Goal: Task Accomplishment & Management: Complete application form

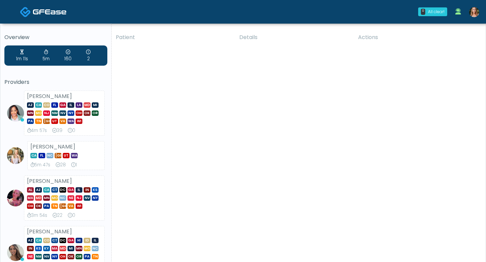
click at [474, 12] on img at bounding box center [474, 12] width 10 height 10
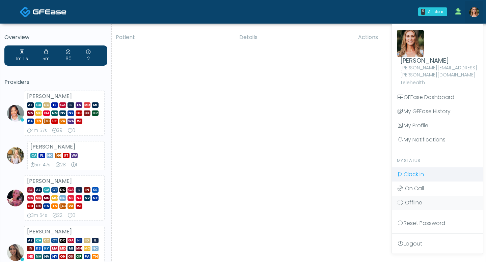
click at [413, 171] on span "Clock In" at bounding box center [413, 175] width 20 height 8
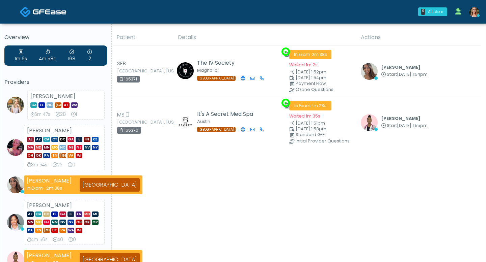
click at [189, 162] on div "Patient Details Actions" at bounding box center [296, 246] width 369 height 435
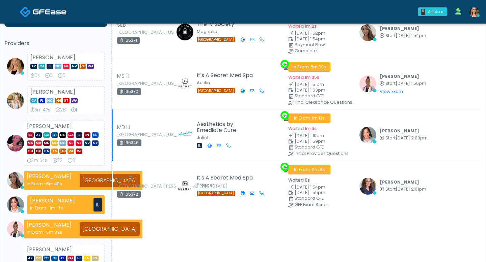
scroll to position [34, 0]
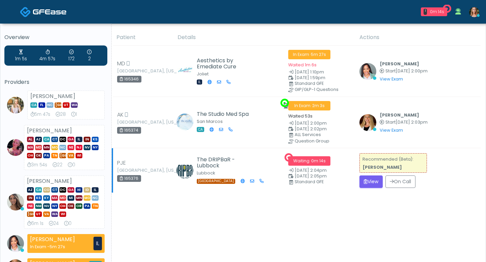
click at [251, 179] on div "[GEOGRAPHIC_DATA]" at bounding box center [226, 181] width 59 height 6
click at [366, 179] on icon "submit" at bounding box center [365, 181] width 4 height 5
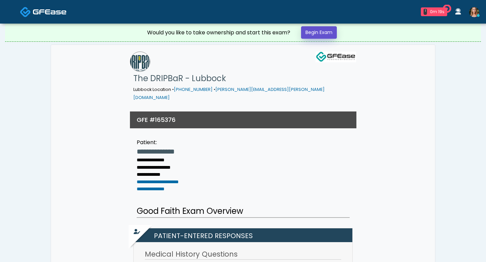
click at [315, 33] on link "Begin Exam" at bounding box center [319, 32] width 36 height 12
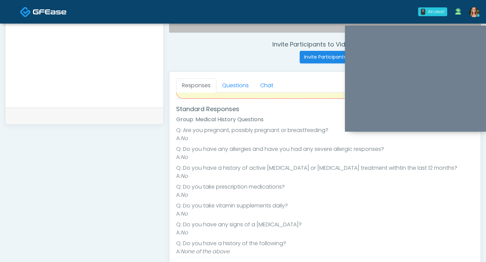
scroll to position [250, 0]
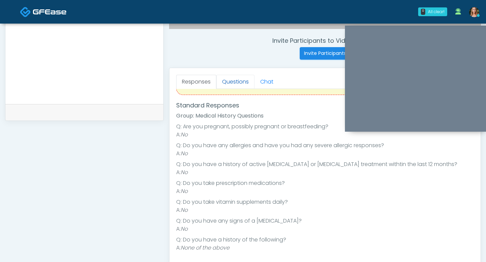
click at [224, 79] on link "Questions" at bounding box center [235, 82] width 38 height 14
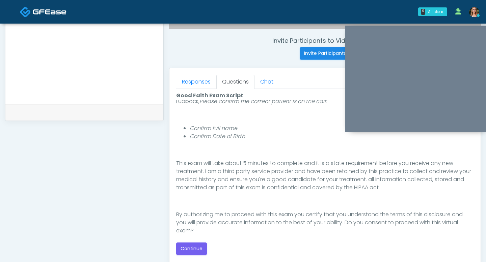
scroll to position [65, 0]
click at [189, 246] on button "Continue" at bounding box center [191, 249] width 31 height 12
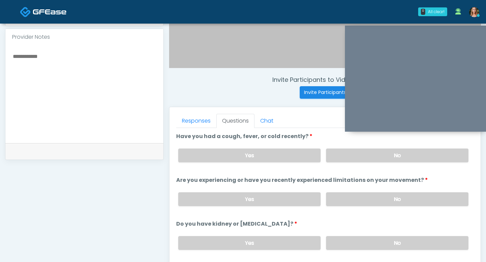
scroll to position [210, 0]
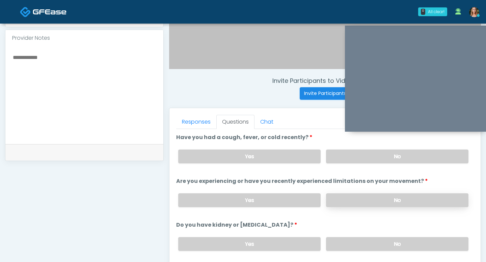
click at [360, 200] on label "No" at bounding box center [397, 201] width 142 height 14
click at [349, 153] on label "No" at bounding box center [397, 157] width 142 height 14
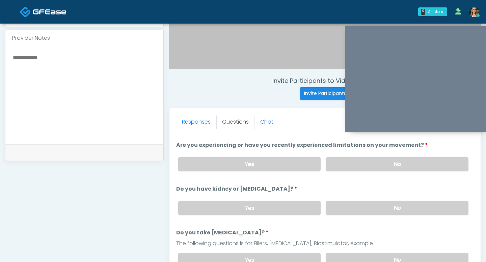
scroll to position [37, 0]
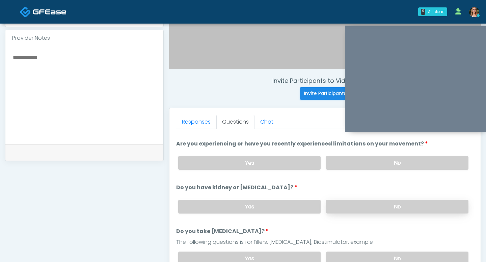
click at [355, 205] on label "No" at bounding box center [397, 207] width 142 height 14
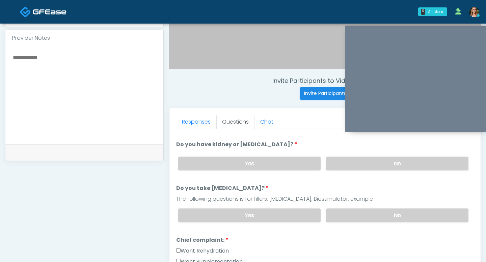
scroll to position [82, 0]
click at [363, 212] on label "No" at bounding box center [397, 215] width 142 height 14
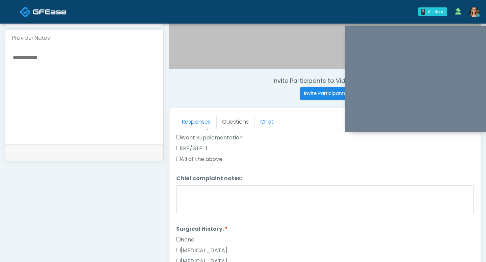
scroll to position [205, 0]
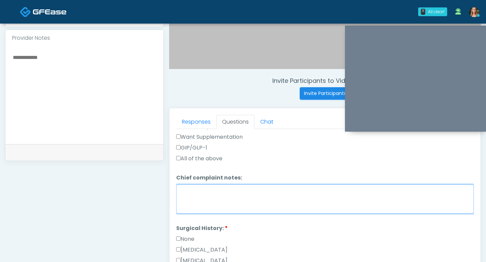
click at [229, 197] on textarea "Chief complaint notes:" at bounding box center [324, 199] width 297 height 29
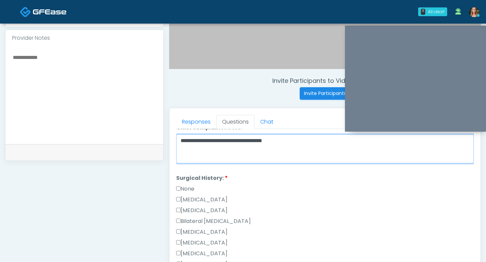
scroll to position [248, 0]
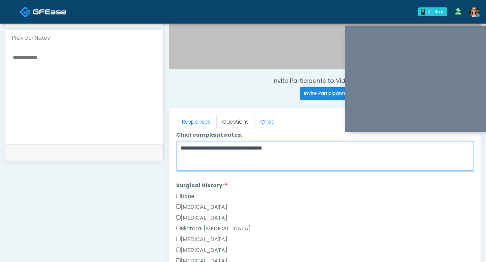
type textarea "**********"
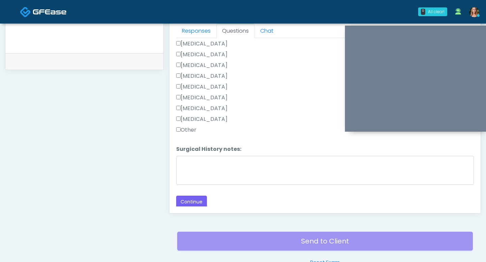
scroll to position [332, 0]
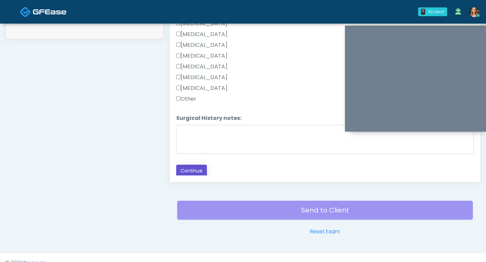
click at [187, 172] on button "Continue" at bounding box center [191, 171] width 31 height 12
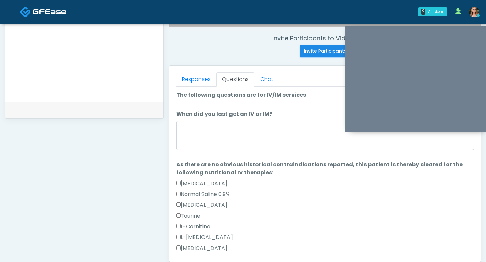
scroll to position [248, 0]
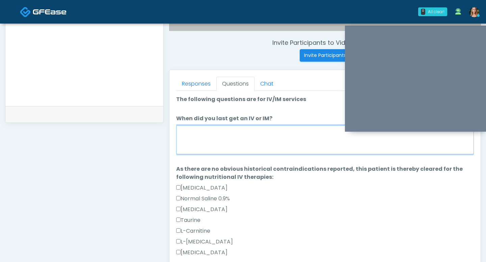
click at [227, 144] on textarea "When did you last get an IV or IM?" at bounding box center [324, 139] width 297 height 29
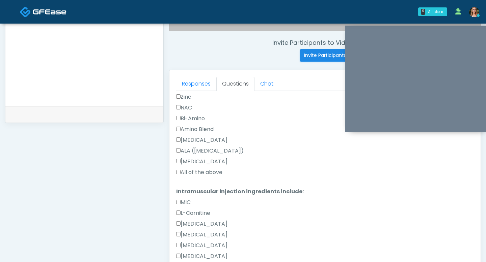
scroll to position [275, 0]
type textarea "****"
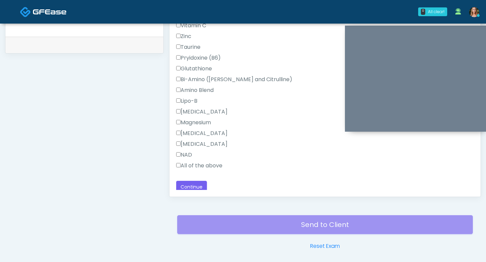
scroll to position [590, 0]
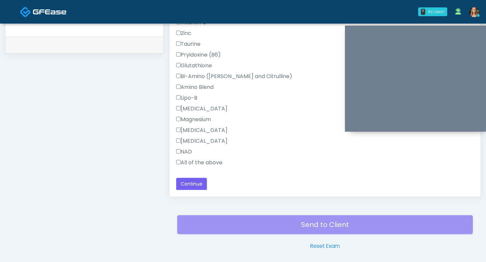
click at [184, 179] on button "Continue" at bounding box center [191, 184] width 31 height 12
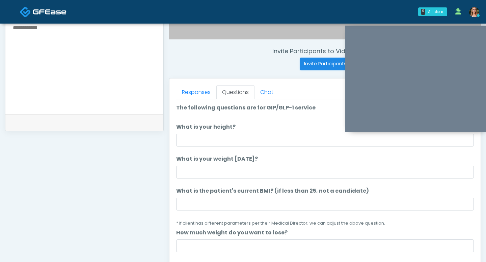
scroll to position [235, 0]
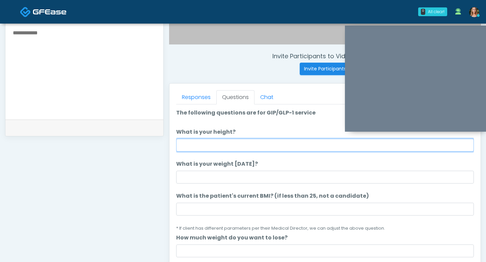
click at [200, 147] on input "What is your height?" at bounding box center [324, 145] width 297 height 13
type input "***"
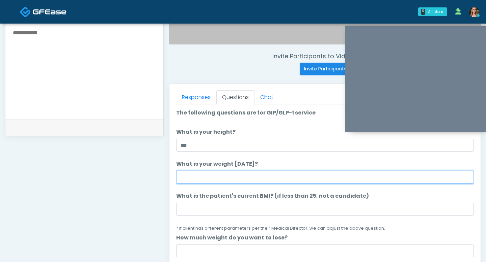
click at [193, 176] on input "What is your weight today?" at bounding box center [324, 177] width 297 height 13
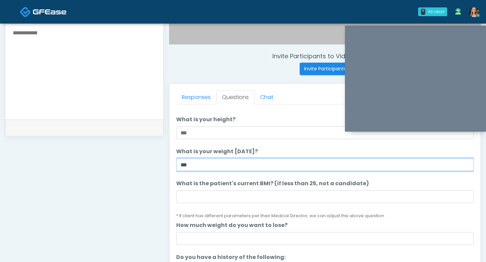
scroll to position [25, 0]
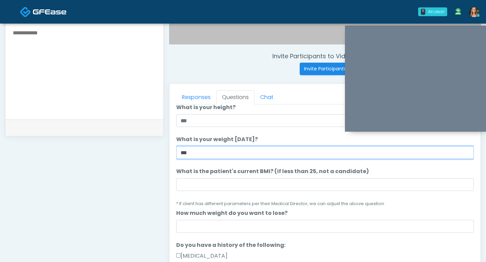
type input "***"
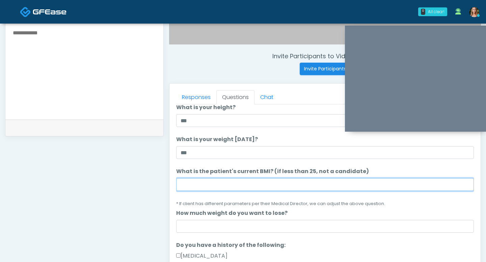
click at [204, 187] on input "What is the patient's current BMI? (if less than 25, not a candidate)" at bounding box center [324, 184] width 297 height 13
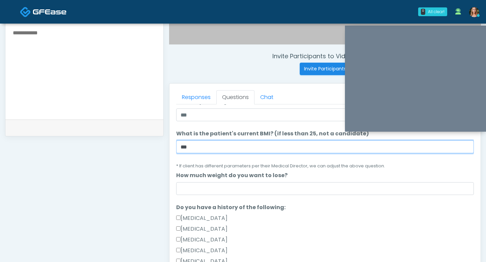
scroll to position [66, 0]
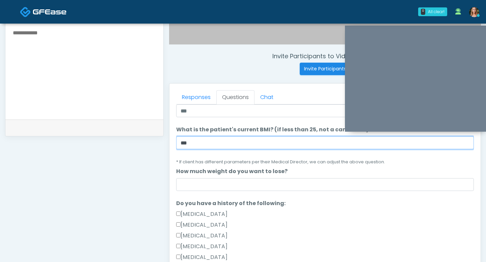
type input "***"
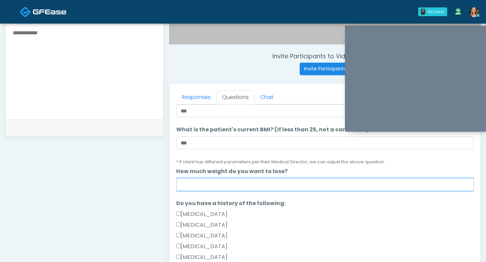
click at [206, 191] on input "How much weight do you want to lose?" at bounding box center [324, 184] width 297 height 13
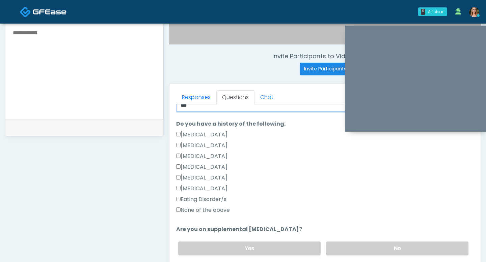
scroll to position [155, 0]
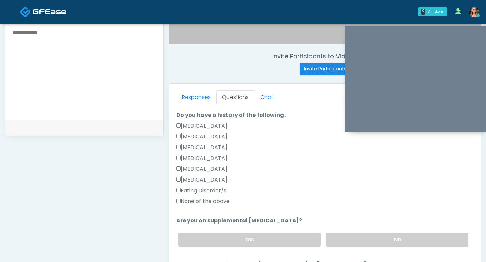
type input "***"
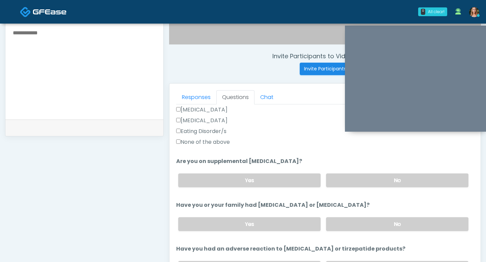
scroll to position [228, 0]
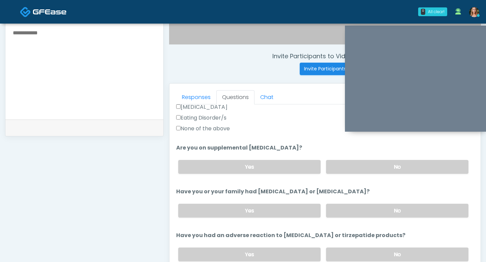
click at [356, 159] on div "Yes No" at bounding box center [323, 167] width 301 height 25
click at [356, 166] on label "No" at bounding box center [397, 167] width 142 height 14
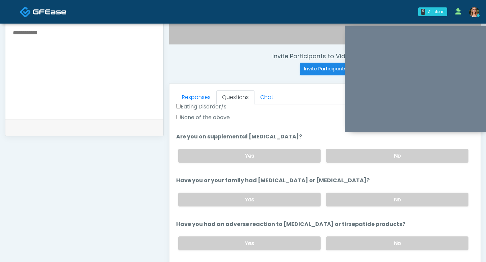
scroll to position [243, 0]
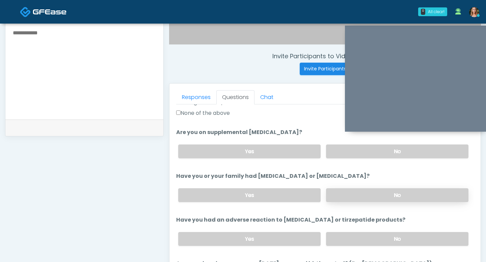
click at [332, 195] on label "No" at bounding box center [397, 195] width 142 height 14
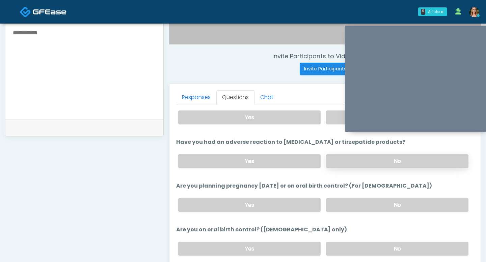
scroll to position [324, 0]
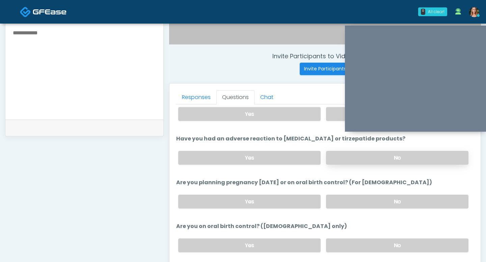
click at [336, 159] on label "No" at bounding box center [397, 158] width 142 height 14
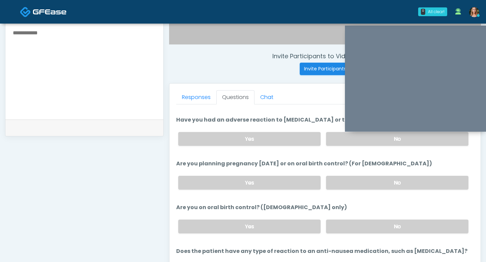
scroll to position [349, 0]
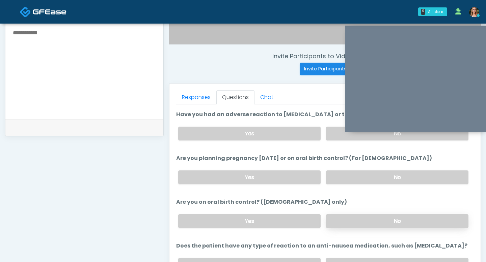
click at [348, 220] on label "No" at bounding box center [397, 221] width 142 height 14
click at [343, 175] on label "No" at bounding box center [397, 178] width 142 height 14
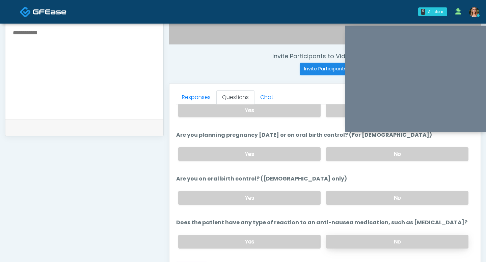
click at [351, 237] on label "No" at bounding box center [397, 242] width 142 height 14
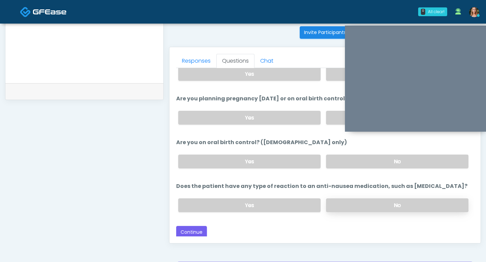
scroll to position [287, 0]
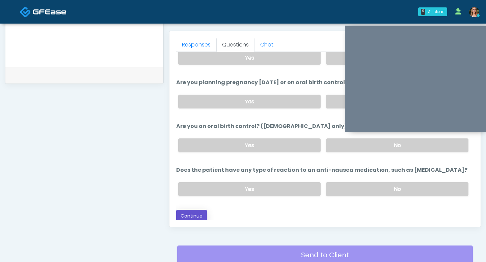
click at [195, 213] on button "Continue" at bounding box center [191, 216] width 31 height 12
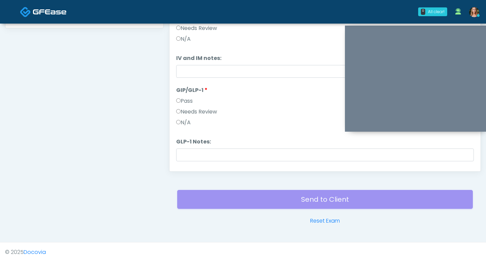
scroll to position [0, 0]
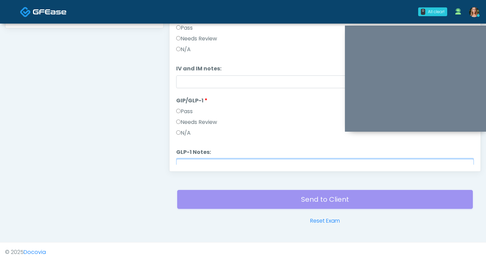
click at [183, 161] on input "GLP-1 Notes:" at bounding box center [324, 165] width 297 height 13
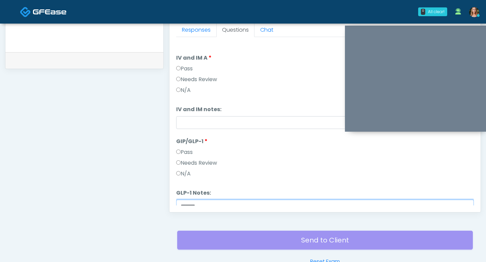
scroll to position [294, 0]
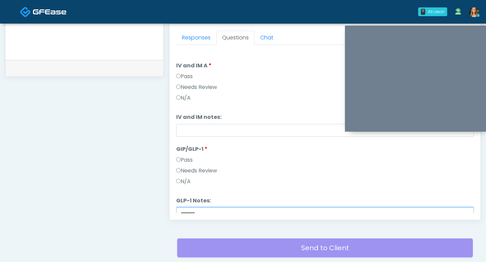
type input "*******"
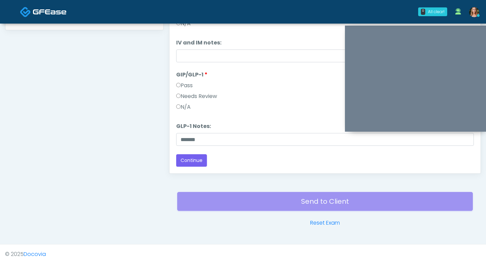
scroll to position [343, 0]
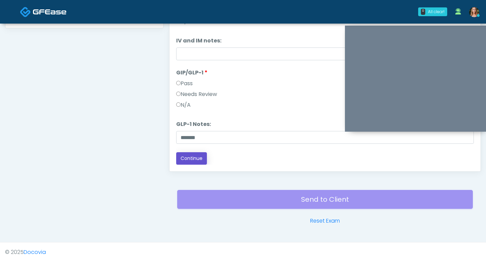
click at [195, 159] on button "Continue" at bounding box center [191, 158] width 31 height 12
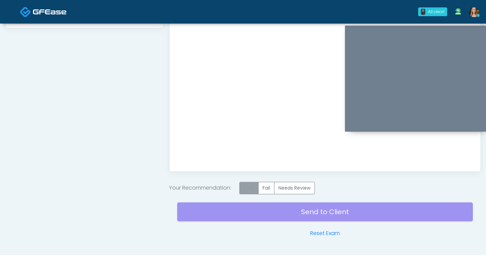
click at [247, 189] on label "Pass" at bounding box center [248, 188] width 19 height 12
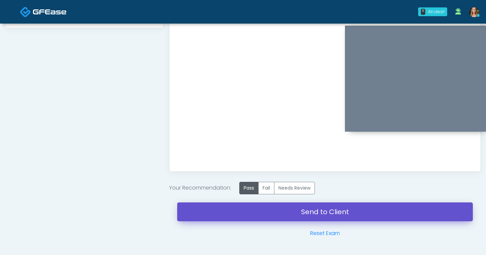
click at [249, 206] on link "Send to Client" at bounding box center [324, 212] width 295 height 19
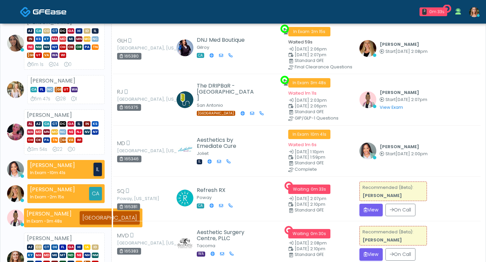
scroll to position [132, 0]
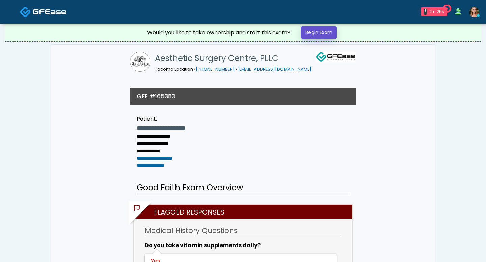
click at [310, 33] on link "Begin Exam" at bounding box center [319, 32] width 36 height 12
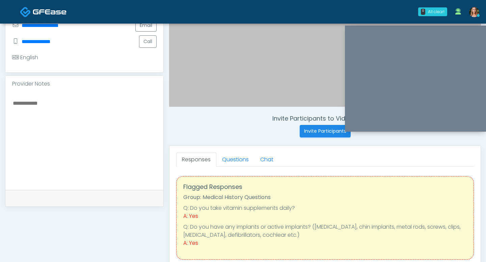
scroll to position [177, 0]
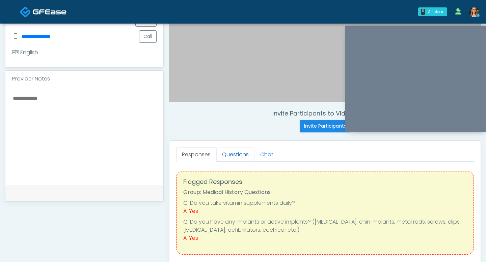
click at [229, 151] on link "Questions" at bounding box center [235, 155] width 38 height 14
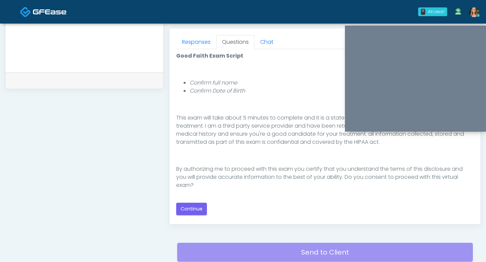
scroll to position [302, 0]
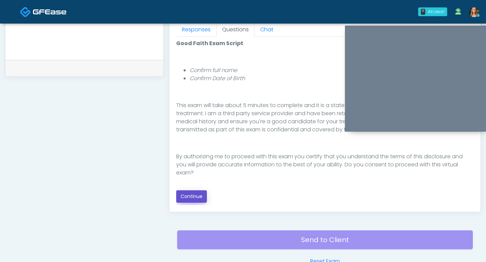
click at [191, 201] on button "Continue" at bounding box center [191, 197] width 31 height 12
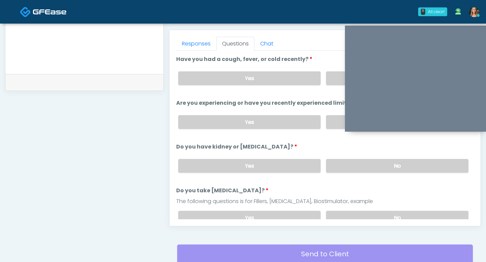
scroll to position [285, 0]
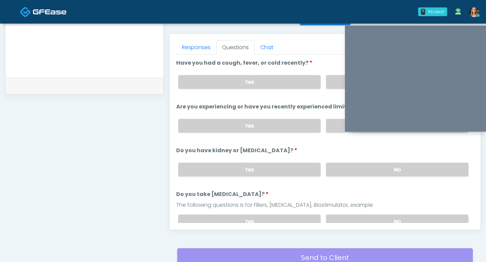
click at [347, 176] on div "Yes No" at bounding box center [323, 169] width 301 height 25
click at [339, 167] on label "No" at bounding box center [397, 170] width 142 height 14
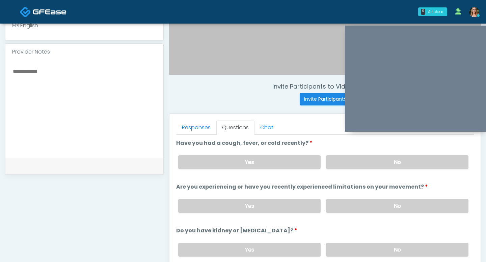
scroll to position [202, 0]
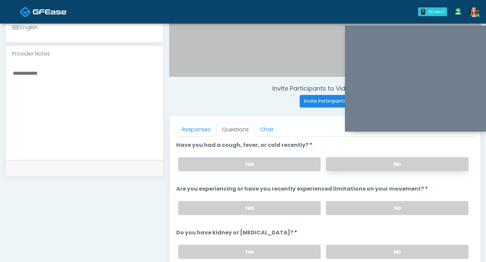
click at [357, 164] on label "No" at bounding box center [397, 164] width 142 height 14
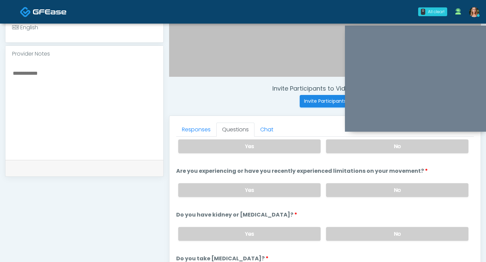
scroll to position [28, 0]
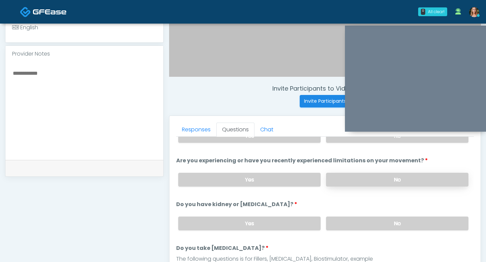
click at [363, 176] on label "No" at bounding box center [397, 180] width 142 height 14
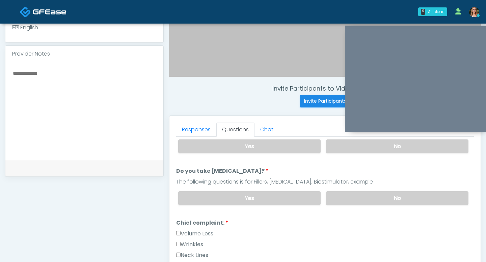
scroll to position [108, 0]
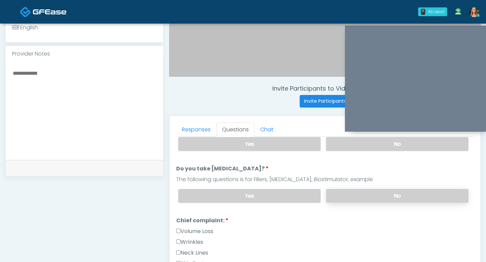
click at [388, 200] on label "No" at bounding box center [397, 196] width 142 height 14
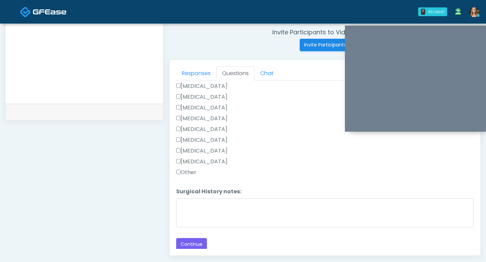
scroll to position [262, 0]
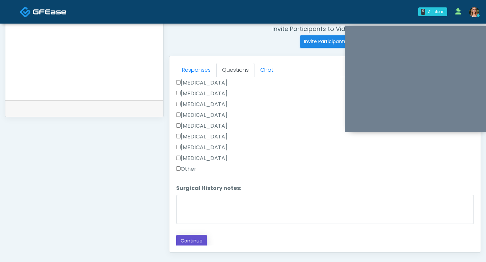
click at [192, 235] on button "Continue" at bounding box center [191, 241] width 31 height 12
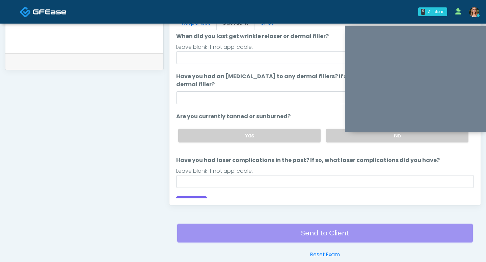
scroll to position [45, 0]
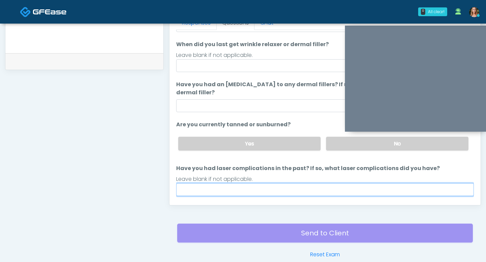
click at [242, 188] on input "Have you had laser complications in the past? If so, what laser complications d…" at bounding box center [324, 189] width 297 height 13
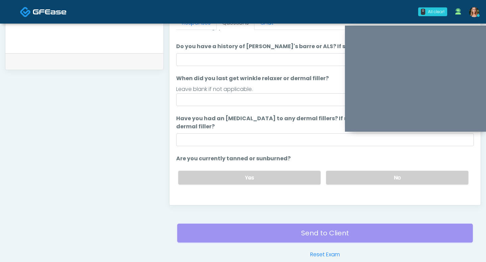
scroll to position [6, 0]
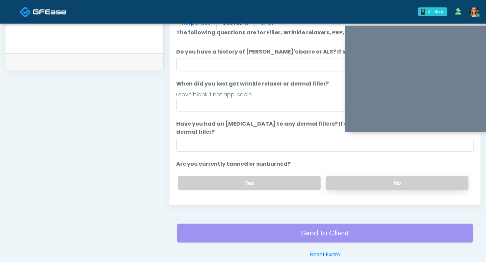
click at [354, 185] on label "No" at bounding box center [397, 183] width 142 height 14
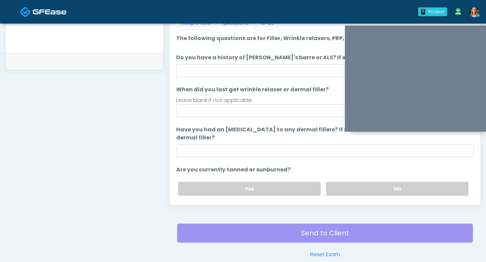
scroll to position [0, 0]
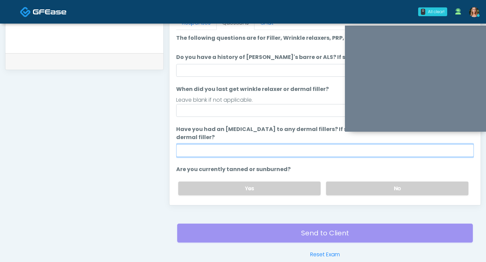
click at [265, 155] on input "Have you had an allergic response to any dermal fillers? If so, what was the re…" at bounding box center [324, 150] width 297 height 13
type input "**"
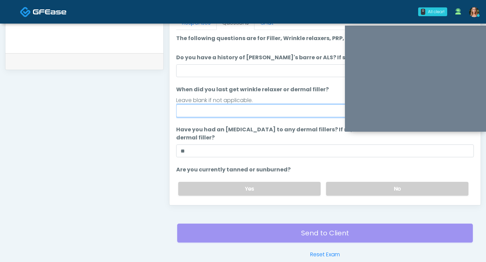
click at [266, 110] on input "When did you last get wrinkle relaxer or dermal filler?" at bounding box center [324, 111] width 297 height 13
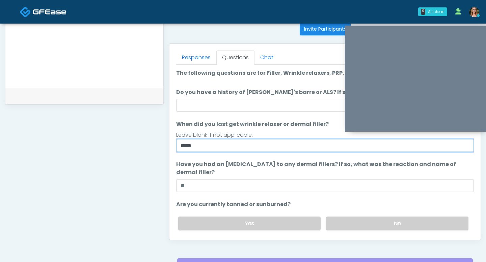
scroll to position [251, 0]
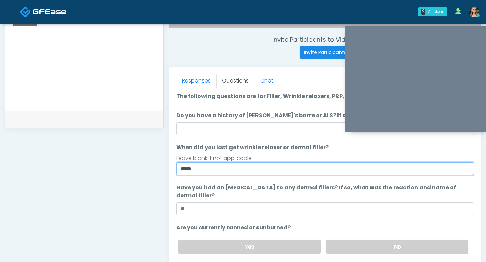
type input "****"
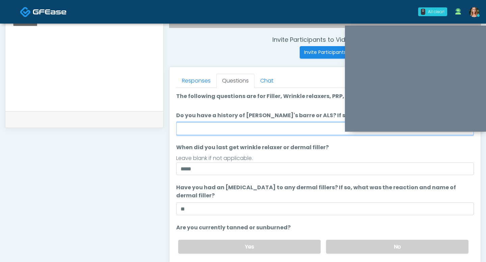
click at [260, 130] on input "Do you have a history of [PERSON_NAME]'s barre or ALS? If so, please provide de…" at bounding box center [324, 128] width 297 height 13
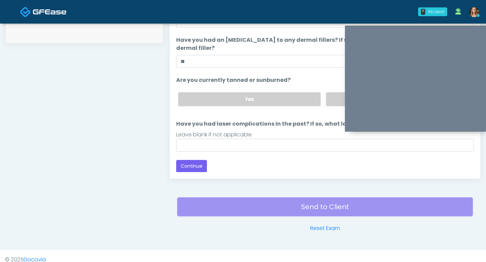
scroll to position [337, 0]
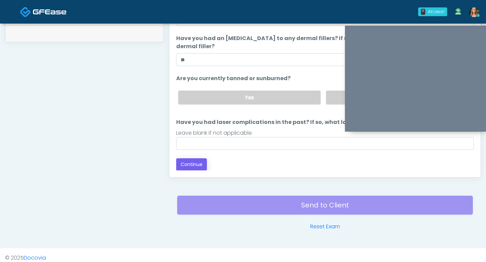
type input "**"
click at [199, 165] on button "Continue" at bounding box center [191, 164] width 31 height 12
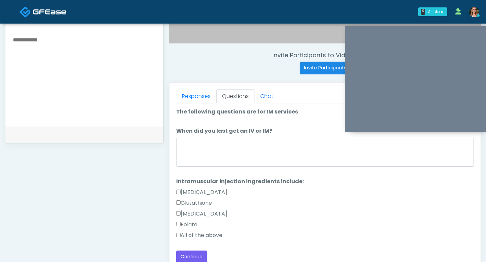
scroll to position [233, 0]
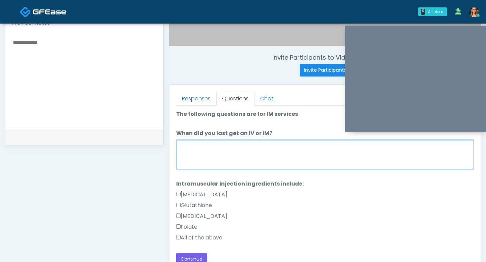
click at [234, 153] on textarea "When did you last get an IV or IM?" at bounding box center [324, 154] width 297 height 29
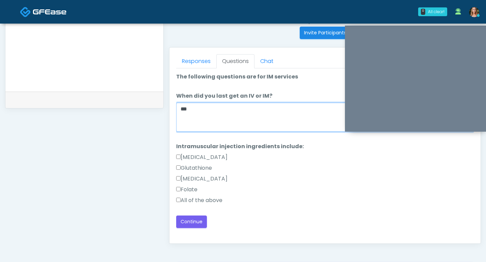
scroll to position [274, 0]
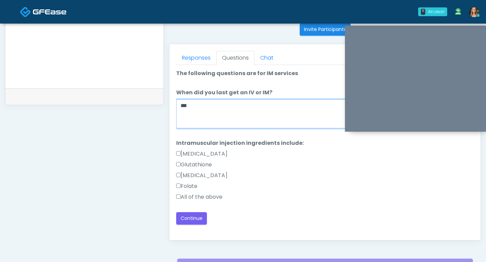
type textarea "**"
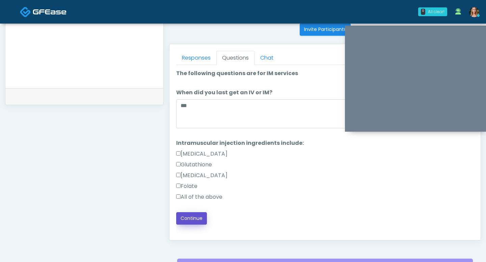
click at [186, 214] on button "Continue" at bounding box center [191, 218] width 31 height 12
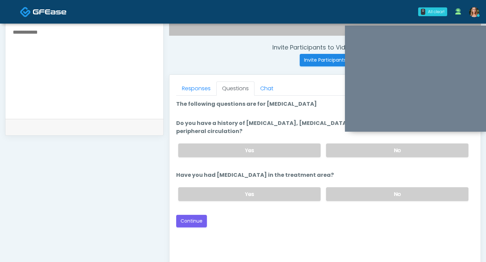
scroll to position [233, 0]
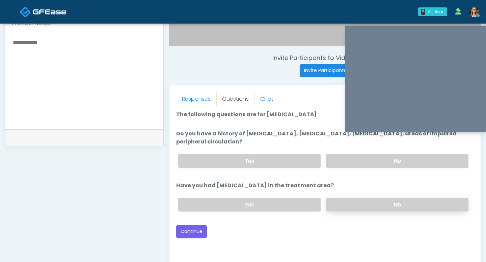
click at [342, 206] on label "No" at bounding box center [397, 205] width 142 height 14
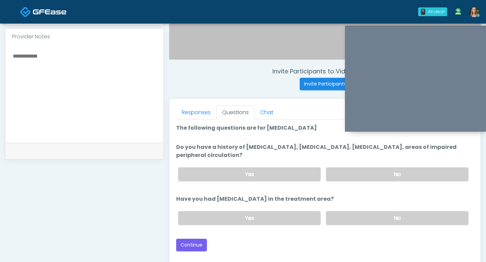
scroll to position [224, 0]
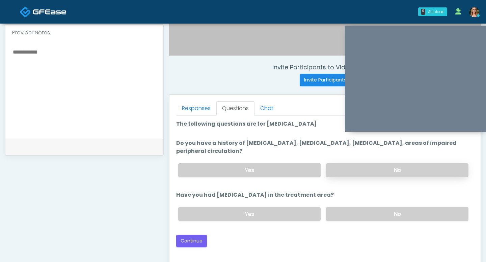
click at [350, 170] on label "No" at bounding box center [397, 171] width 142 height 14
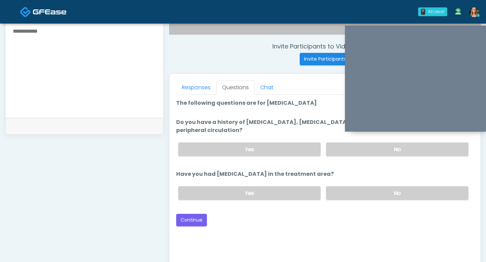
scroll to position [275, 0]
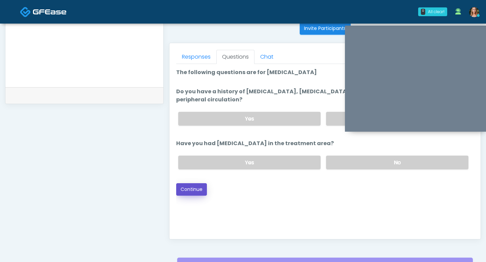
click at [197, 186] on button "Continue" at bounding box center [191, 189] width 31 height 12
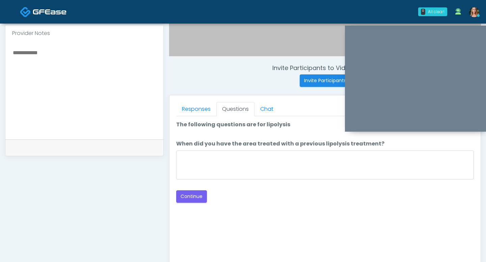
scroll to position [218, 0]
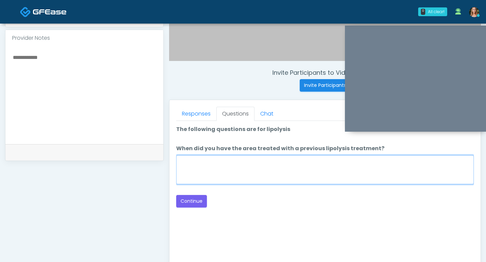
click at [238, 172] on textarea "When did you have the area treated with a previous lipolysis treatment?" at bounding box center [324, 169] width 297 height 29
type textarea "**"
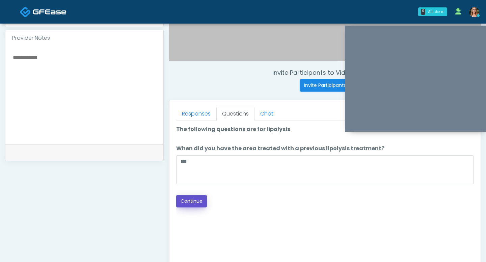
click at [199, 204] on button "Continue" at bounding box center [191, 201] width 31 height 12
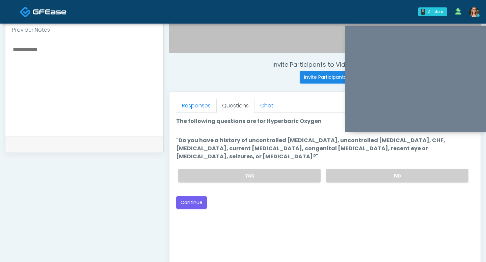
scroll to position [217, 0]
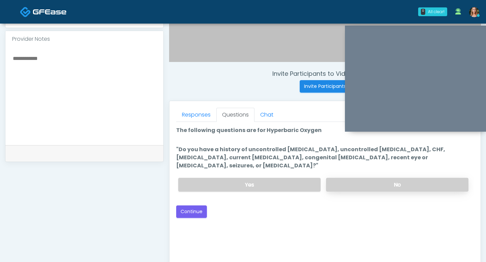
click at [338, 181] on label "No" at bounding box center [397, 185] width 142 height 14
click at [196, 206] on button "Continue" at bounding box center [191, 212] width 31 height 12
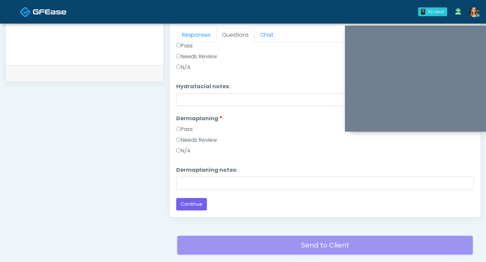
scroll to position [343, 0]
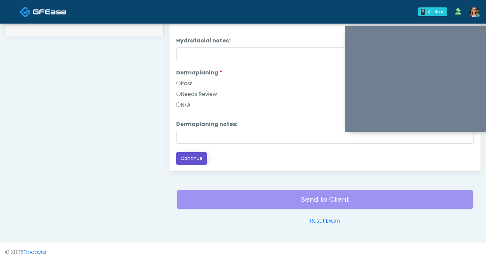
click at [192, 156] on button "Continue" at bounding box center [191, 158] width 31 height 12
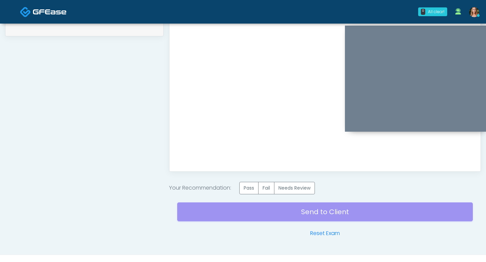
scroll to position [0, 0]
click at [254, 189] on label "Pass" at bounding box center [248, 188] width 19 height 12
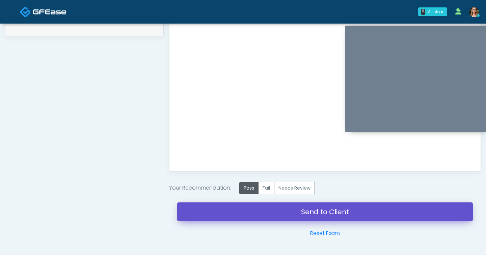
click at [265, 208] on link "Send to Client" at bounding box center [324, 212] width 295 height 19
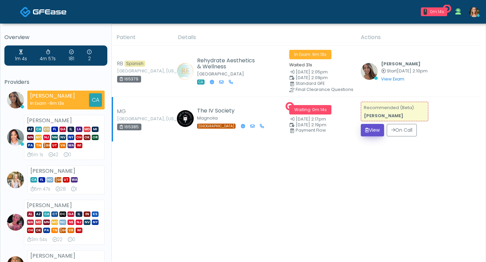
click at [368, 130] on icon "submit" at bounding box center [367, 130] width 4 height 5
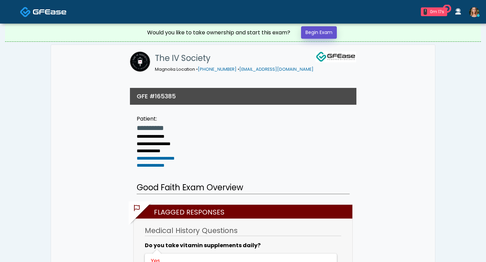
click at [314, 32] on link "Begin Exam" at bounding box center [319, 32] width 36 height 12
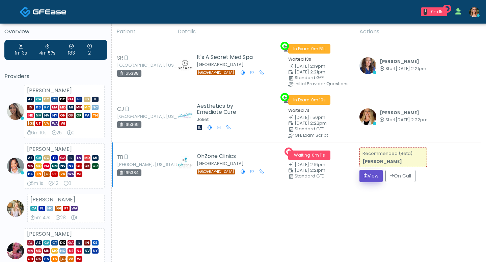
click at [367, 174] on icon "submit" at bounding box center [365, 176] width 4 height 5
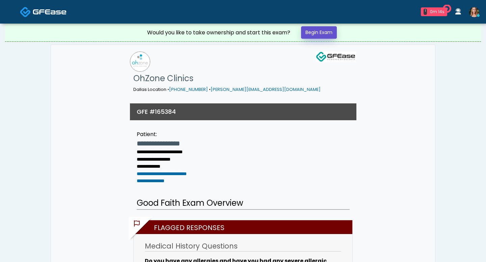
click at [313, 34] on link "Begin Exam" at bounding box center [319, 32] width 36 height 12
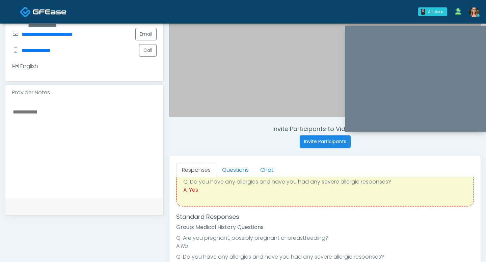
scroll to position [174, 0]
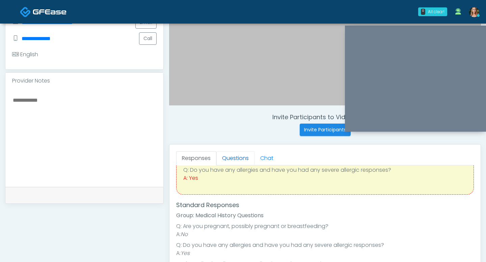
click at [241, 154] on link "Questions" at bounding box center [235, 158] width 38 height 14
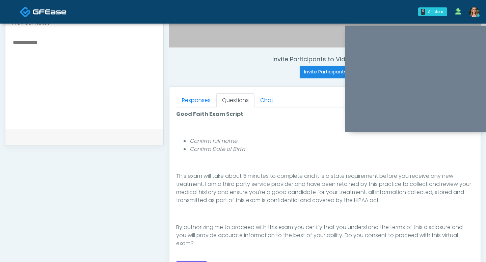
scroll to position [287, 0]
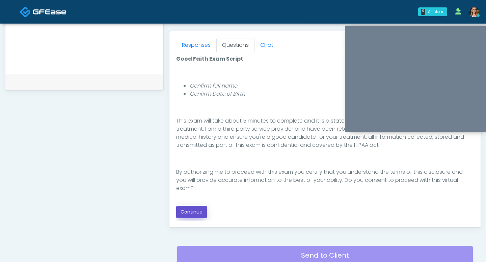
click at [193, 212] on button "Continue" at bounding box center [191, 212] width 31 height 12
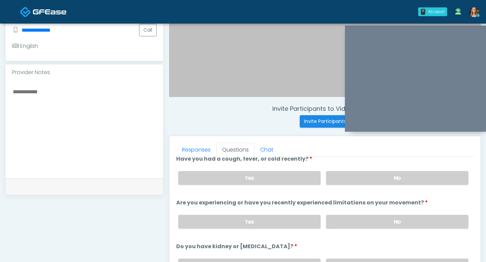
scroll to position [1, 0]
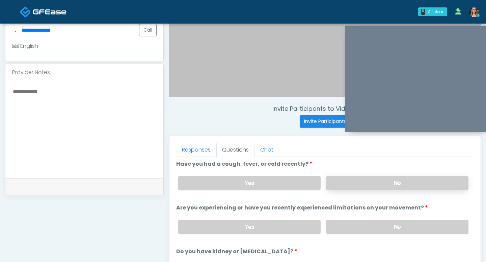
click at [365, 180] on label "No" at bounding box center [397, 183] width 142 height 14
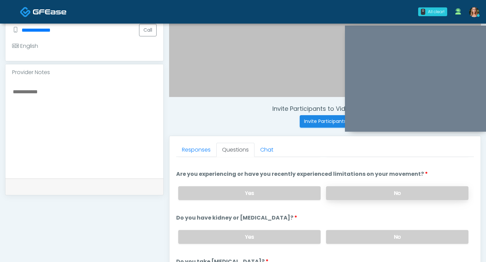
click at [364, 193] on label "No" at bounding box center [397, 193] width 142 height 14
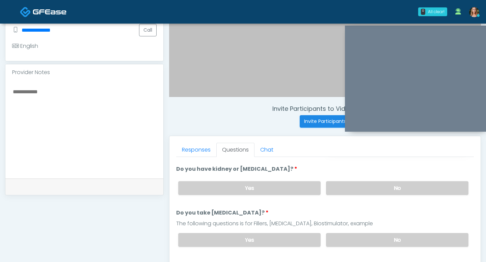
click at [364, 193] on label "No" at bounding box center [397, 188] width 142 height 14
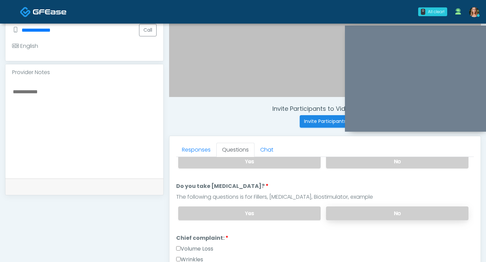
click at [364, 209] on label "No" at bounding box center [397, 214] width 142 height 14
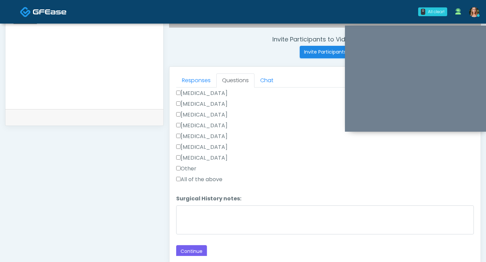
scroll to position [258, 0]
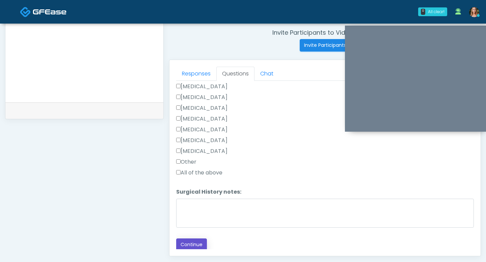
click at [191, 246] on button "Continue" at bounding box center [191, 245] width 31 height 12
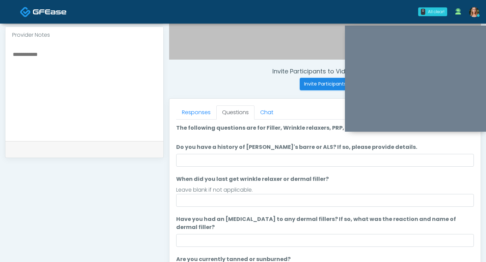
scroll to position [219, 0]
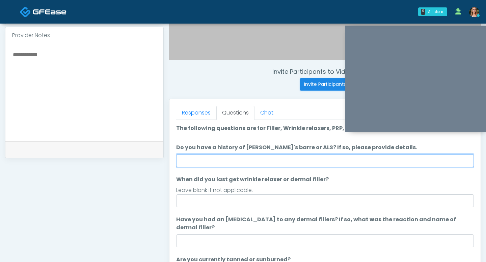
click at [266, 159] on input "Do you have a history of Guillain's barre or ALS? If so, please provide details." at bounding box center [324, 160] width 297 height 13
type input "**"
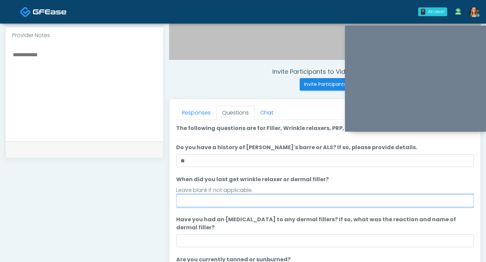
click at [245, 201] on input "When did you last get wrinkle relaxer or dermal filler?" at bounding box center [324, 201] width 297 height 13
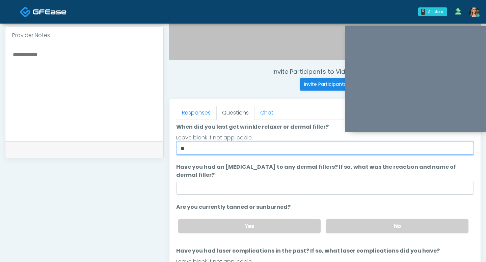
scroll to position [63, 0]
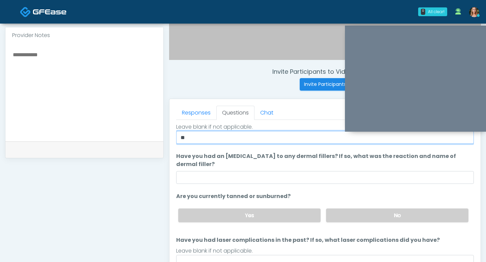
type input "**"
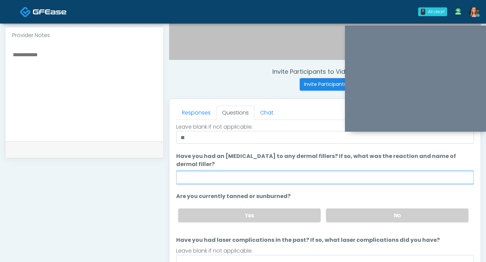
click at [196, 178] on input "Have you had an allergic response to any dermal fillers? If so, what was the re…" at bounding box center [324, 177] width 297 height 13
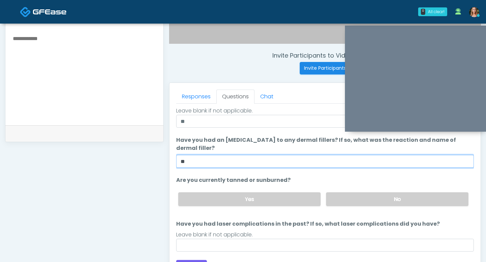
scroll to position [288, 0]
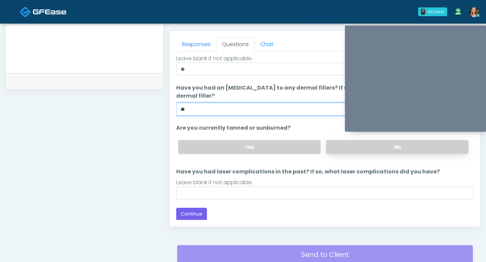
type input "**"
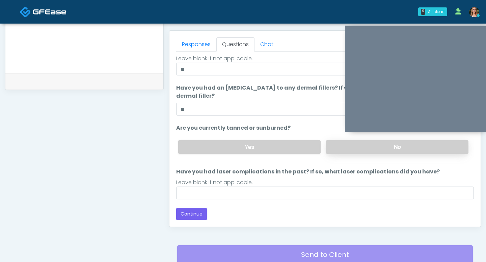
click at [348, 149] on label "No" at bounding box center [397, 147] width 142 height 14
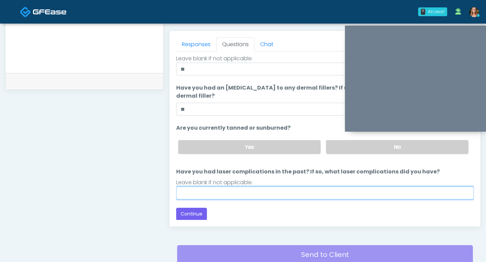
click at [249, 193] on input "Have you had laser complications in the past? If so, what laser complications d…" at bounding box center [324, 193] width 297 height 13
type input "**"
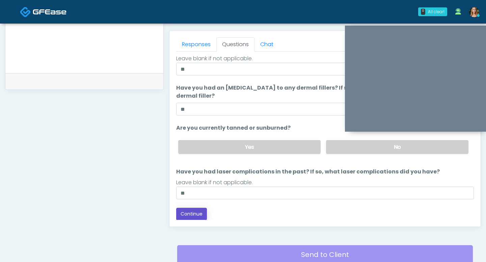
click at [189, 211] on button "Continue" at bounding box center [191, 214] width 31 height 12
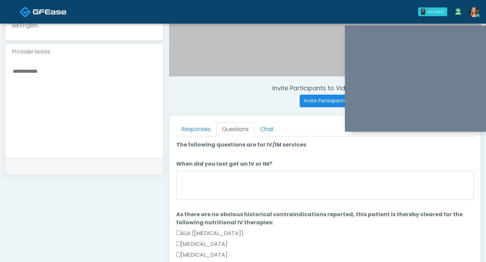
scroll to position [209, 0]
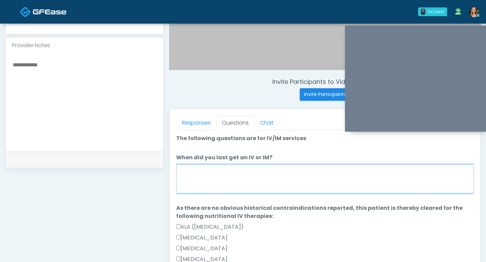
click at [266, 174] on textarea "When did you last get an IV or IM?" at bounding box center [324, 179] width 297 height 29
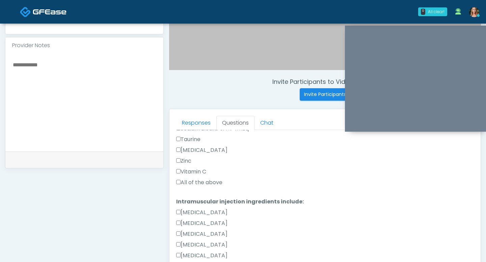
scroll to position [313, 0]
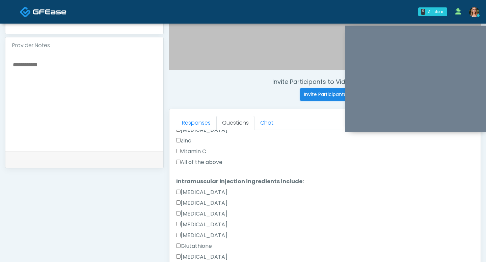
type textarea "**"
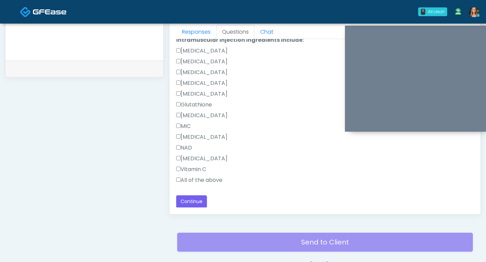
scroll to position [319, 0]
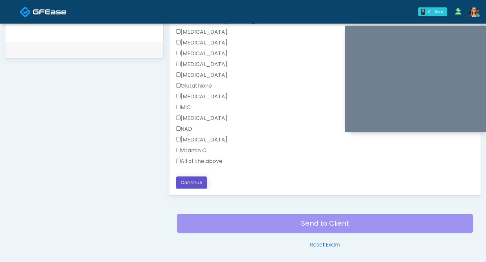
click at [187, 181] on button "Continue" at bounding box center [191, 183] width 31 height 12
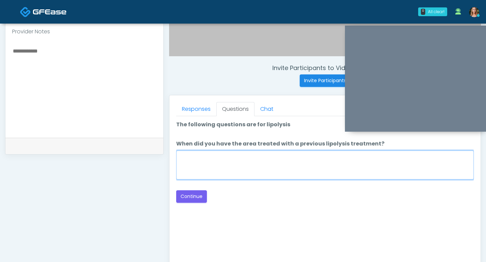
click at [228, 162] on textarea "When did you have the area treated with a previous lipolysis treatment?" at bounding box center [324, 165] width 297 height 29
type textarea "**"
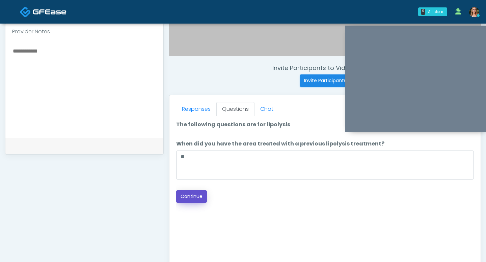
click at [200, 196] on button "Continue" at bounding box center [191, 197] width 31 height 12
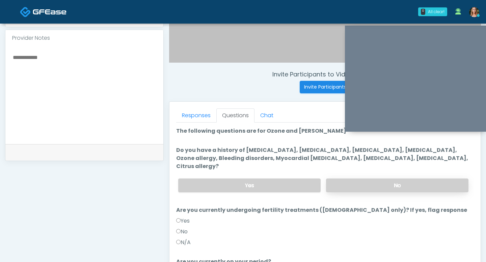
click at [336, 179] on label "No" at bounding box center [397, 186] width 142 height 14
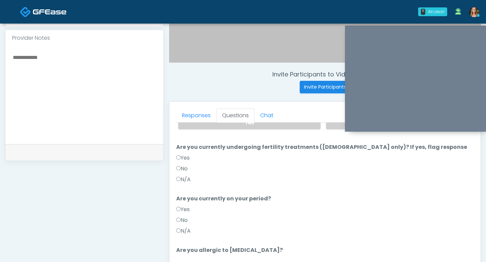
click at [178, 165] on label "No" at bounding box center [181, 169] width 11 height 8
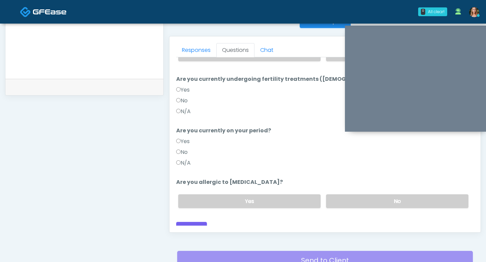
scroll to position [289, 0]
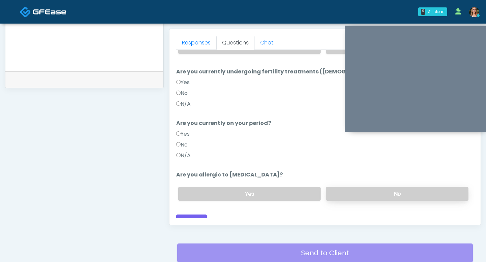
click at [344, 187] on label "No" at bounding box center [397, 194] width 142 height 14
click at [202, 215] on button "Continue" at bounding box center [191, 221] width 31 height 12
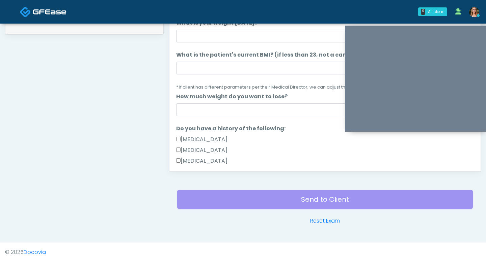
scroll to position [12, 0]
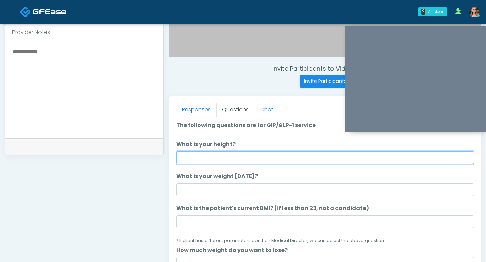
click at [213, 155] on input "What is your height?" at bounding box center [324, 157] width 297 height 13
type input "****"
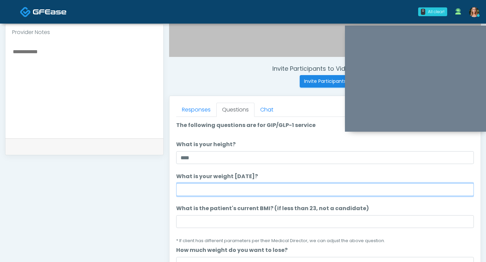
click at [194, 193] on input "What is your weight [DATE]?" at bounding box center [324, 189] width 297 height 13
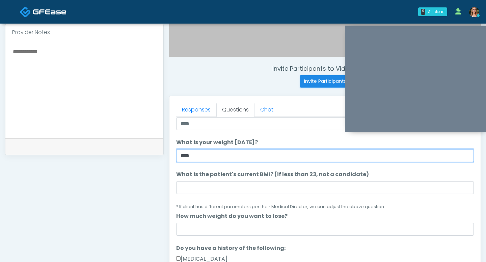
scroll to position [37, 0]
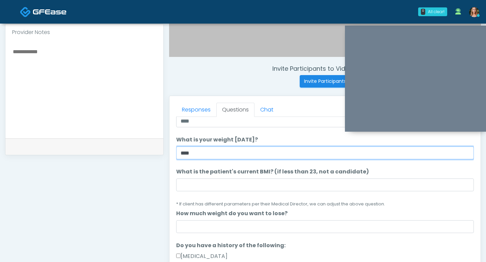
type input "****"
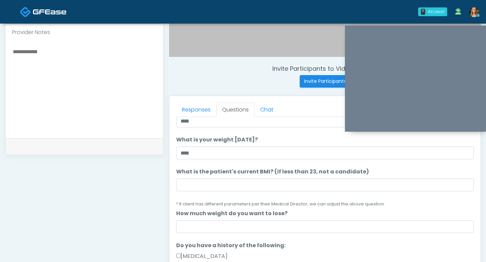
click at [197, 192] on li "What is the patient's current BMI? (if less than 23, not a candidate) What is t…" at bounding box center [324, 188] width 297 height 40
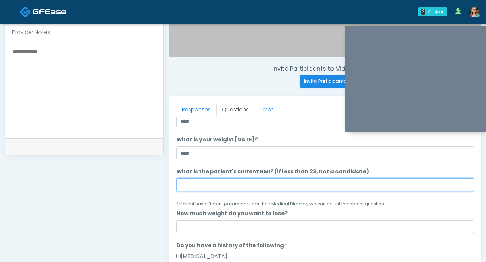
click at [193, 186] on input "What is the patient's current BMI? (if less than 23, not a candidate)" at bounding box center [324, 185] width 297 height 13
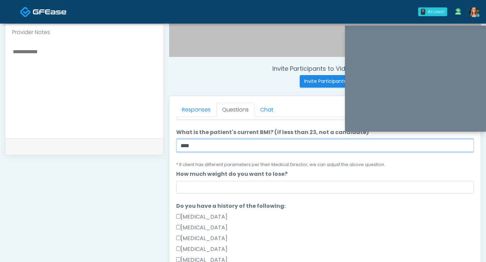
scroll to position [90, 0]
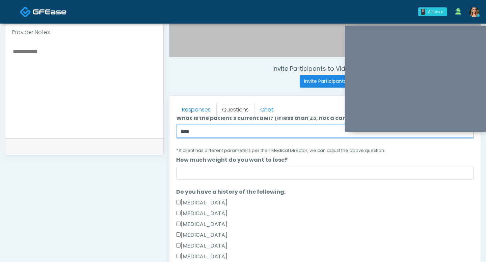
type input "****"
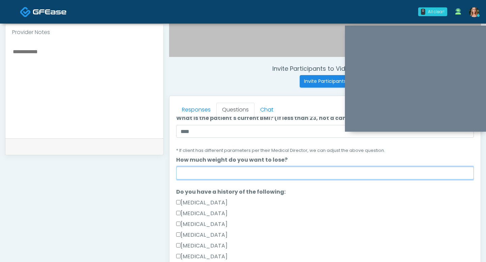
click at [198, 171] on input "How much weight do you want to lose?" at bounding box center [324, 173] width 297 height 13
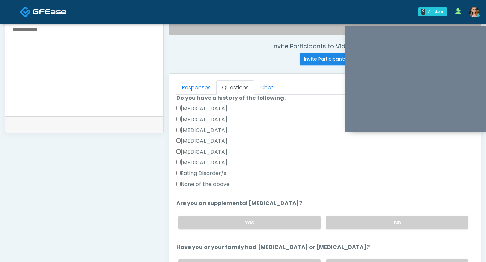
scroll to position [256, 0]
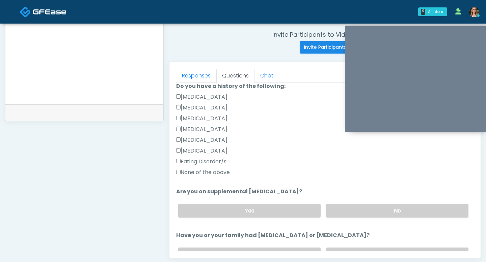
type input "****"
click at [350, 212] on label "No" at bounding box center [397, 211] width 142 height 14
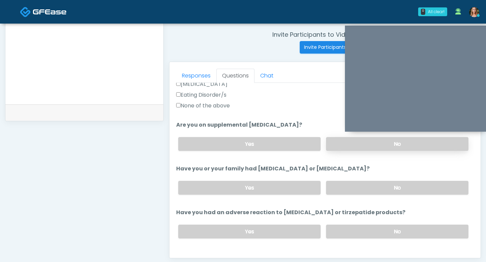
scroll to position [252, 0]
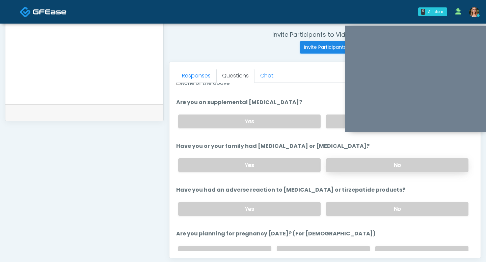
click at [339, 168] on label "No" at bounding box center [397, 165] width 142 height 14
click at [342, 206] on label "No" at bounding box center [397, 209] width 142 height 14
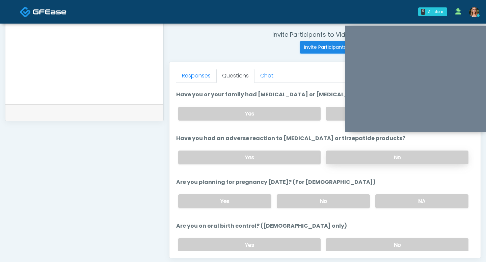
scroll to position [345, 0]
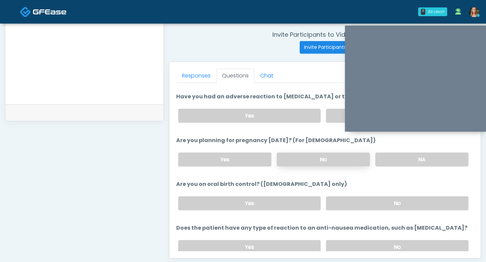
click at [320, 154] on label "No" at bounding box center [322, 160] width 93 height 14
click at [347, 195] on div "Yes No" at bounding box center [323, 203] width 301 height 25
click at [347, 200] on label "No" at bounding box center [397, 204] width 142 height 14
click at [350, 244] on label "No" at bounding box center [397, 247] width 142 height 14
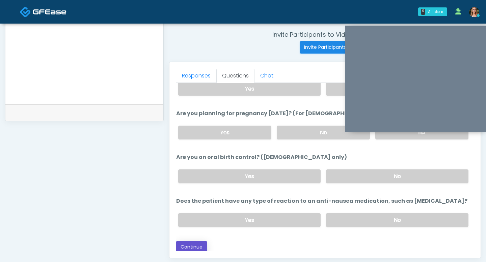
click at [195, 245] on button "Continue" at bounding box center [191, 247] width 31 height 12
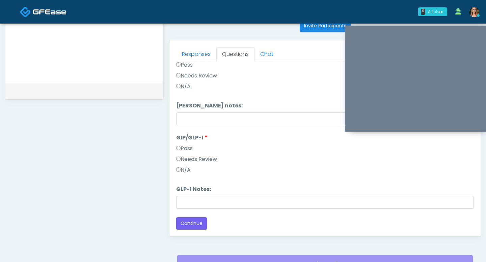
scroll to position [297, 0]
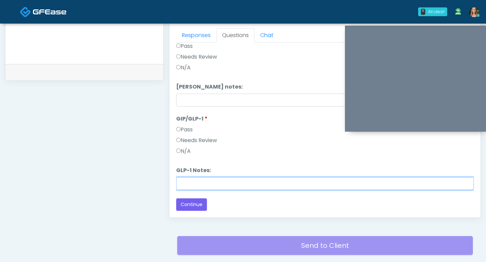
click at [182, 181] on input "GLP-1 Notes:" at bounding box center [324, 183] width 297 height 13
type input "******"
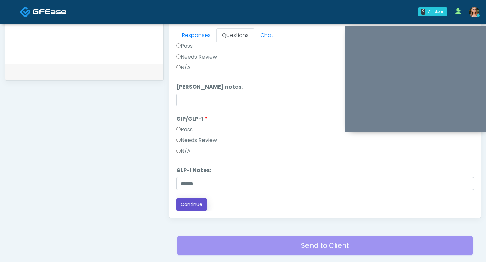
click at [183, 204] on button "Continue" at bounding box center [191, 205] width 31 height 12
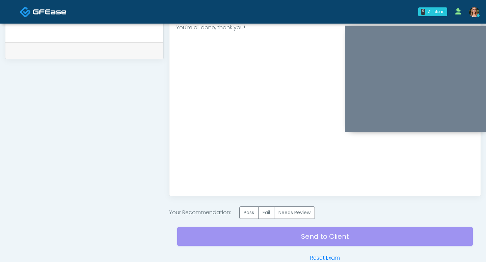
scroll to position [355, 0]
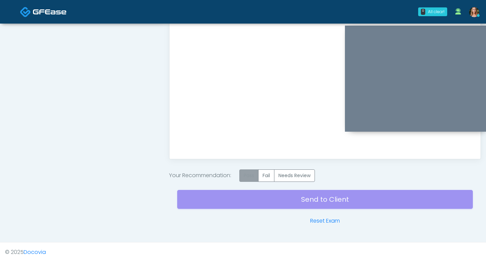
click at [251, 179] on label "Pass" at bounding box center [248, 176] width 19 height 12
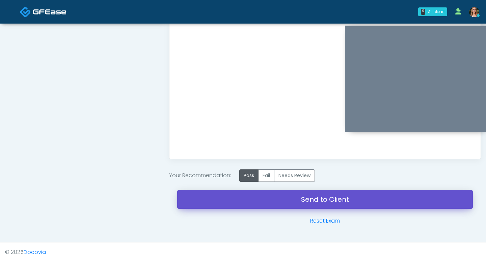
click at [264, 198] on link "Send to Client" at bounding box center [324, 199] width 295 height 19
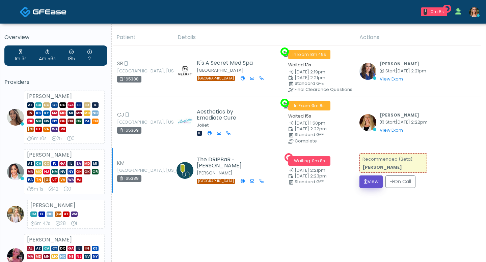
click at [374, 180] on button "View" at bounding box center [370, 182] width 23 height 12
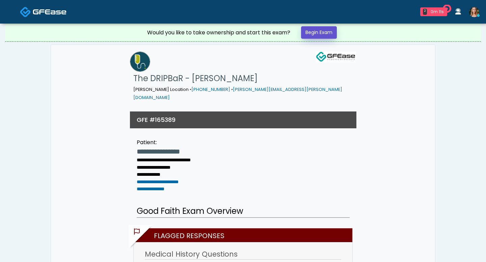
click at [311, 34] on link "Begin Exam" at bounding box center [319, 32] width 36 height 12
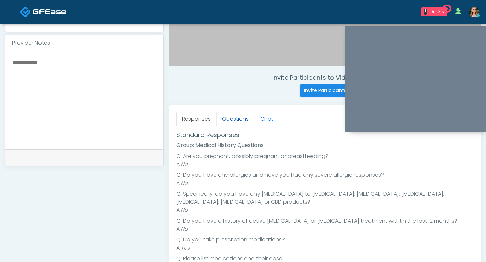
scroll to position [113, 0]
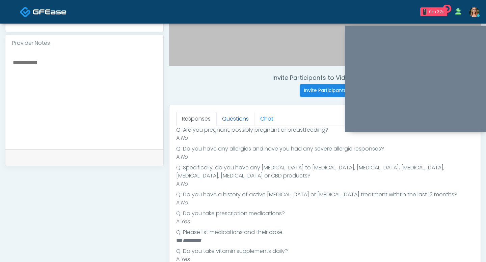
click at [229, 120] on link "Questions" at bounding box center [235, 119] width 38 height 14
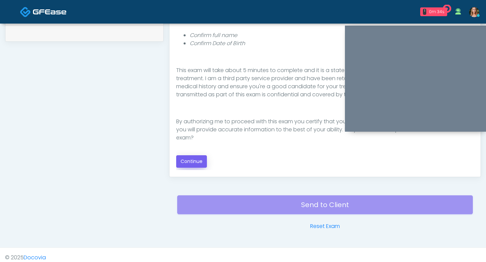
scroll to position [343, 0]
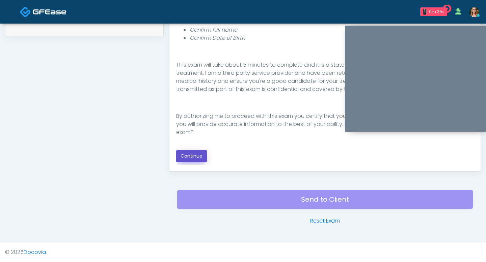
click at [185, 158] on button "Continue" at bounding box center [191, 156] width 31 height 12
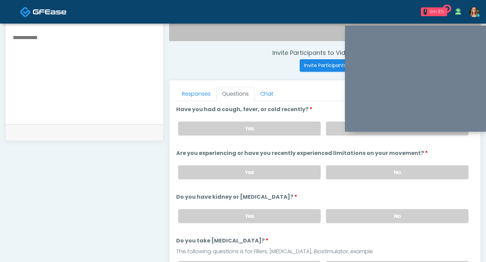
scroll to position [232, 0]
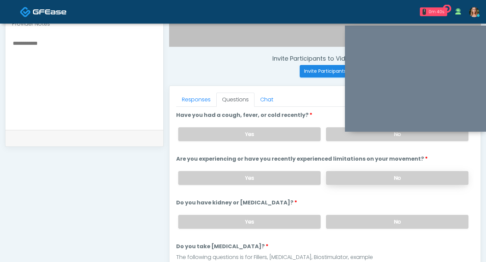
click at [379, 180] on label "No" at bounding box center [397, 178] width 142 height 14
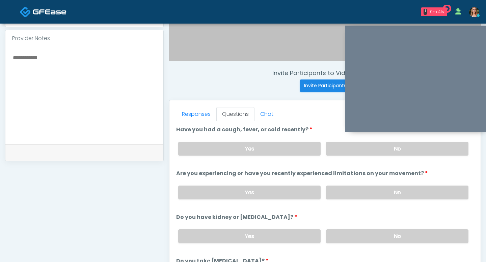
scroll to position [216, 0]
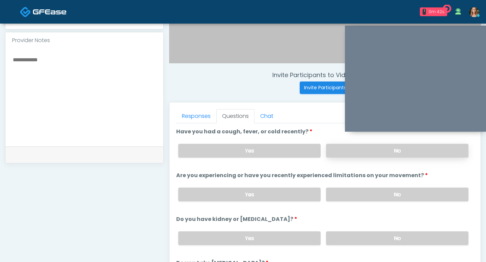
click at [372, 154] on label "No" at bounding box center [397, 151] width 142 height 14
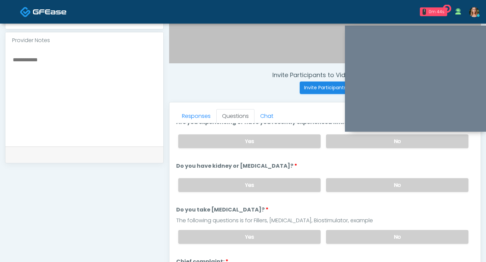
scroll to position [56, 0]
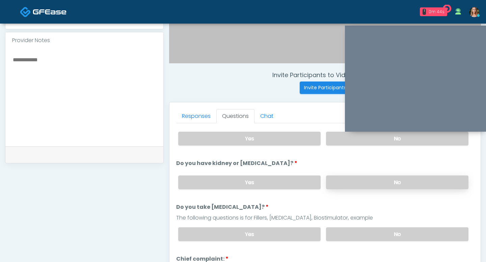
click at [379, 186] on label "No" at bounding box center [397, 183] width 142 height 14
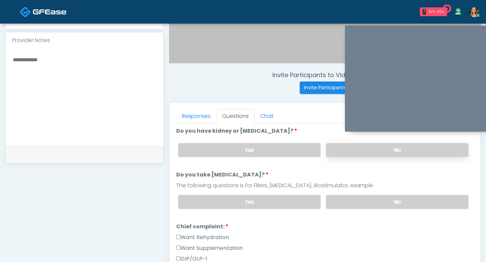
scroll to position [92, 0]
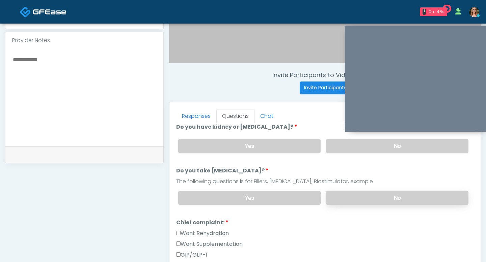
click at [384, 196] on label "No" at bounding box center [397, 198] width 142 height 14
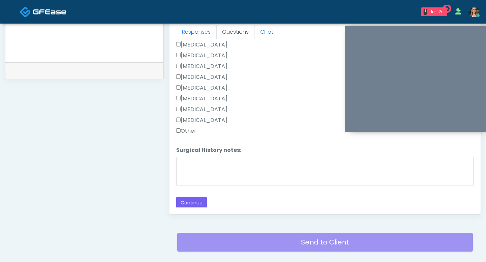
scroll to position [314, 0]
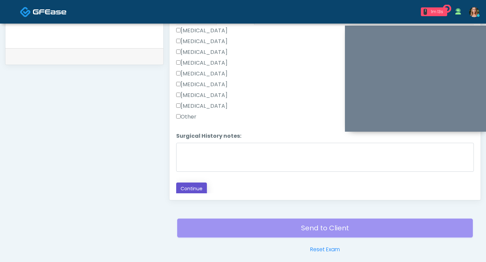
click at [185, 188] on button "Continue" at bounding box center [191, 189] width 31 height 12
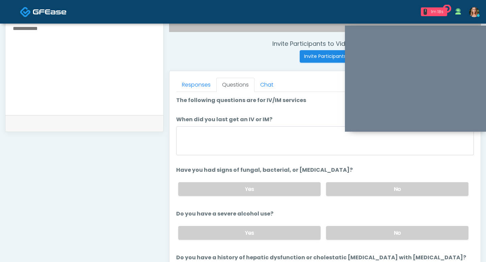
scroll to position [247, 0]
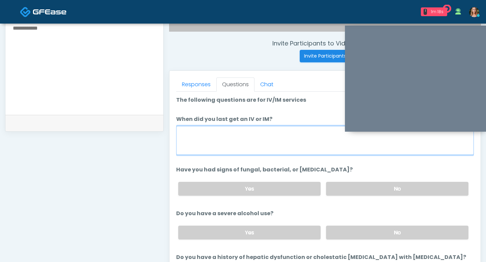
click at [227, 143] on textarea "When did you last get an IV or IM?" at bounding box center [324, 140] width 297 height 29
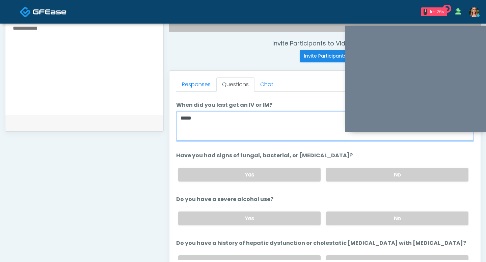
scroll to position [24, 0]
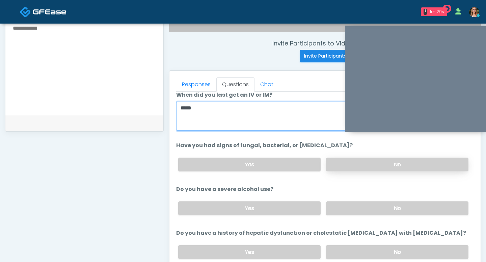
type textarea "****"
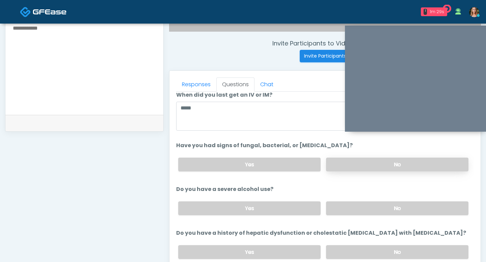
click at [359, 163] on label "No" at bounding box center [397, 165] width 142 height 14
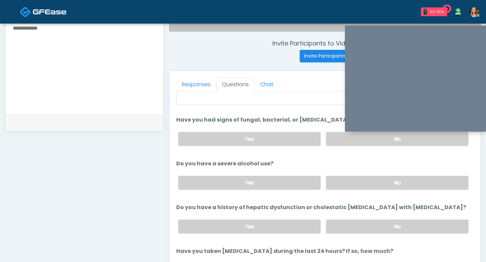
scroll to position [54, 0]
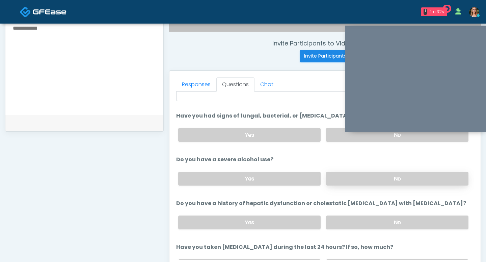
click at [346, 183] on label "No" at bounding box center [397, 179] width 142 height 14
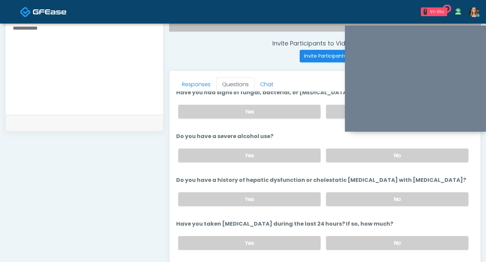
scroll to position [86, 0]
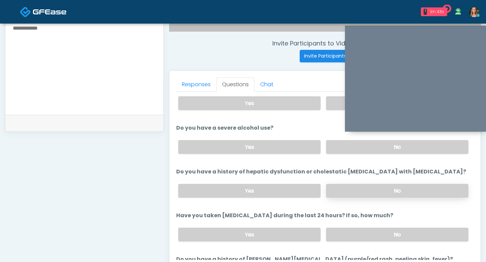
click at [369, 189] on label "No" at bounding box center [397, 191] width 142 height 14
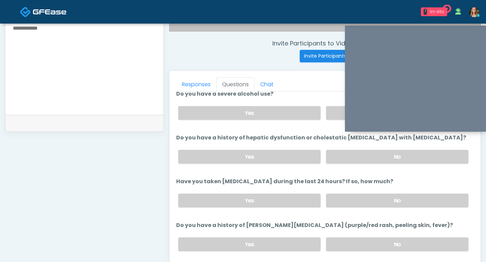
scroll to position [120, 0]
click at [366, 196] on label "No" at bounding box center [397, 201] width 142 height 14
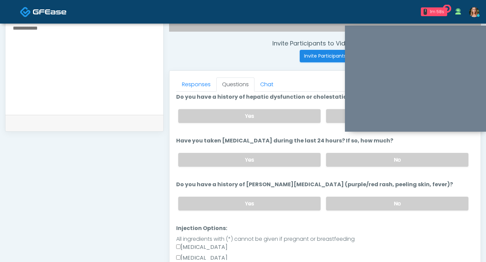
scroll to position [162, 0]
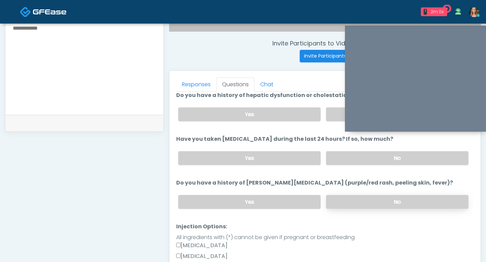
click at [362, 199] on label "No" at bounding box center [397, 202] width 142 height 14
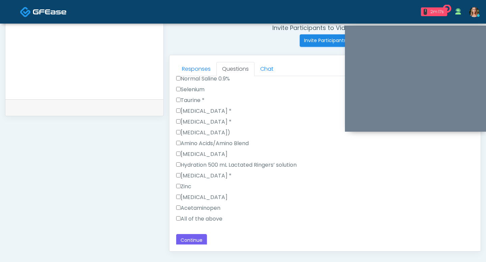
scroll to position [274, 0]
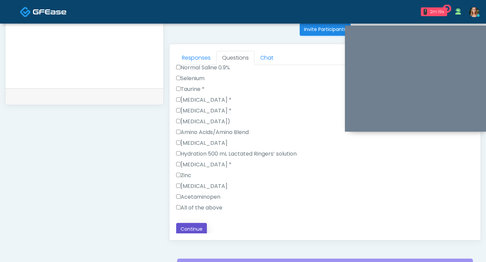
click at [189, 224] on button "Continue" at bounding box center [191, 229] width 31 height 12
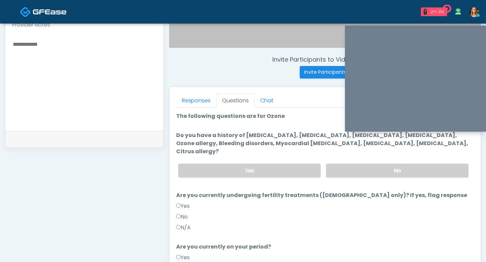
scroll to position [229, 0]
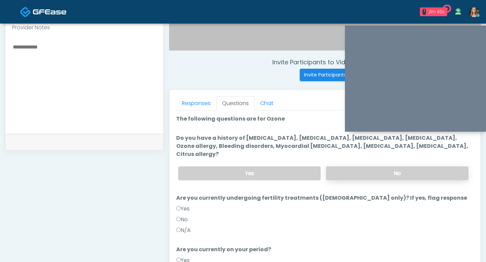
click at [368, 167] on label "No" at bounding box center [397, 174] width 142 height 14
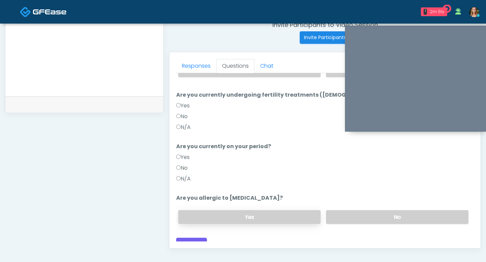
scroll to position [303, 0]
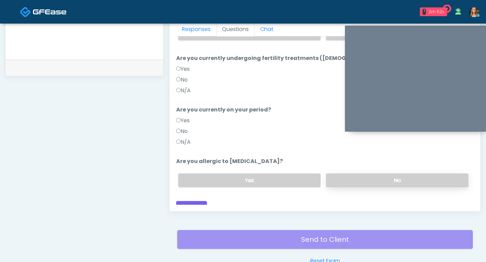
click at [354, 174] on label "No" at bounding box center [397, 181] width 142 height 14
click at [190, 201] on button "Continue" at bounding box center [191, 207] width 31 height 12
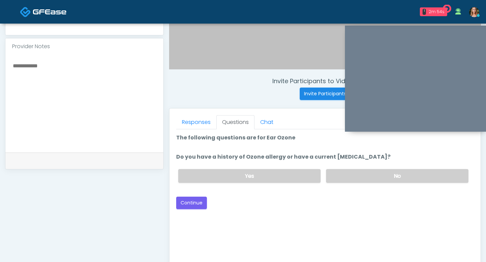
scroll to position [189, 0]
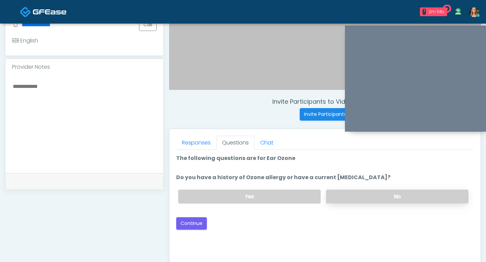
click at [350, 196] on label "No" at bounding box center [397, 197] width 142 height 14
click at [351, 212] on div "Loading... Connecting to your agent... Please wait while we prepare your person…" at bounding box center [324, 192] width 297 height 76
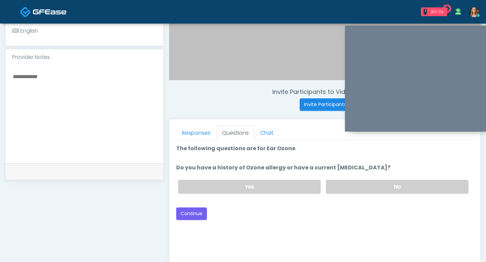
scroll to position [201, 0]
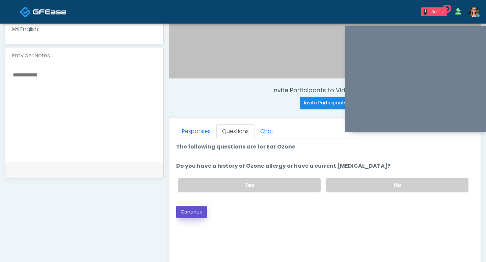
click at [183, 209] on button "Continue" at bounding box center [191, 212] width 31 height 12
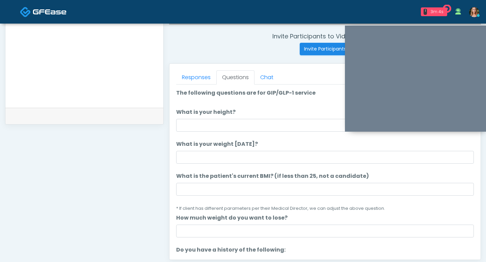
scroll to position [254, 0]
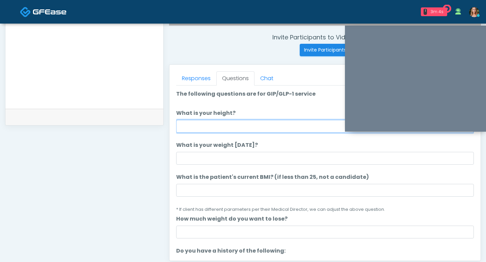
click at [213, 131] on input "What is your height?" at bounding box center [324, 126] width 297 height 13
type input "***"
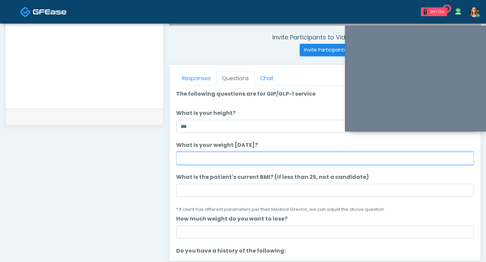
click at [204, 152] on input "What is your weight today?" at bounding box center [324, 158] width 297 height 13
type input "***"
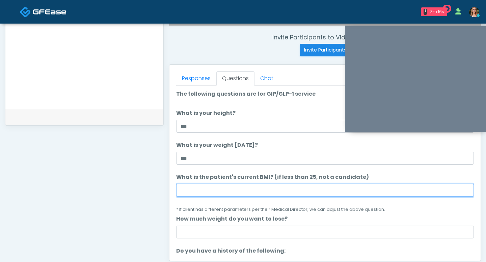
click at [212, 188] on input "What is the patient's current BMI? (if less than 25, not a candidate)" at bounding box center [324, 190] width 297 height 13
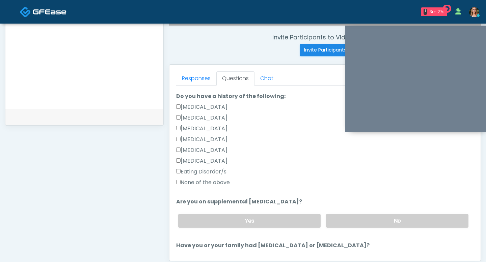
scroll to position [173, 0]
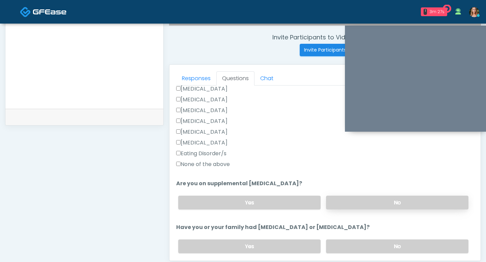
click at [337, 200] on label "No" at bounding box center [397, 203] width 142 height 14
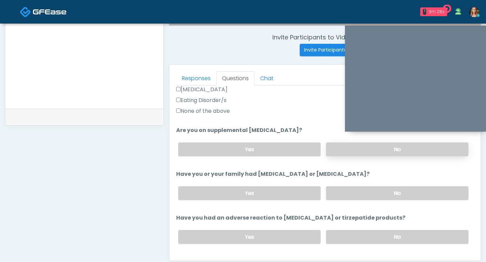
scroll to position [236, 0]
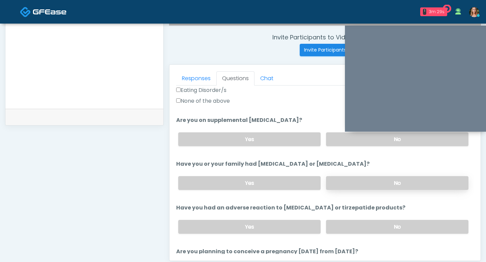
click at [349, 181] on label "No" at bounding box center [397, 183] width 142 height 14
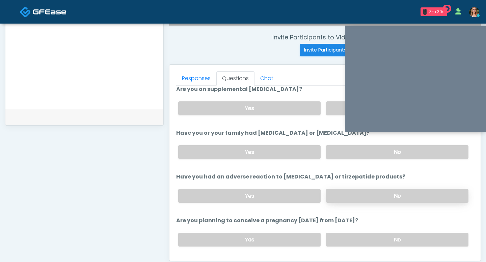
scroll to position [275, 0]
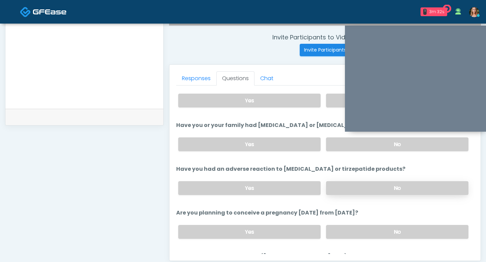
click at [344, 186] on label "No" at bounding box center [397, 188] width 142 height 14
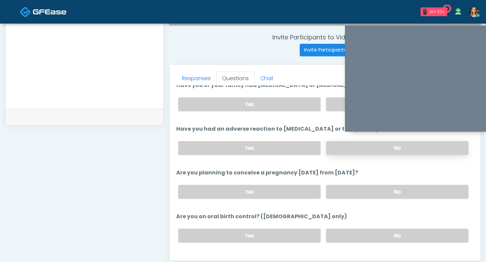
scroll to position [318, 0]
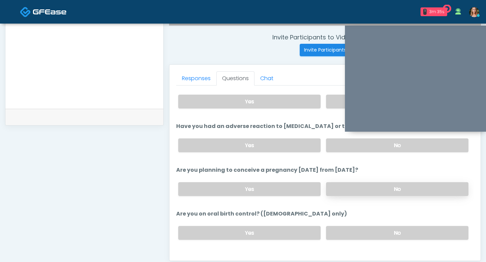
click at [349, 188] on label "No" at bounding box center [397, 189] width 142 height 14
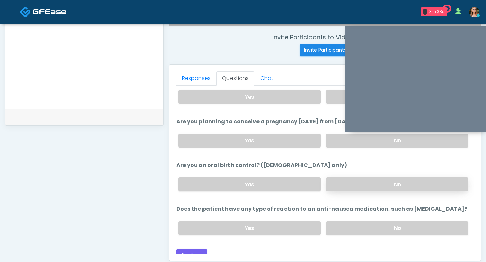
scroll to position [372, 0]
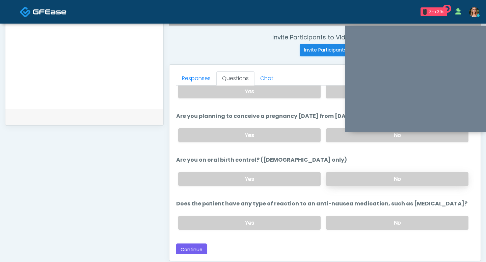
click at [350, 177] on label "No" at bounding box center [397, 179] width 142 height 14
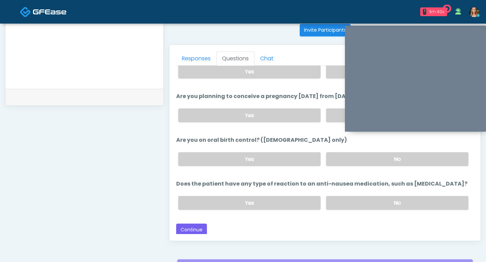
scroll to position [298, 0]
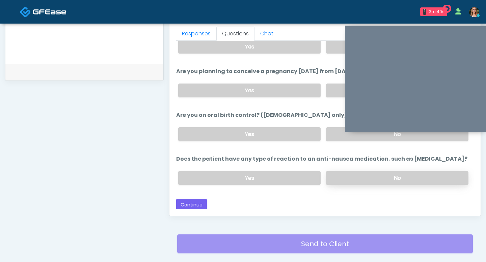
click at [347, 177] on label "No" at bounding box center [397, 178] width 142 height 14
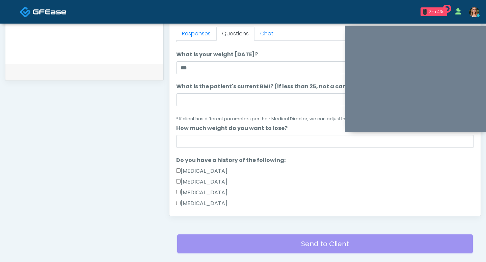
scroll to position [42, 0]
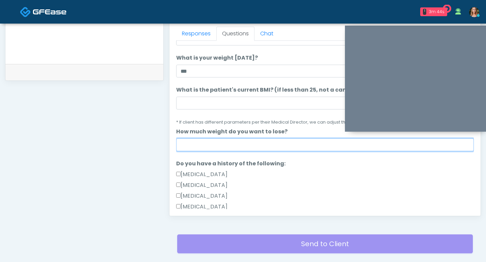
click at [203, 143] on input "How much weight do you want to lose?" at bounding box center [324, 145] width 297 height 13
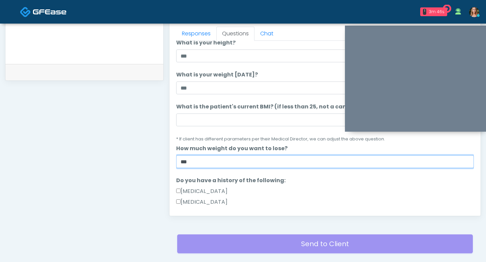
type input "***"
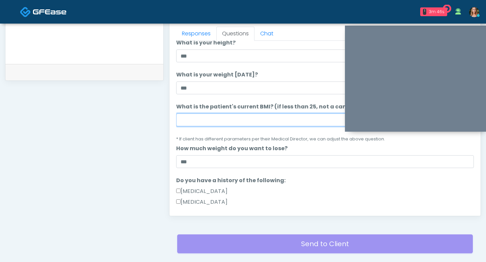
click at [192, 123] on input "What is the patient's current BMI? (if less than 25, not a candidate)" at bounding box center [324, 120] width 297 height 13
click at [264, 125] on input "What is the patient's current BMI? (if less than 25, not a candidate)" at bounding box center [324, 120] width 297 height 13
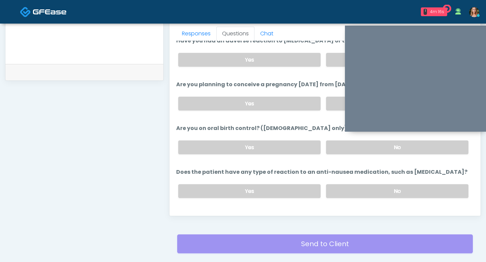
scroll to position [372, 0]
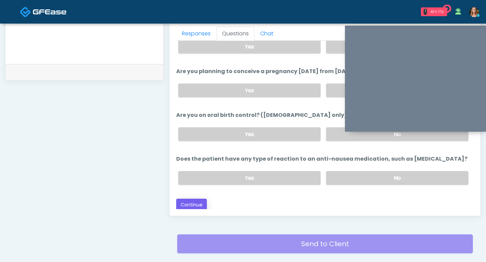
type input "****"
click at [189, 200] on button "Continue" at bounding box center [191, 205] width 31 height 12
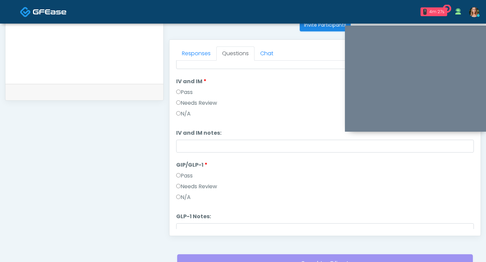
scroll to position [195, 0]
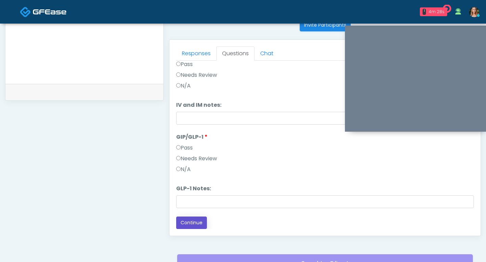
click at [193, 222] on button "Continue" at bounding box center [191, 223] width 31 height 12
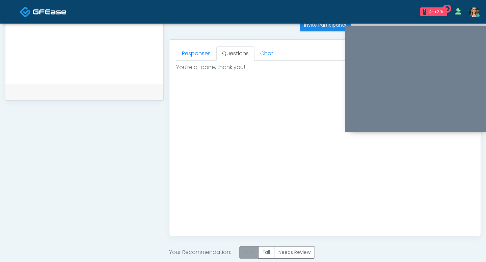
click at [250, 255] on label "Pass" at bounding box center [248, 252] width 19 height 12
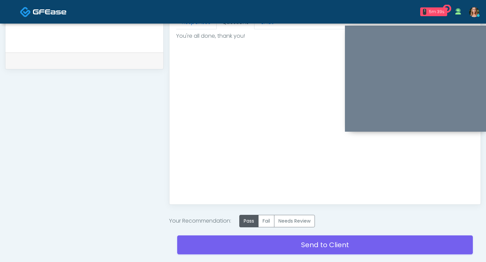
scroll to position [355, 0]
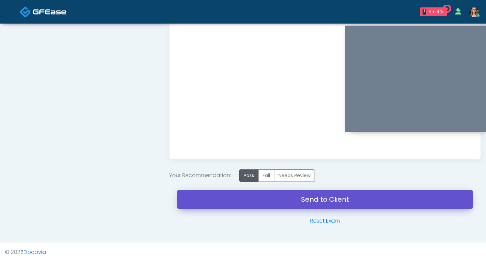
click at [275, 199] on link "Send to Client" at bounding box center [324, 199] width 295 height 19
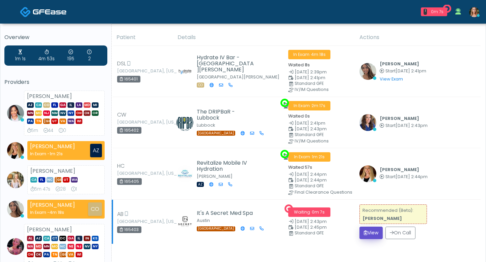
click at [363, 232] on button "View" at bounding box center [370, 233] width 23 height 12
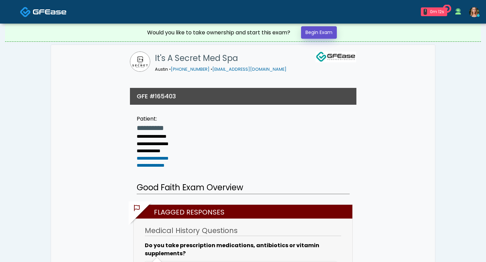
click at [311, 31] on link "Begin Exam" at bounding box center [319, 32] width 36 height 12
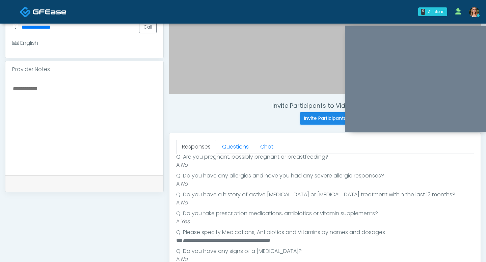
scroll to position [98, 0]
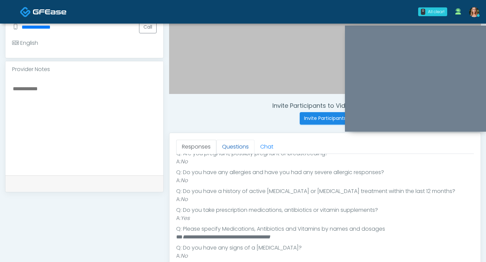
click at [235, 146] on link "Questions" at bounding box center [235, 147] width 38 height 14
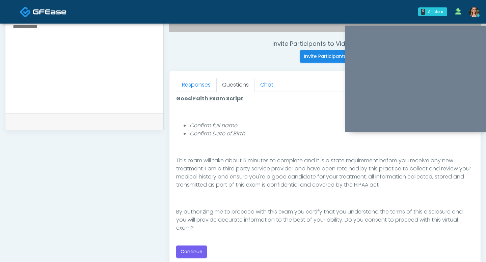
scroll to position [287, 0]
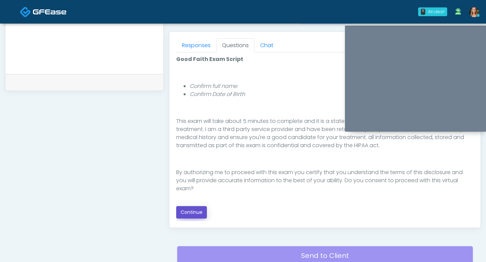
click at [191, 208] on button "Continue" at bounding box center [191, 212] width 31 height 12
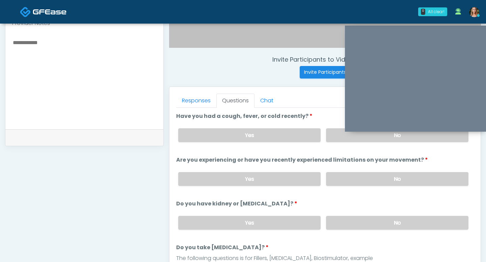
scroll to position [224, 0]
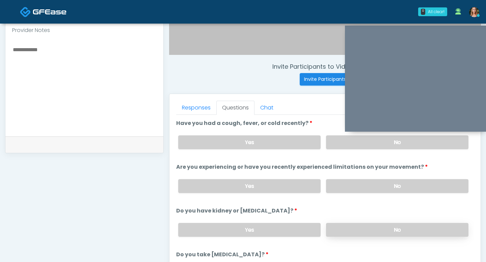
click at [348, 230] on label "No" at bounding box center [397, 230] width 142 height 14
click at [358, 189] on label "No" at bounding box center [397, 186] width 142 height 14
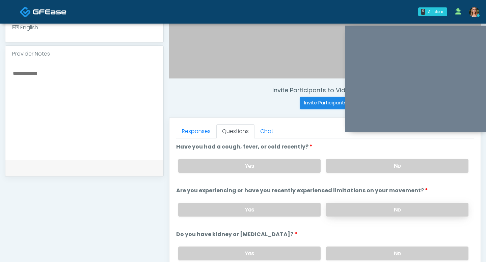
scroll to position [190, 0]
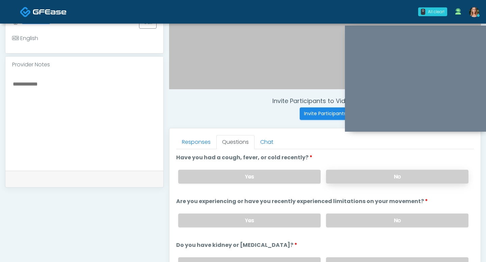
click at [357, 176] on label "No" at bounding box center [397, 177] width 142 height 14
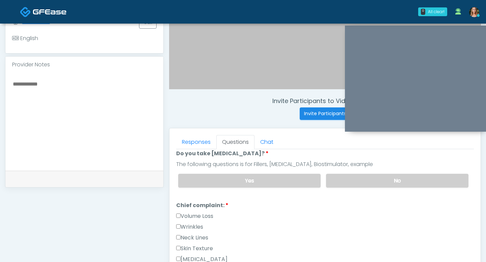
scroll to position [137, 0]
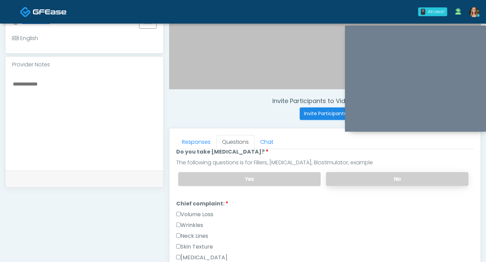
click at [363, 183] on label "No" at bounding box center [397, 179] width 142 height 14
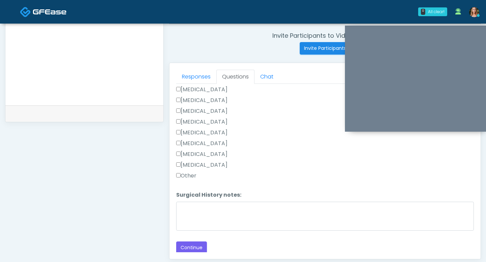
scroll to position [288, 0]
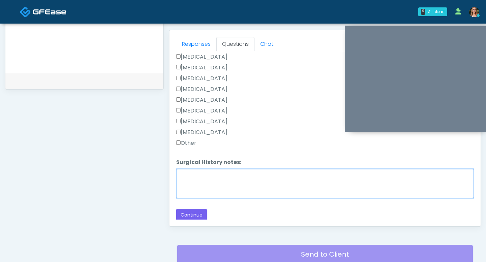
click at [194, 177] on textarea "Surgical History notes:" at bounding box center [324, 183] width 297 height 29
type textarea "**********"
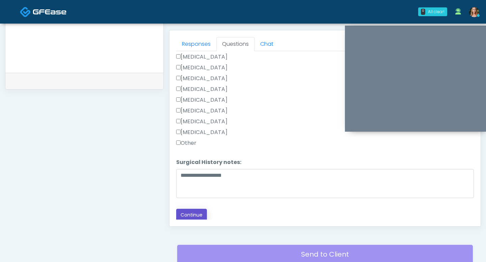
click at [182, 210] on button "Continue" at bounding box center [191, 215] width 31 height 12
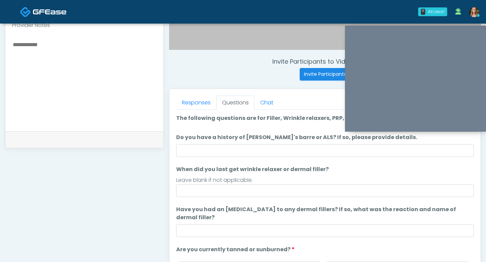
scroll to position [227, 0]
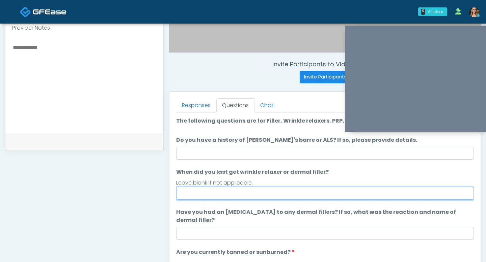
click at [250, 192] on input "When did you last get wrinkle relaxer or dermal filler?" at bounding box center [324, 193] width 297 height 13
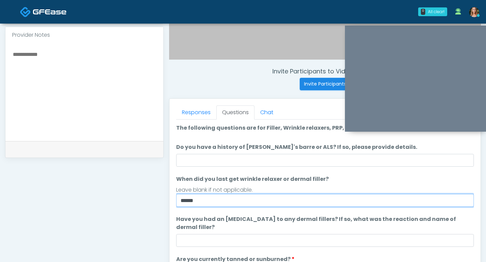
scroll to position [219, 0]
type input "*****"
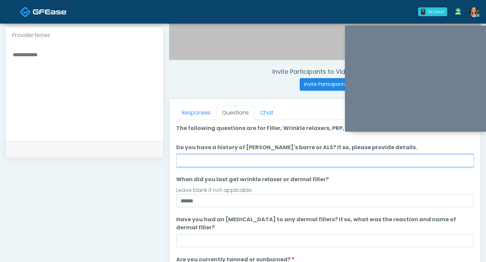
click at [255, 164] on input "Do you have a history of Guillain's barre or ALS? If so, please provide details." at bounding box center [324, 160] width 297 height 13
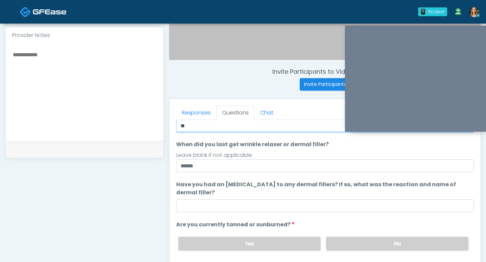
scroll to position [48, 0]
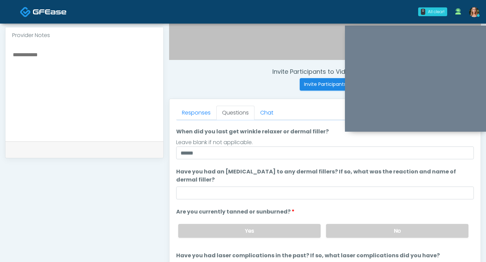
type input "**"
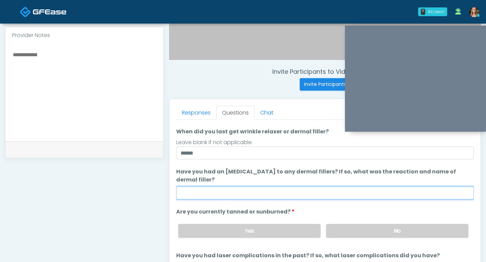
click at [268, 195] on input "Have you had an allergic response to any dermal fillers? If so, what was the re…" at bounding box center [324, 193] width 297 height 13
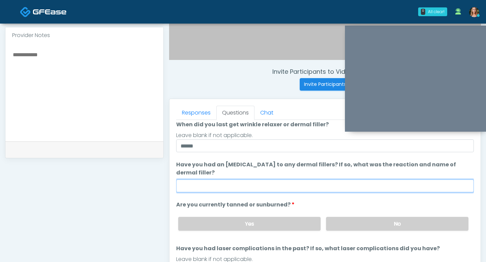
scroll to position [60, 0]
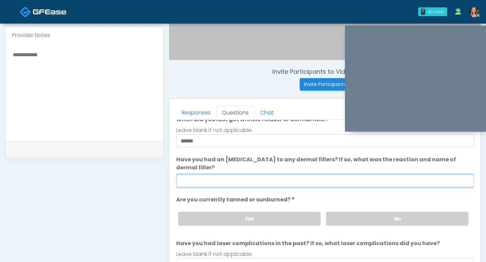
click at [262, 185] on input "Have you had an allergic response to any dermal fillers? If so, what was the re…" at bounding box center [324, 181] width 297 height 13
type input "**"
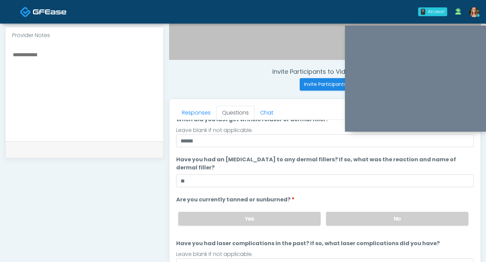
click at [298, 200] on li "Are you currently tanned or sunburned? Are you currently tanned or sunburned? Y…" at bounding box center [324, 213] width 297 height 35
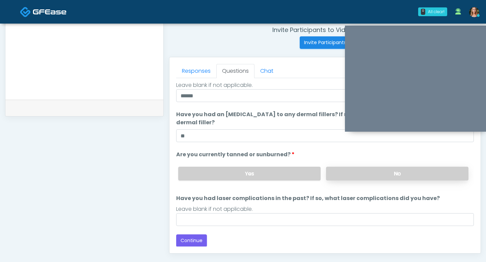
scroll to position [265, 0]
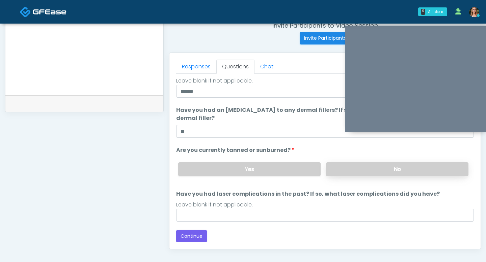
click at [339, 167] on label "No" at bounding box center [397, 170] width 142 height 14
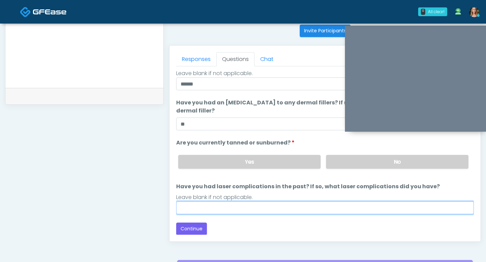
click at [198, 209] on input "Have you had laser complications in the past? If so, what laser complications d…" at bounding box center [324, 208] width 297 height 13
type input "**"
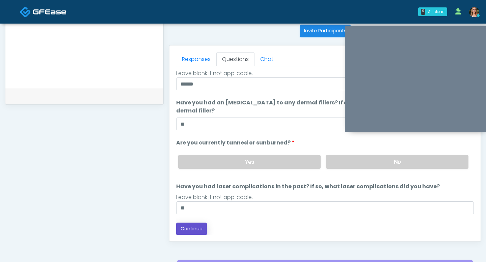
click at [193, 228] on button "Continue" at bounding box center [191, 229] width 31 height 12
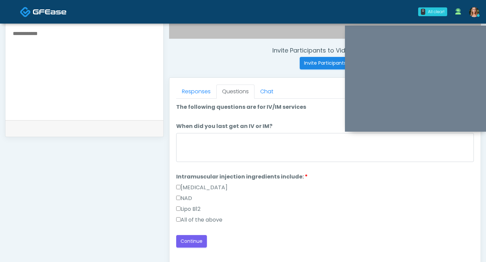
scroll to position [239, 0]
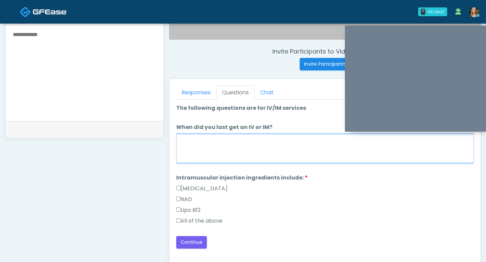
click at [201, 148] on textarea "When did you last get an IV or IM?" at bounding box center [324, 148] width 297 height 29
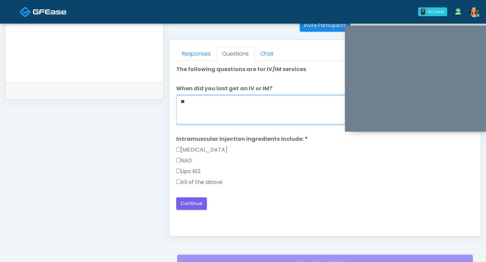
scroll to position [287, 0]
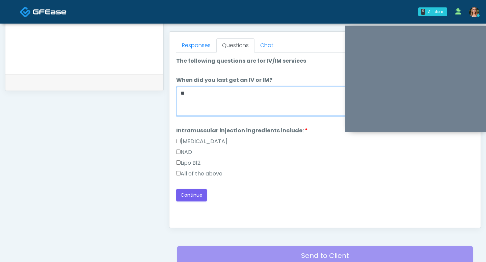
type textarea "**"
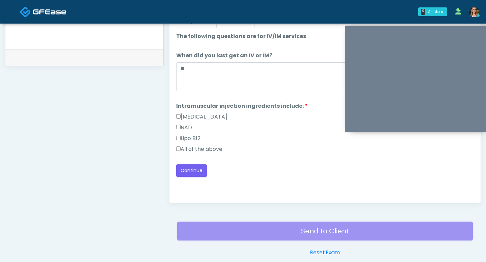
scroll to position [319, 0]
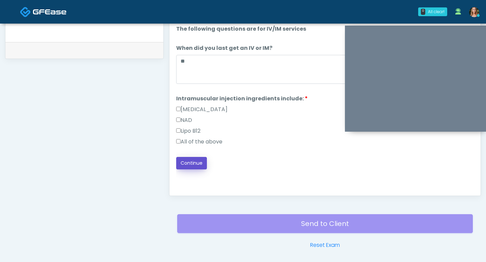
click at [192, 165] on button "Continue" at bounding box center [191, 163] width 31 height 12
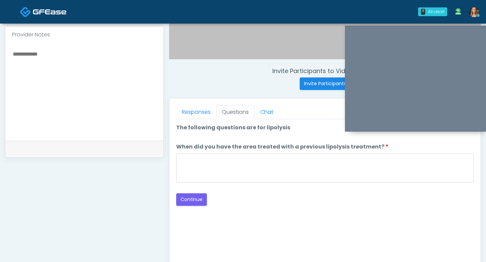
scroll to position [219, 0]
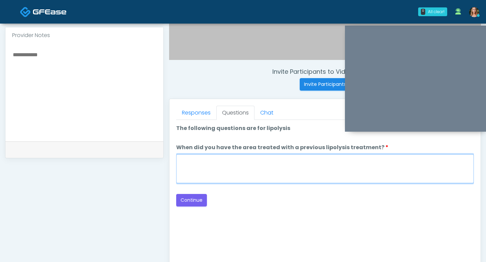
click at [261, 166] on textarea "When did you have the area treated with a previous lipolysis treatment?" at bounding box center [324, 168] width 297 height 29
type textarea "**"
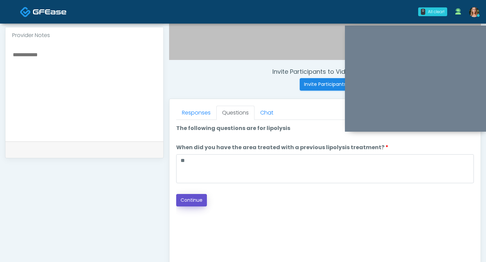
click at [194, 202] on button "Continue" at bounding box center [191, 200] width 31 height 12
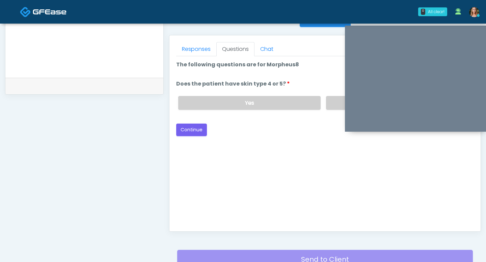
scroll to position [272, 0]
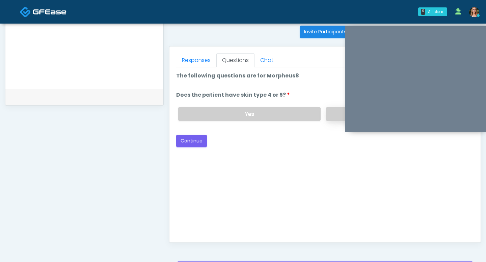
click at [331, 113] on label "No" at bounding box center [397, 114] width 142 height 14
click at [191, 139] on button "Continue" at bounding box center [191, 141] width 31 height 12
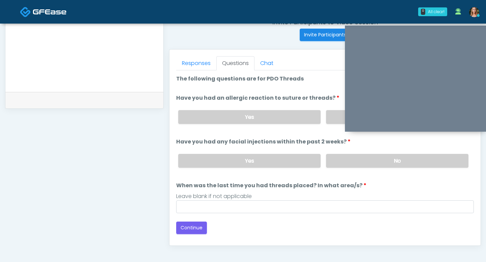
scroll to position [259, 0]
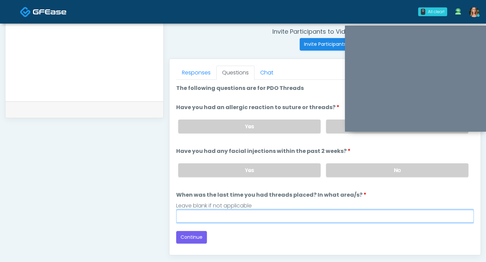
click at [266, 216] on input "When was the last time you had threads placed? In what area/s?" at bounding box center [324, 216] width 297 height 13
type input "**"
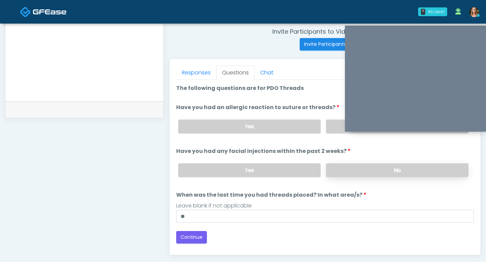
click at [350, 169] on label "No" at bounding box center [397, 171] width 142 height 14
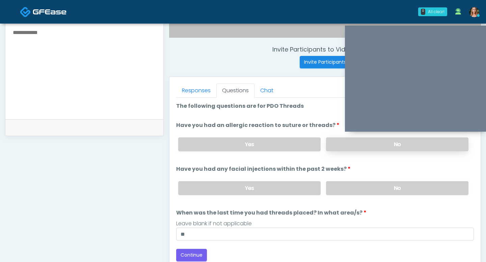
click at [338, 149] on label "No" at bounding box center [397, 145] width 142 height 14
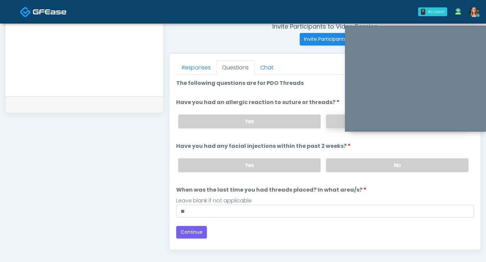
scroll to position [295, 0]
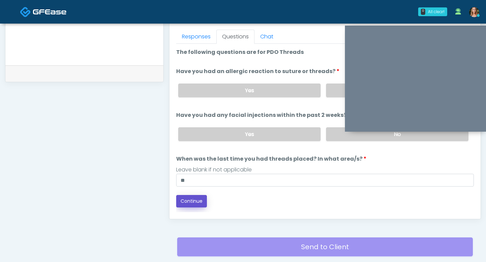
click at [192, 202] on button "Continue" at bounding box center [191, 201] width 31 height 12
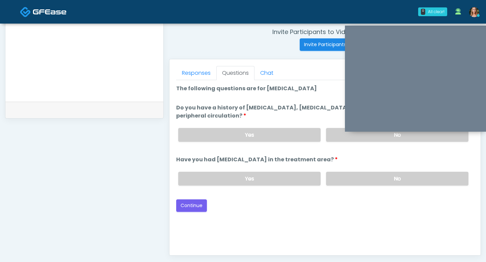
scroll to position [253, 0]
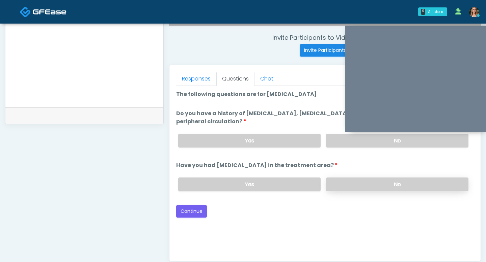
click at [344, 185] on label "No" at bounding box center [397, 185] width 142 height 14
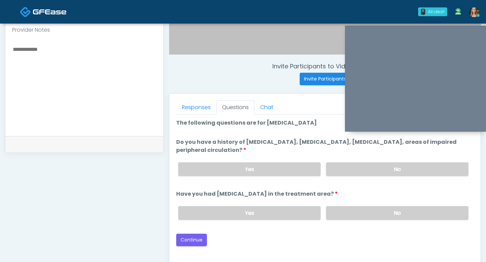
scroll to position [220, 0]
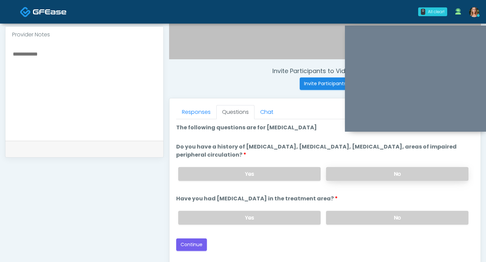
click at [364, 179] on label "No" at bounding box center [397, 174] width 142 height 14
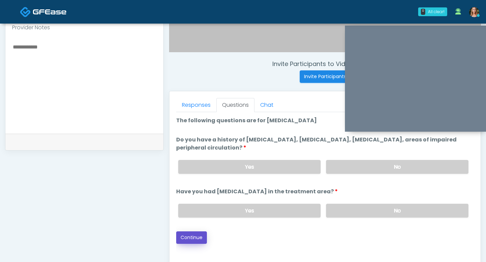
click at [185, 234] on button "Continue" at bounding box center [191, 238] width 31 height 12
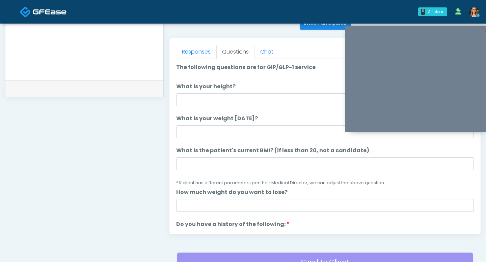
scroll to position [275, 0]
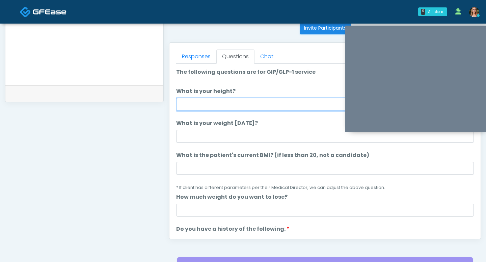
click at [197, 107] on input "What is your height?" at bounding box center [324, 104] width 297 height 13
type input "***"
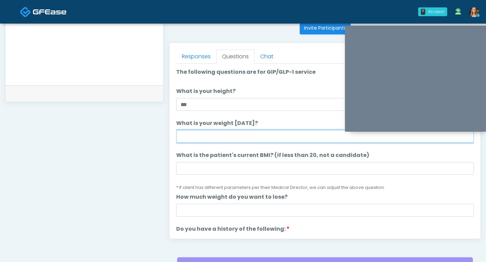
click at [191, 137] on input "What is your weight today?" at bounding box center [324, 136] width 297 height 13
type input "***"
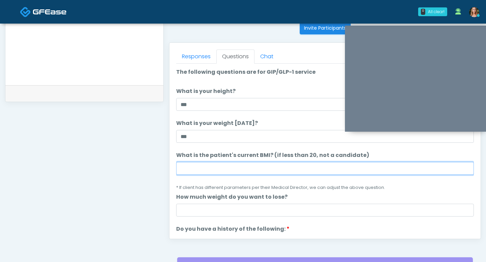
click at [189, 165] on input "What is the patient's current BMI? (if less than 20, not a candidate)" at bounding box center [324, 168] width 297 height 13
click at [185, 174] on input "What is the patient's current BMI? (if less than 20, not a candidate)" at bounding box center [324, 168] width 297 height 13
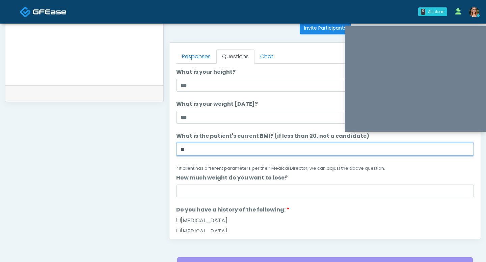
type input "**"
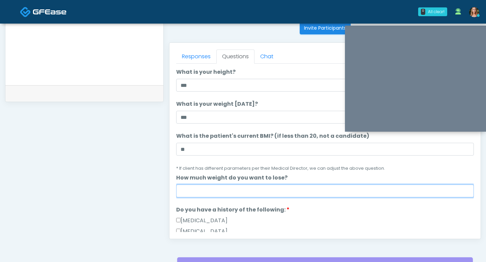
click at [214, 191] on input "How much weight do you want to lose?" at bounding box center [324, 191] width 297 height 13
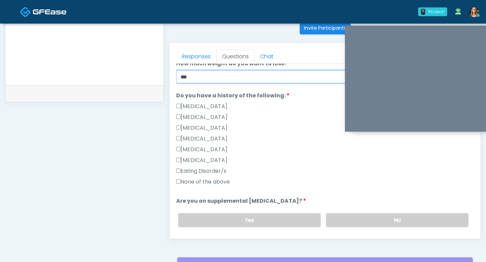
scroll to position [144, 0]
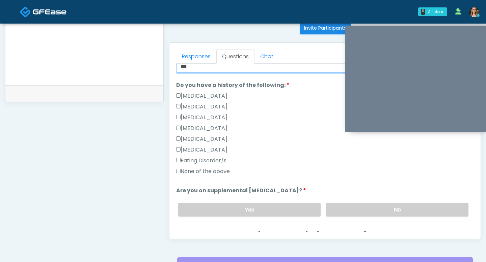
type input "***"
click at [217, 145] on div "Hypoglycemia" at bounding box center [324, 140] width 297 height 11
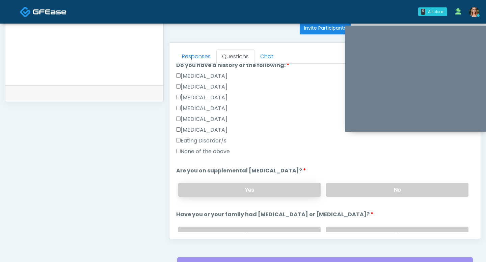
scroll to position [167, 0]
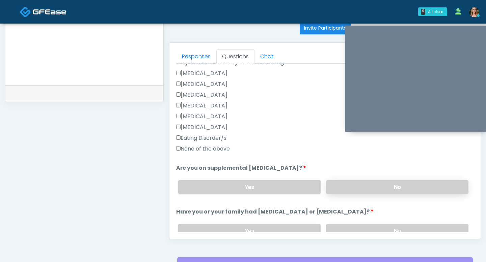
click at [337, 184] on label "No" at bounding box center [397, 187] width 142 height 14
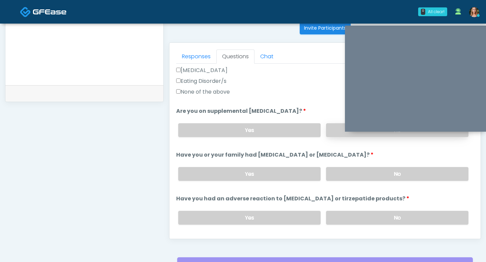
scroll to position [223, 0]
click at [362, 166] on div "Yes No" at bounding box center [323, 174] width 301 height 25
click at [361, 174] on label "No" at bounding box center [397, 175] width 142 height 14
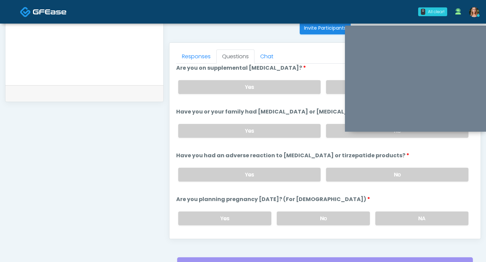
scroll to position [272, 0]
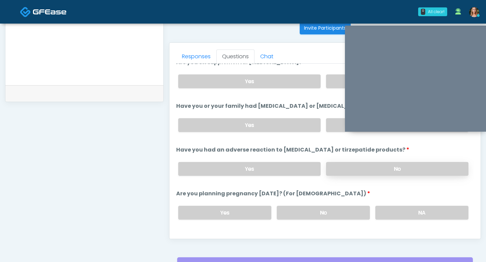
click at [343, 169] on label "No" at bounding box center [397, 169] width 142 height 14
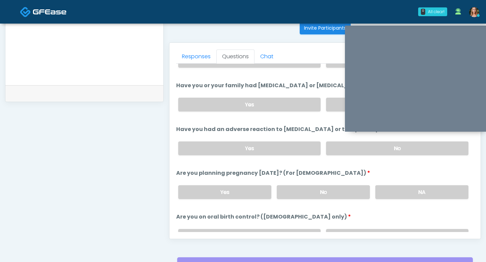
scroll to position [296, 0]
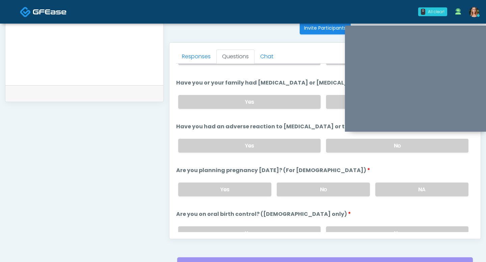
click at [372, 186] on div "Yes No NA" at bounding box center [323, 189] width 301 height 25
click at [380, 187] on label "NA" at bounding box center [421, 190] width 93 height 14
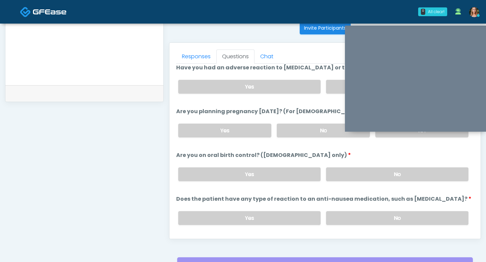
scroll to position [372, 0]
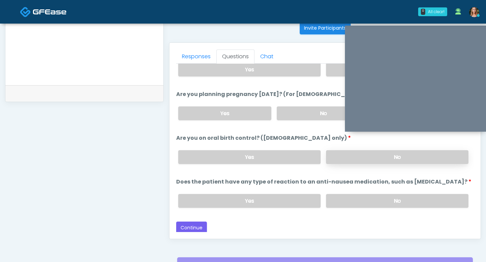
click at [364, 155] on label "No" at bounding box center [397, 157] width 142 height 14
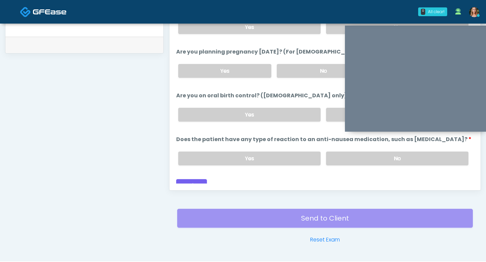
scroll to position [365, 0]
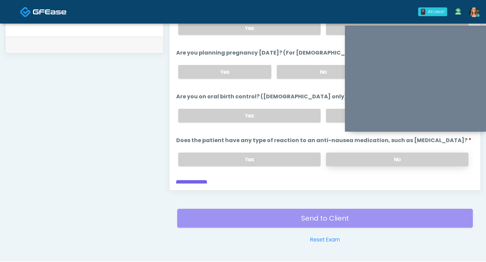
click at [349, 158] on label "No" at bounding box center [397, 160] width 142 height 14
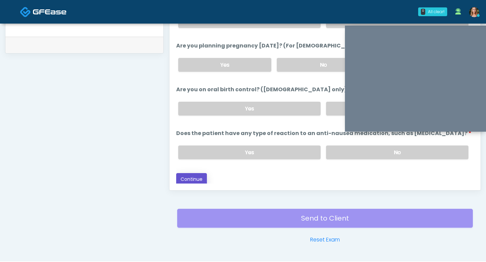
click at [193, 178] on button "Continue" at bounding box center [191, 179] width 31 height 12
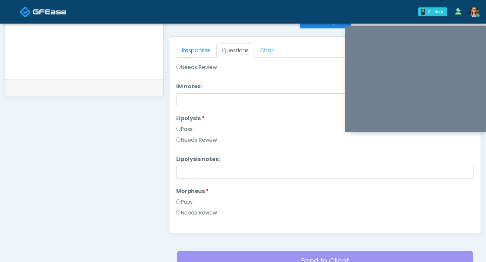
scroll to position [432, 0]
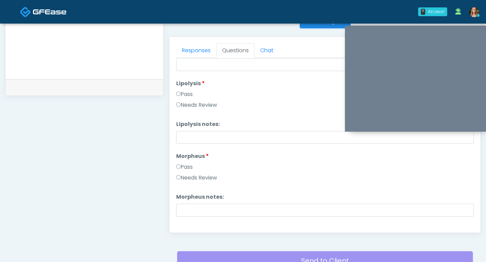
click at [178, 91] on label "Pass" at bounding box center [184, 94] width 17 height 8
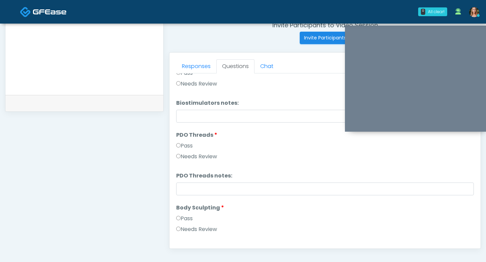
scroll to position [256, 0]
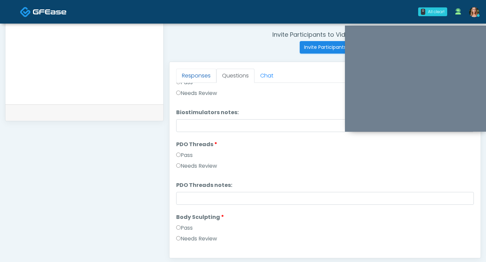
click at [178, 82] on link "Responses" at bounding box center [196, 76] width 40 height 14
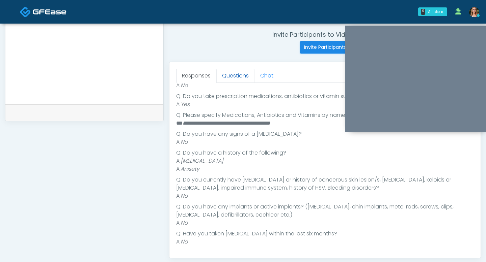
click at [227, 74] on link "Questions" at bounding box center [235, 76] width 38 height 14
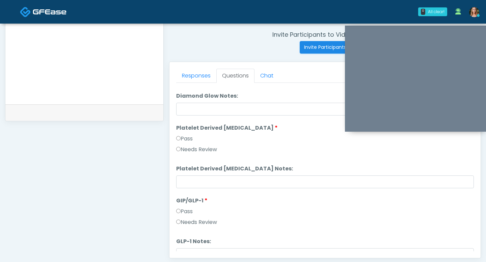
scroll to position [1245, 0]
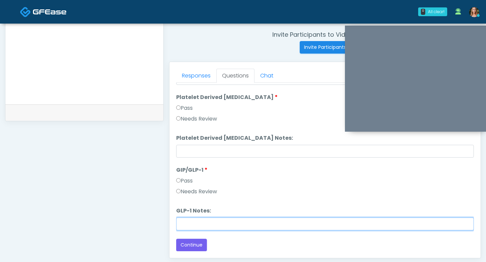
click at [189, 224] on input "GLP-1 Notes:" at bounding box center [324, 224] width 297 height 13
click at [186, 224] on input "**********" at bounding box center [324, 224] width 297 height 13
type input "**********"
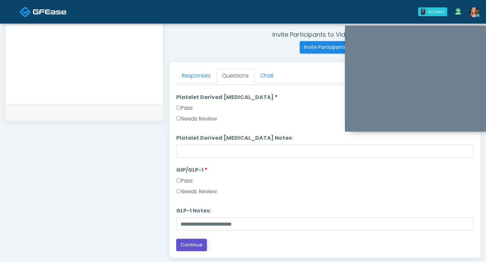
click at [197, 243] on button "Continue" at bounding box center [191, 245] width 31 height 12
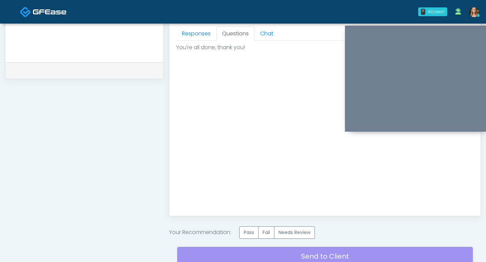
scroll to position [355, 0]
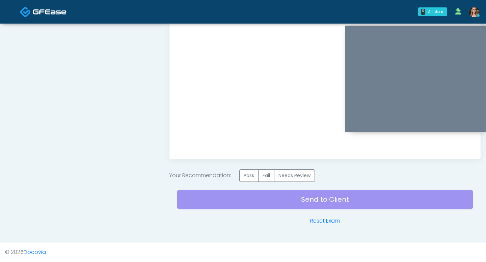
click at [247, 173] on label "Pass" at bounding box center [248, 176] width 19 height 12
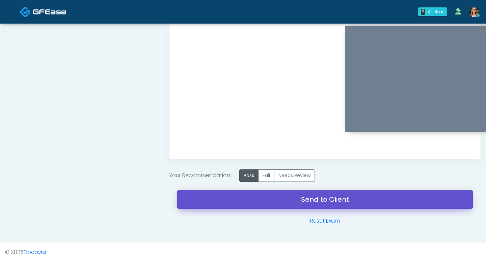
click at [250, 194] on link "Send to Client" at bounding box center [324, 199] width 295 height 19
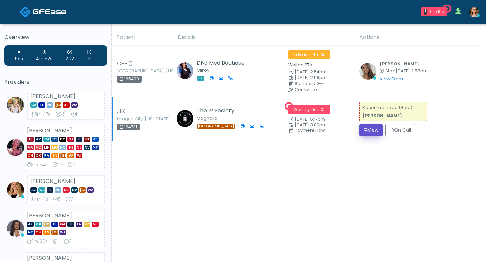
click at [377, 129] on button "View" at bounding box center [370, 130] width 23 height 12
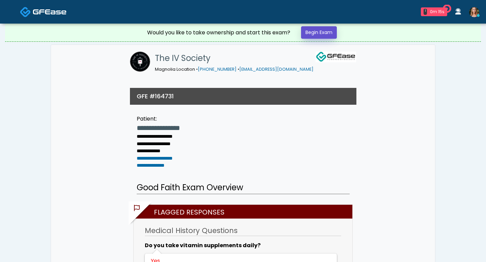
click at [316, 33] on link "Begin Exam" at bounding box center [319, 32] width 36 height 12
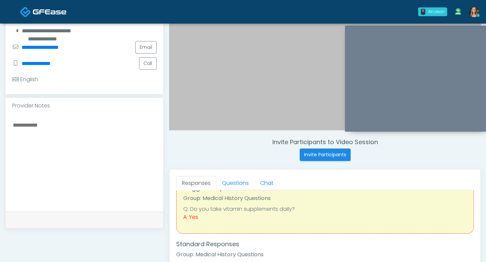
scroll to position [145, 0]
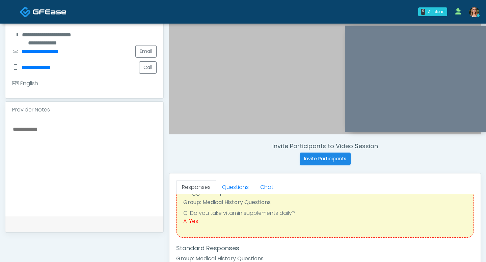
click at [245, 166] on div "Invite Participants to Video Session Invite Participants Responses Questions Ch…" at bounding box center [322, 166] width 317 height 514
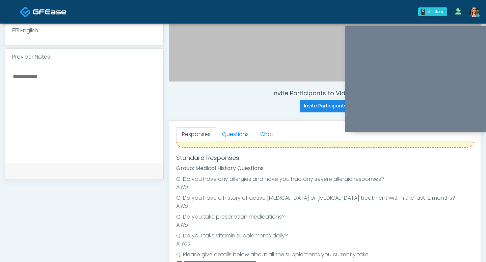
scroll to position [199, 0]
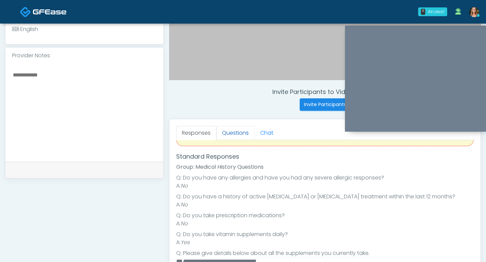
click at [232, 130] on link "Questions" at bounding box center [235, 133] width 38 height 14
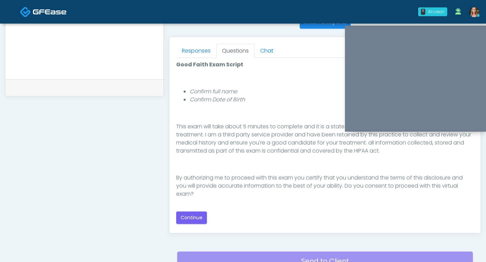
scroll to position [284, 0]
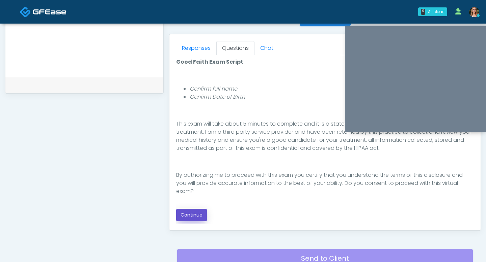
click at [197, 216] on button "Continue" at bounding box center [191, 215] width 31 height 12
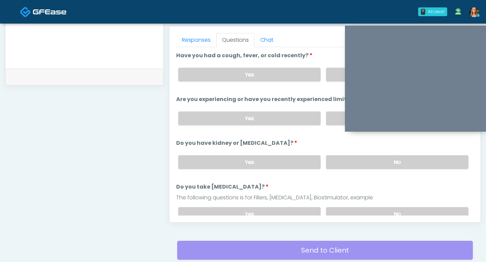
scroll to position [281, 0]
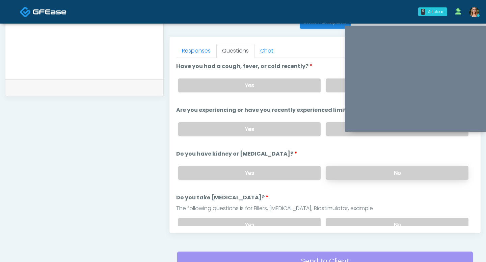
click at [331, 166] on label "No" at bounding box center [397, 173] width 142 height 14
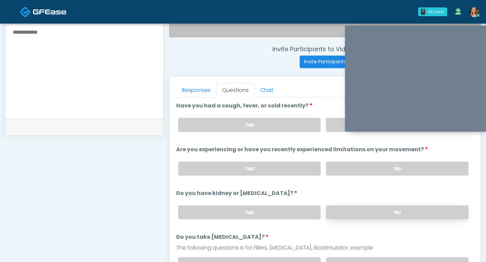
scroll to position [240, 0]
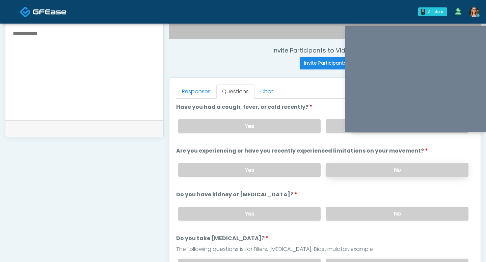
click at [351, 167] on label "No" at bounding box center [397, 170] width 142 height 14
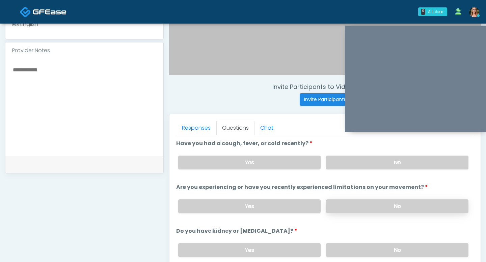
scroll to position [204, 0]
click at [354, 167] on label "No" at bounding box center [397, 163] width 142 height 14
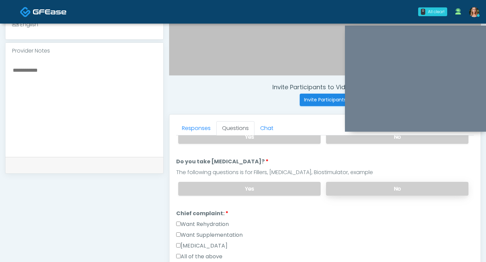
click at [356, 188] on label "No" at bounding box center [397, 189] width 142 height 14
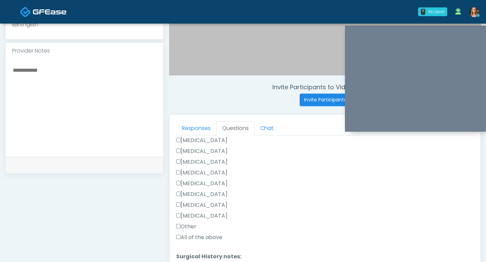
scroll to position [366, 0]
click at [175, 235] on div "Responses Questions Chat Good Faith Exam Script Good Faith Exam Script INTRODUC…" at bounding box center [324, 213] width 311 height 196
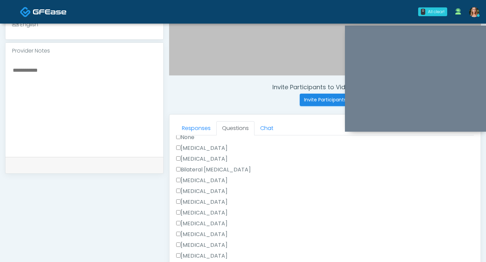
scroll to position [375, 0]
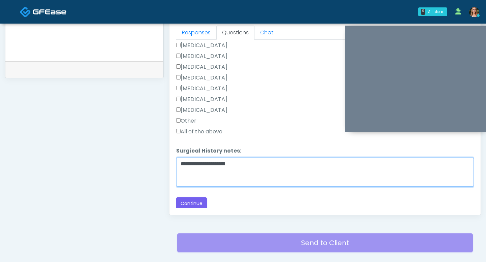
scroll to position [326, 0]
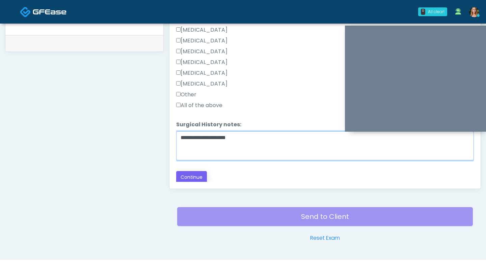
type textarea "**********"
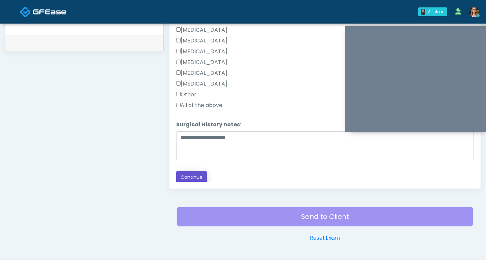
click at [190, 180] on button "Continue" at bounding box center [191, 177] width 31 height 12
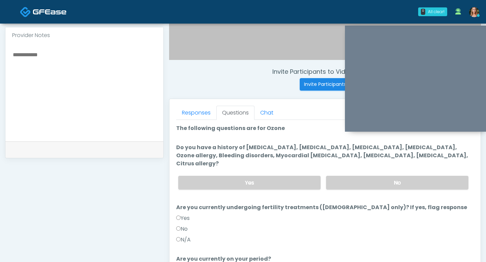
scroll to position [214, 0]
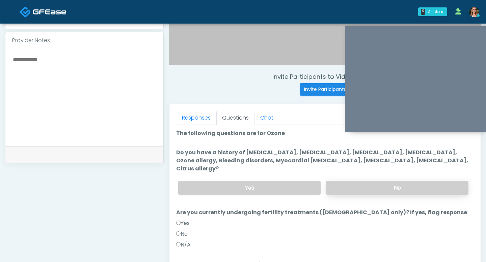
click at [382, 181] on label "No" at bounding box center [397, 188] width 142 height 14
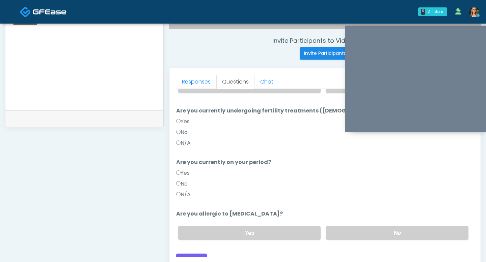
scroll to position [262, 0]
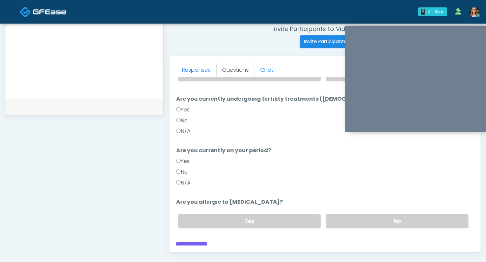
click at [181, 168] on label "No" at bounding box center [181, 172] width 11 height 8
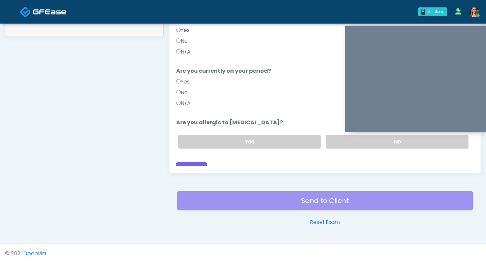
scroll to position [331, 0]
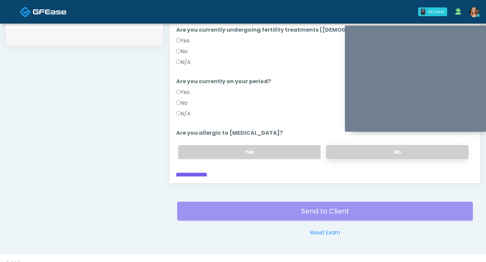
click at [357, 145] on label "No" at bounding box center [397, 152] width 142 height 14
click at [196, 173] on button "Continue" at bounding box center [191, 179] width 31 height 12
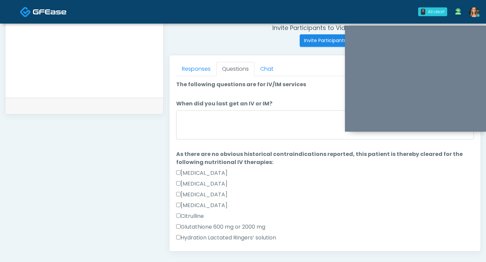
scroll to position [251, 0]
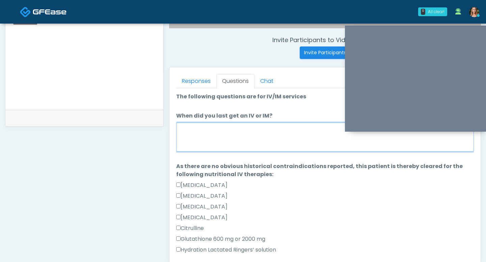
click at [236, 128] on textarea "When did you last get an IV or IM?" at bounding box center [324, 137] width 297 height 29
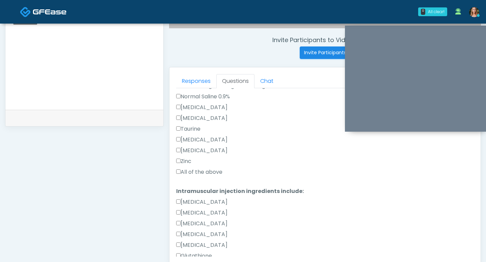
scroll to position [240, 0]
type textarea "**********"
click at [178, 168] on label "All of the above" at bounding box center [199, 172] width 46 height 8
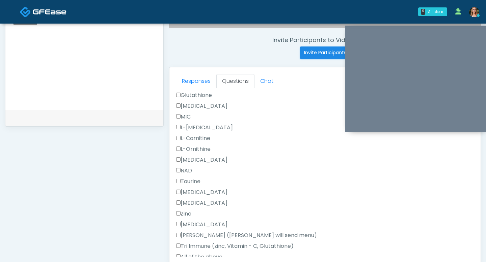
scroll to position [428, 0]
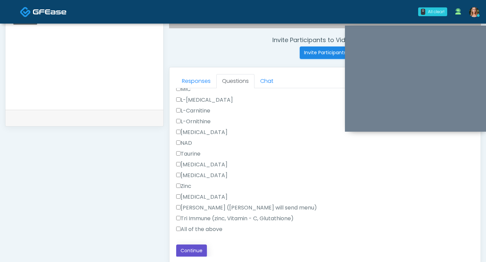
click at [185, 253] on button "Continue" at bounding box center [191, 251] width 31 height 12
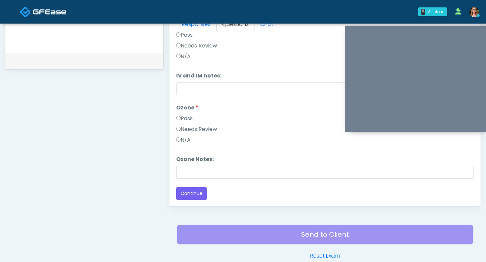
scroll to position [327, 0]
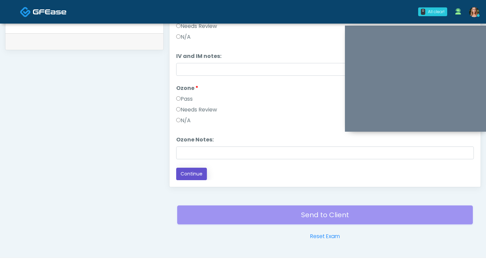
click at [191, 178] on button "Continue" at bounding box center [191, 174] width 31 height 12
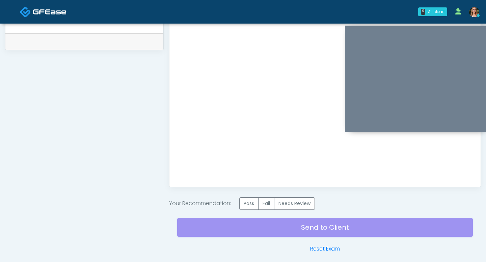
scroll to position [0, 0]
click at [248, 199] on label "Pass" at bounding box center [248, 204] width 19 height 12
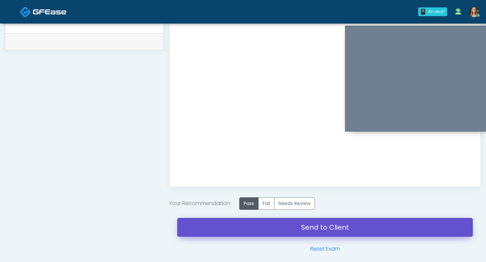
click at [268, 227] on link "Send to Client" at bounding box center [324, 227] width 295 height 19
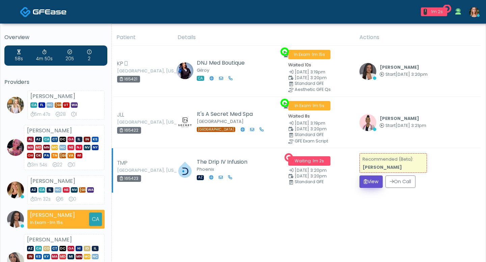
click at [368, 181] on button "View" at bounding box center [370, 182] width 23 height 12
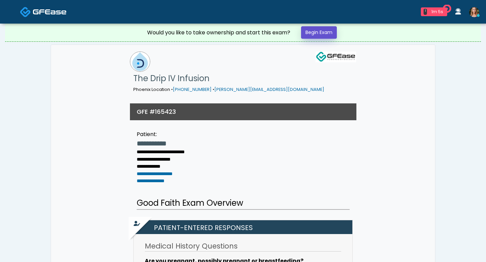
click at [311, 34] on link "Begin Exam" at bounding box center [319, 32] width 36 height 12
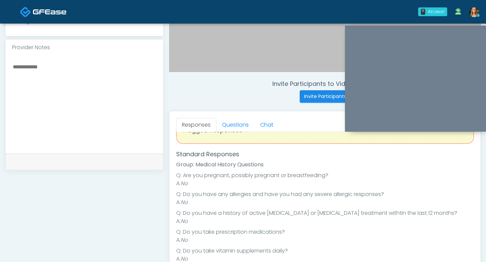
scroll to position [28, 0]
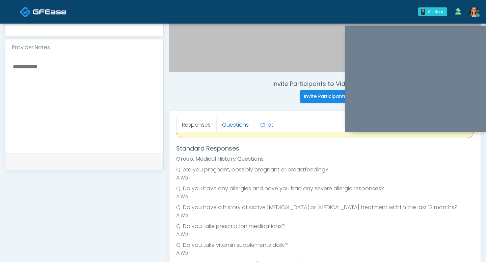
click at [236, 123] on link "Questions" at bounding box center [235, 125] width 38 height 14
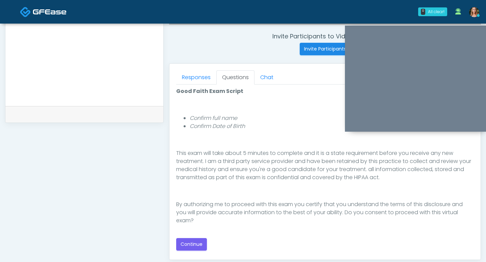
scroll to position [307, 0]
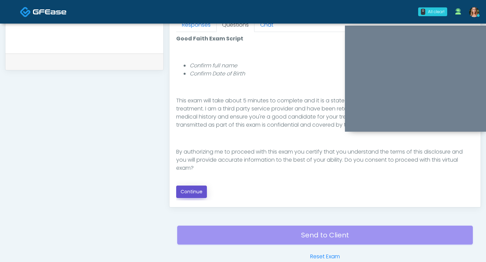
click at [200, 190] on button "Continue" at bounding box center [191, 192] width 31 height 12
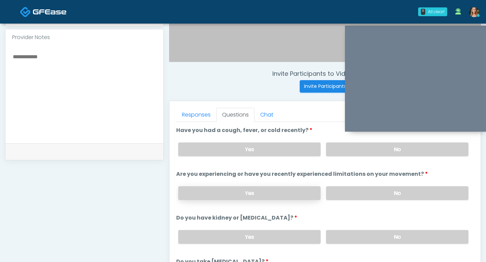
scroll to position [212, 0]
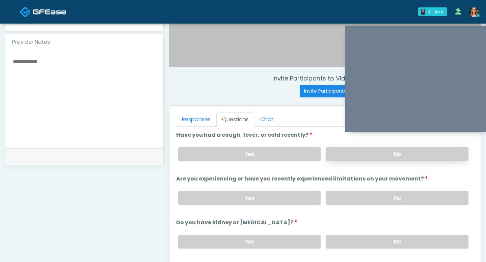
click at [370, 154] on label "No" at bounding box center [397, 154] width 142 height 14
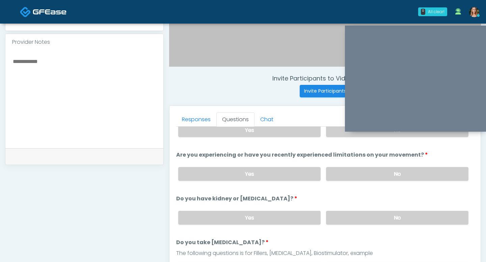
scroll to position [33, 0]
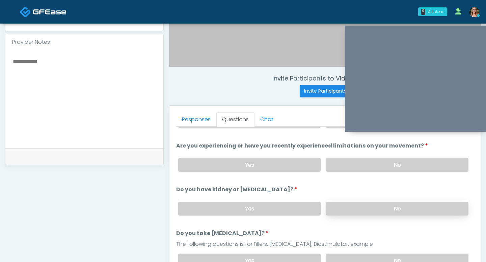
click at [374, 204] on label "No" at bounding box center [397, 209] width 142 height 14
click at [367, 163] on label "No" at bounding box center [397, 165] width 142 height 14
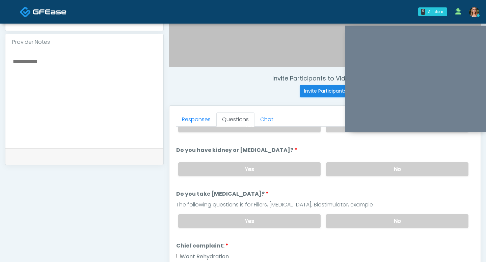
scroll to position [85, 0]
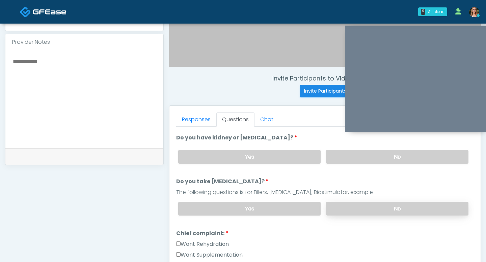
click at [381, 202] on label "No" at bounding box center [397, 209] width 142 height 14
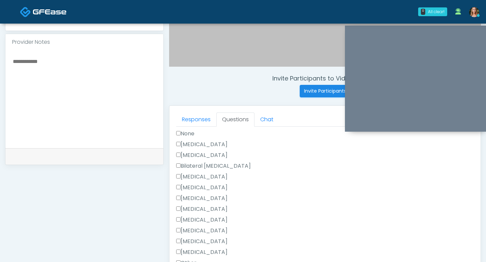
scroll to position [310, 0]
click at [241, 204] on div "[MEDICAL_DATA]" at bounding box center [324, 209] width 297 height 11
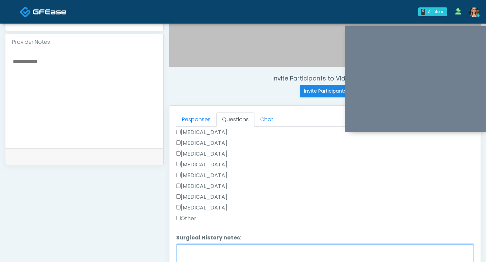
click at [193, 245] on textarea "Surgical History notes:" at bounding box center [324, 259] width 297 height 29
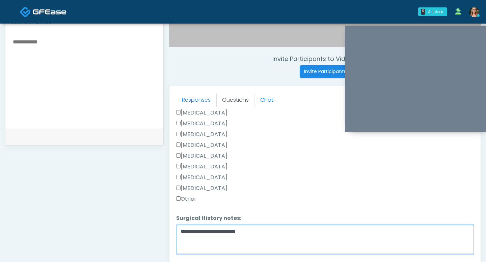
scroll to position [283, 0]
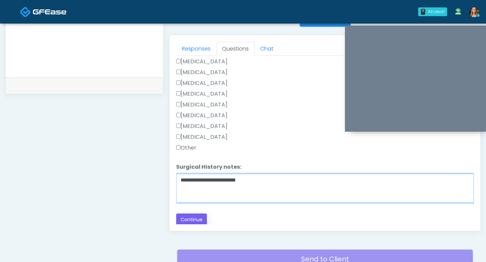
type textarea "**********"
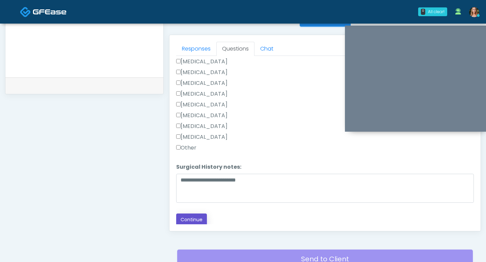
click at [193, 215] on button "Continue" at bounding box center [191, 220] width 31 height 12
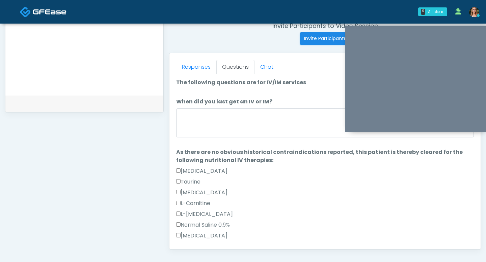
scroll to position [260, 0]
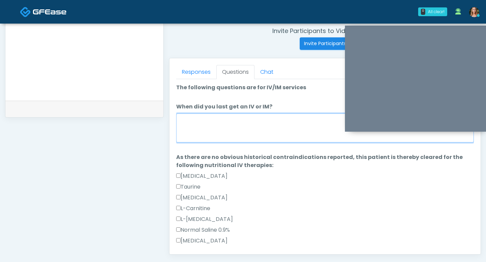
click at [206, 120] on textarea "When did you last get an IV or IM?" at bounding box center [324, 128] width 297 height 29
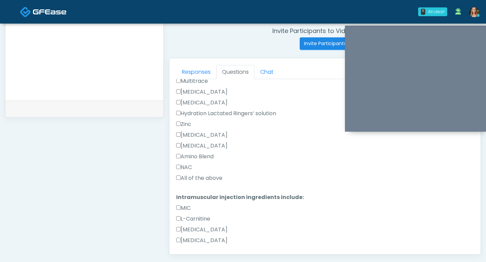
scroll to position [248, 0]
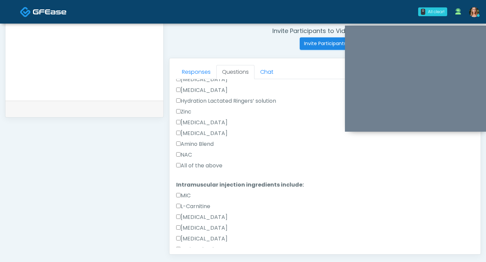
type textarea "**********"
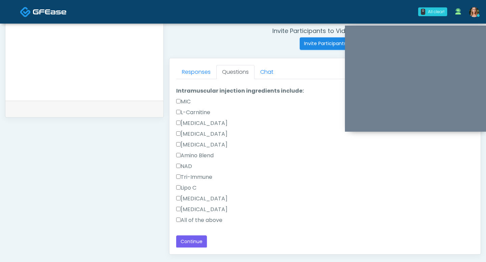
scroll to position [342, 0]
click at [188, 239] on button "Continue" at bounding box center [191, 242] width 31 height 12
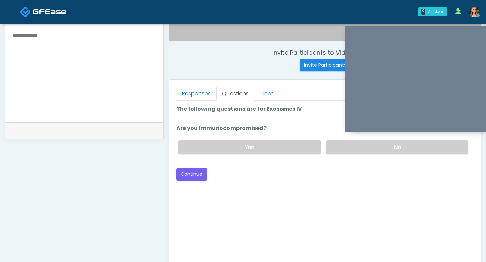
scroll to position [233, 0]
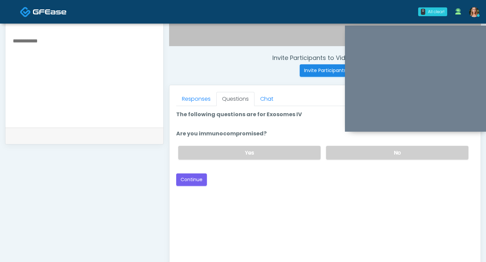
click at [360, 146] on div "Yes No" at bounding box center [323, 153] width 301 height 25
click at [353, 151] on label "No" at bounding box center [397, 153] width 142 height 14
click at [196, 175] on button "Continue" at bounding box center [191, 180] width 31 height 12
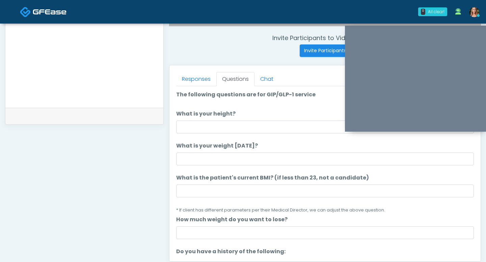
scroll to position [244, 0]
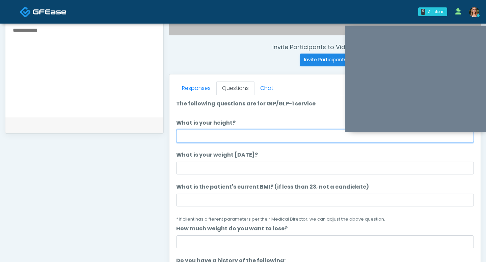
click at [217, 136] on input "What is your height?" at bounding box center [324, 136] width 297 height 13
type input "*"
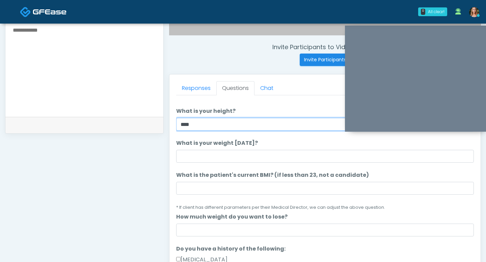
scroll to position [22, 0]
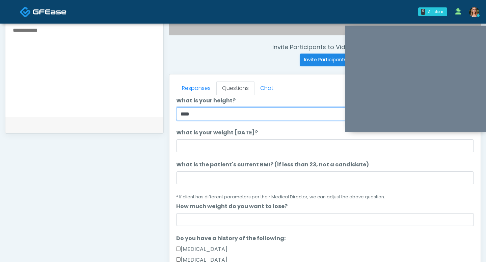
type input "****"
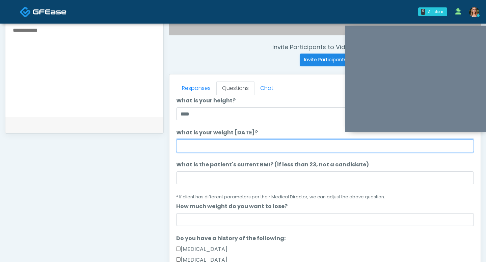
click at [227, 151] on input "What is your weight today?" at bounding box center [324, 146] width 297 height 13
type input "***"
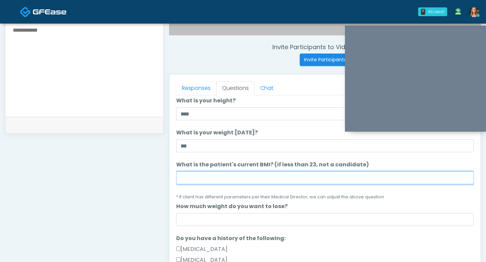
click at [240, 181] on input "What is the patient's current BMI? (if less than 23, not a candidate)" at bounding box center [324, 178] width 297 height 13
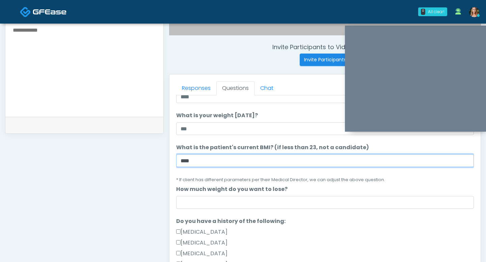
type input "****"
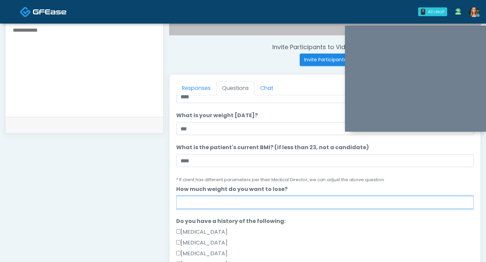
click at [261, 200] on input "How much weight do you want to lose?" at bounding box center [324, 202] width 297 height 13
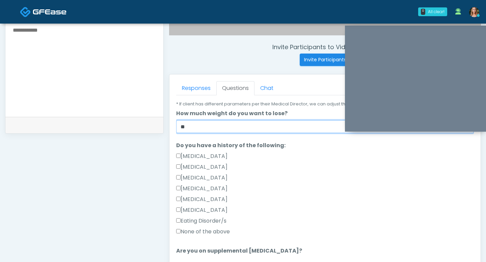
scroll to position [125, 0]
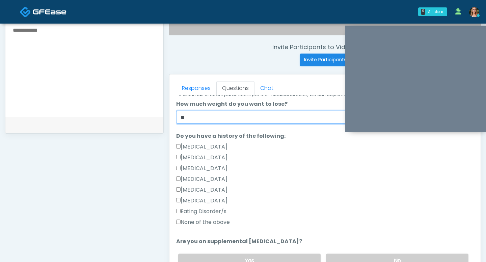
type input "**"
click at [181, 221] on label "None of the above" at bounding box center [203, 222] width 54 height 8
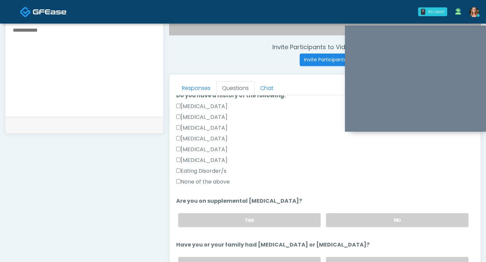
scroll to position [167, 0]
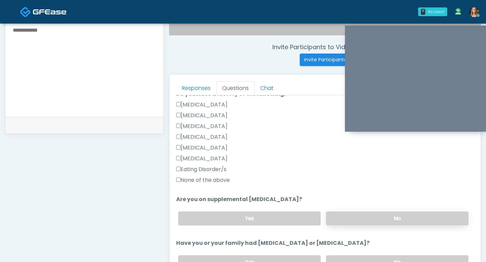
click at [356, 215] on label "No" at bounding box center [397, 219] width 142 height 14
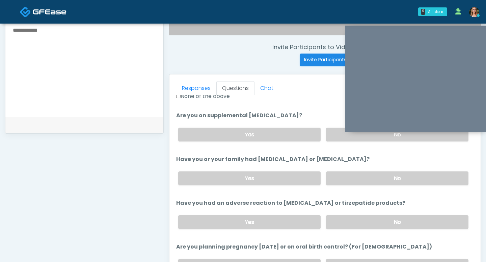
scroll to position [244, 0]
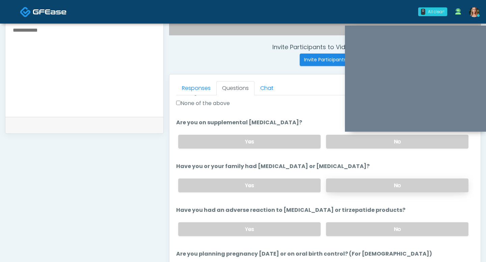
click at [350, 181] on label "No" at bounding box center [397, 186] width 142 height 14
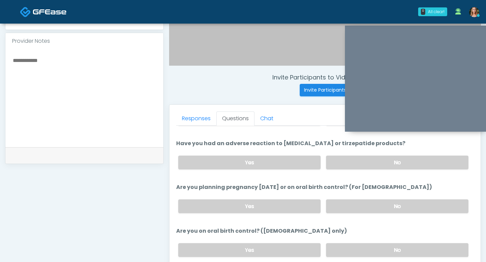
scroll to position [205, 0]
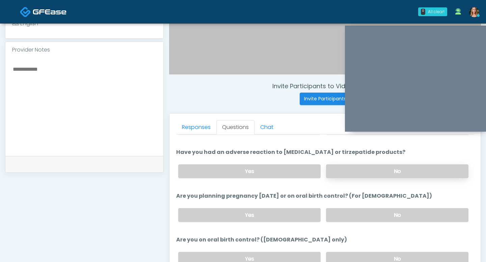
click at [346, 165] on label "No" at bounding box center [397, 172] width 142 height 14
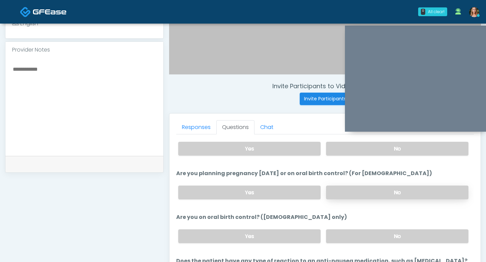
scroll to position [370, 0]
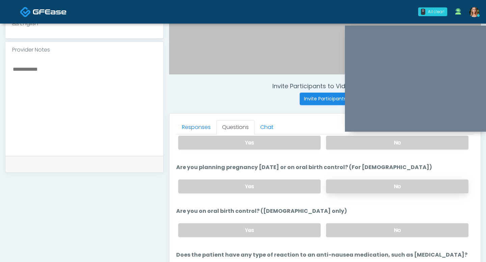
click at [355, 184] on label "No" at bounding box center [397, 187] width 142 height 14
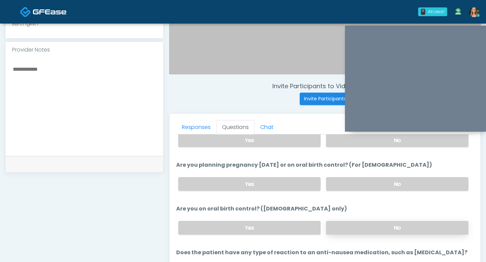
click at [362, 227] on label "No" at bounding box center [397, 228] width 142 height 14
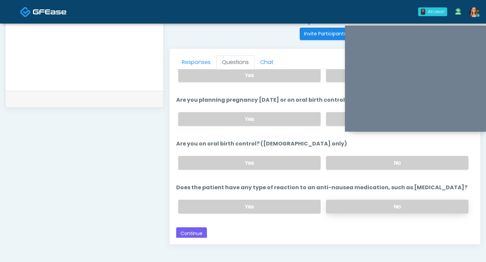
scroll to position [357, 0]
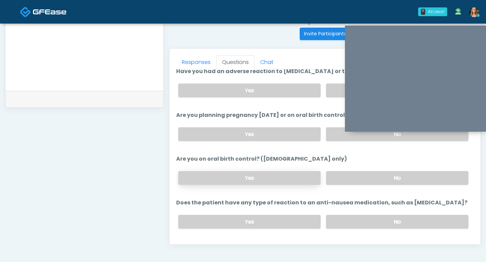
click at [272, 177] on label "Yes" at bounding box center [249, 178] width 142 height 14
click at [364, 215] on label "No" at bounding box center [397, 222] width 142 height 14
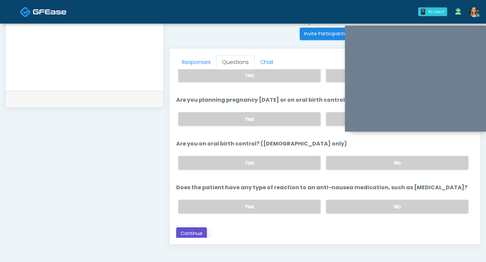
click at [190, 234] on button "Continue" at bounding box center [191, 234] width 31 height 12
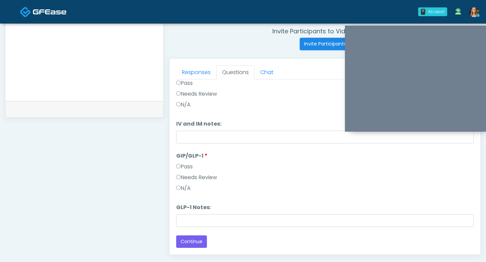
scroll to position [290, 0]
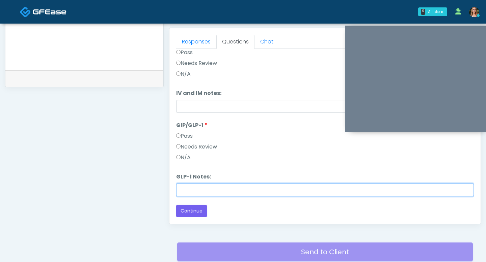
click at [184, 189] on input "GLP-1 Notes:" at bounding box center [324, 190] width 297 height 13
type input "**********"
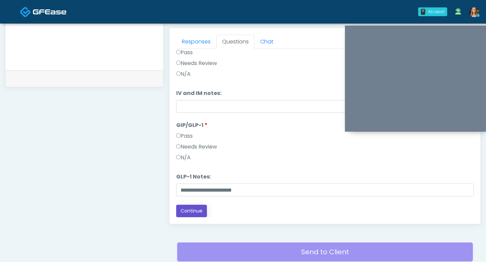
click at [193, 215] on button "Continue" at bounding box center [191, 211] width 31 height 12
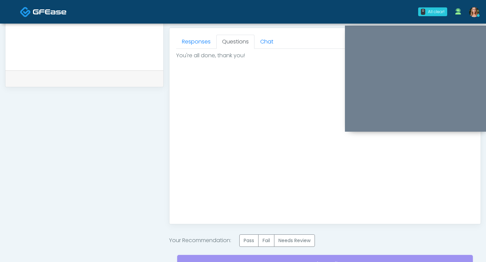
scroll to position [0, 0]
click at [249, 237] on label "Pass" at bounding box center [248, 241] width 19 height 12
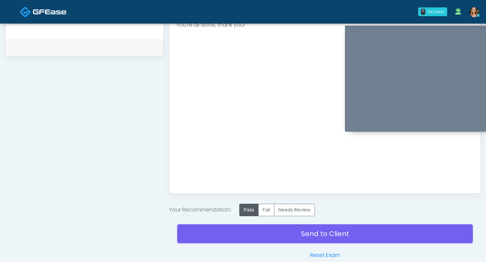
scroll to position [355, 0]
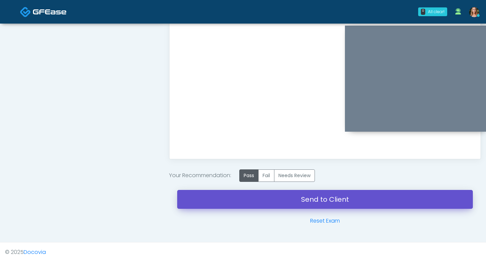
click at [275, 198] on link "Send to Client" at bounding box center [324, 199] width 295 height 19
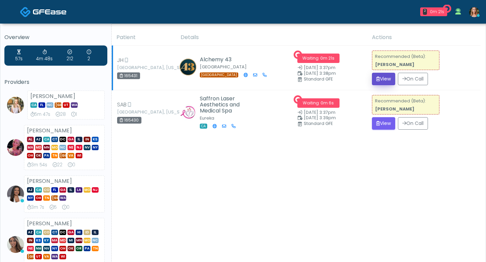
click at [388, 83] on button "View" at bounding box center [383, 79] width 23 height 12
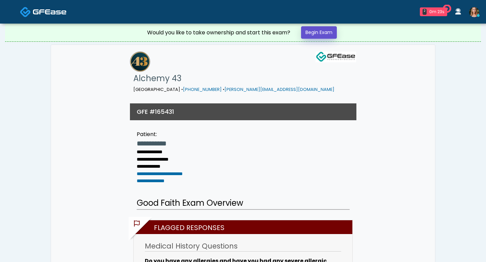
click at [325, 33] on link "Begin Exam" at bounding box center [319, 32] width 36 height 12
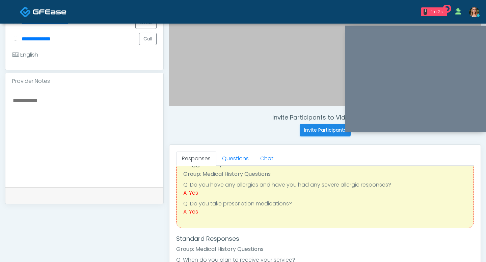
scroll to position [28, 0]
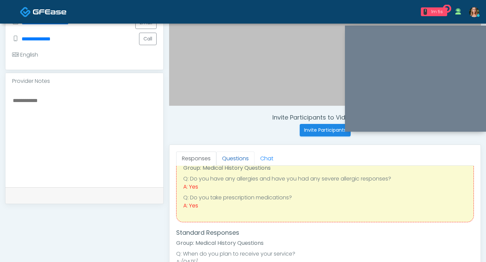
click at [240, 157] on link "Questions" at bounding box center [235, 159] width 38 height 14
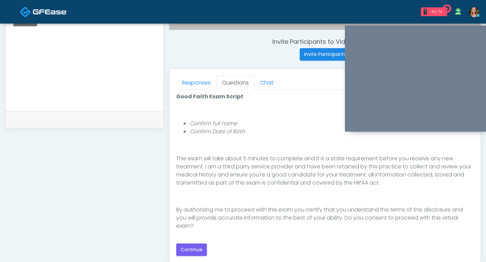
scroll to position [307, 0]
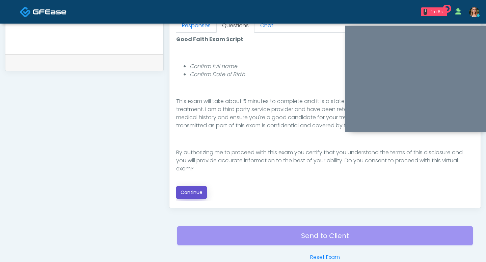
click at [192, 189] on button "Continue" at bounding box center [191, 192] width 31 height 12
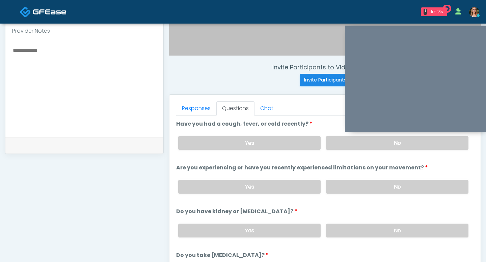
scroll to position [220, 0]
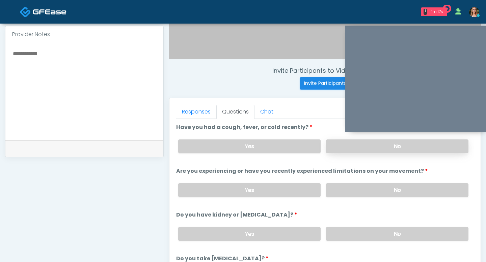
click at [361, 151] on label "No" at bounding box center [397, 147] width 142 height 14
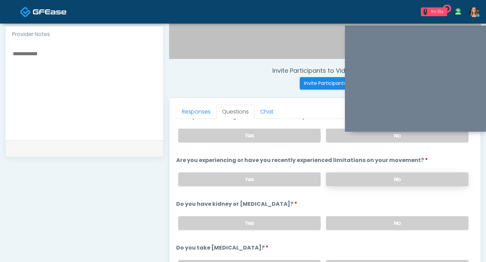
click at [374, 182] on label "No" at bounding box center [397, 180] width 142 height 14
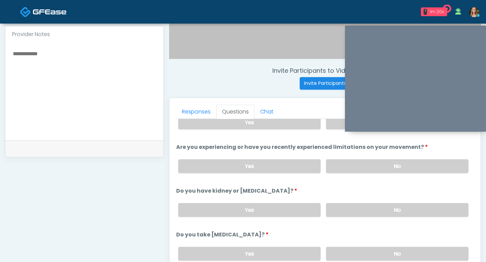
scroll to position [25, 0]
click at [387, 212] on label "No" at bounding box center [397, 210] width 142 height 14
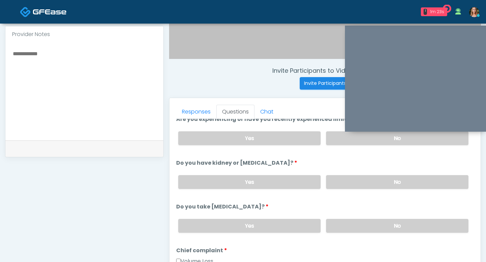
scroll to position [62, 0]
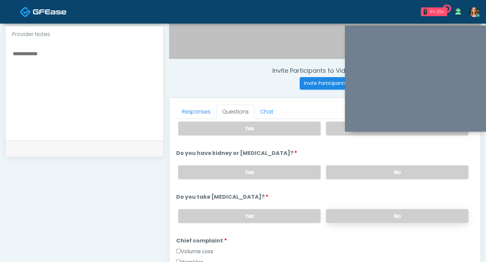
click at [379, 217] on label "No" at bounding box center [397, 216] width 142 height 14
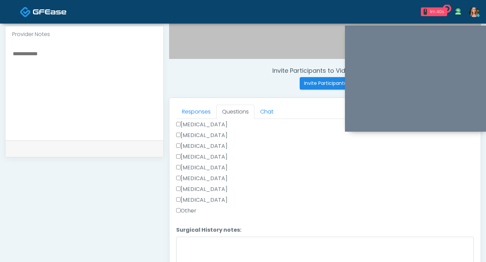
scroll to position [222, 0]
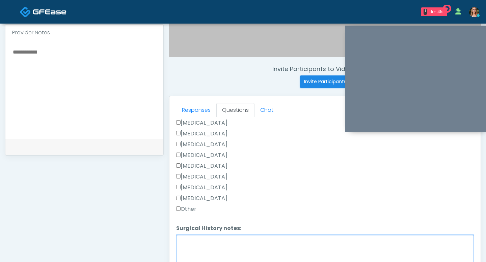
click at [191, 239] on textarea "Surgical History notes:" at bounding box center [324, 249] width 297 height 29
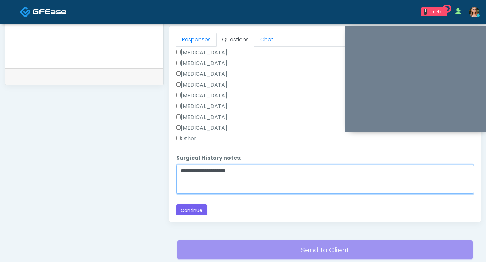
scroll to position [299, 0]
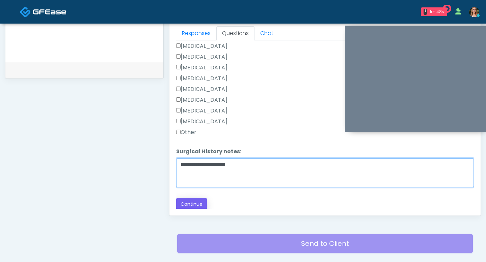
type textarea "**********"
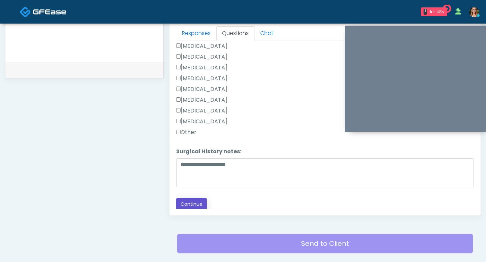
click at [193, 202] on button "Continue" at bounding box center [191, 204] width 31 height 12
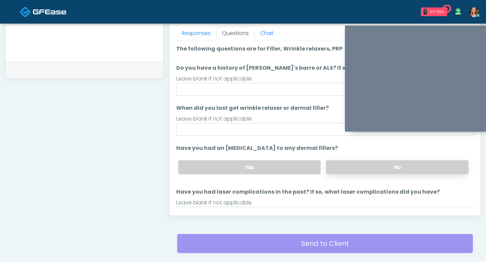
click at [344, 170] on label "No" at bounding box center [397, 168] width 142 height 14
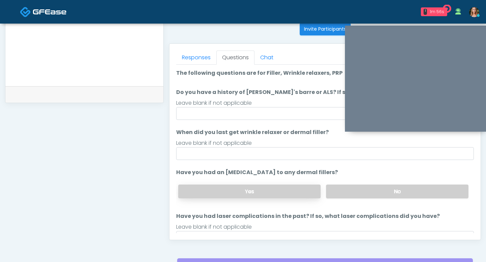
scroll to position [271, 0]
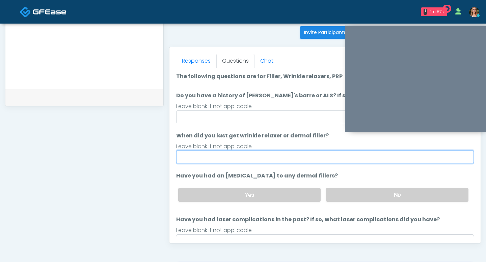
click at [268, 154] on input "When did you last get wrinkle relaxer or dermal filler?" at bounding box center [324, 157] width 297 height 13
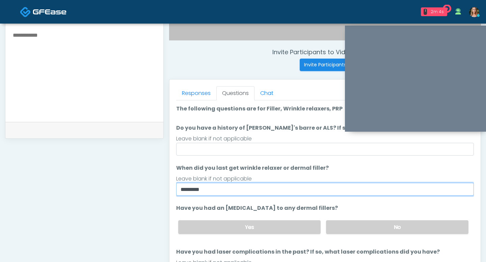
scroll to position [238, 0]
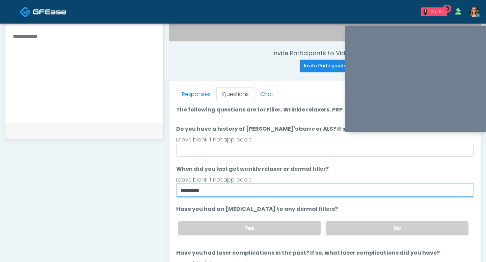
type input "********"
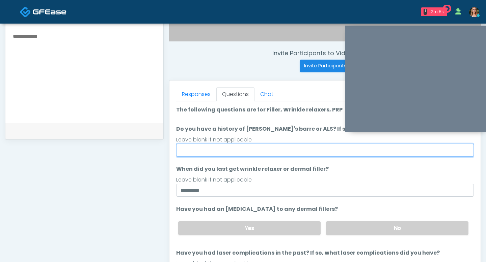
click at [262, 150] on input "Do you have a history of Guillain's barre or ALS? If so, please provide details." at bounding box center [324, 150] width 297 height 13
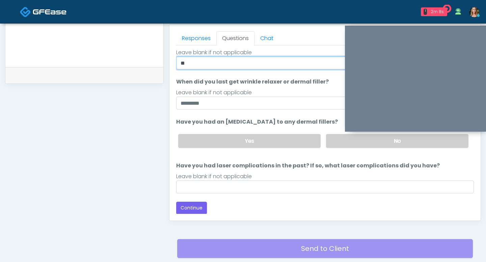
scroll to position [294, 0]
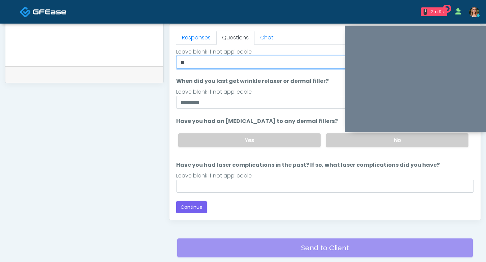
type input "**"
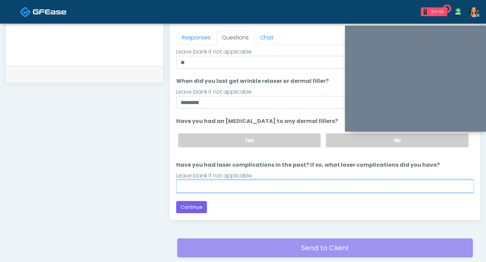
click at [238, 187] on input "Have you had laser complications in the past? If so, what laser complications d…" at bounding box center [324, 186] width 297 height 13
type input "**"
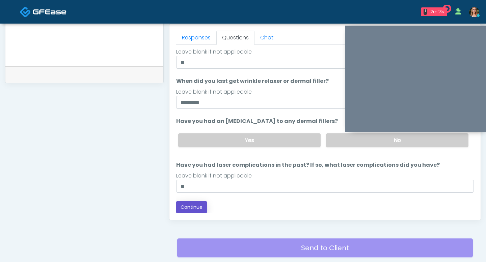
click at [201, 205] on button "Continue" at bounding box center [191, 207] width 31 height 12
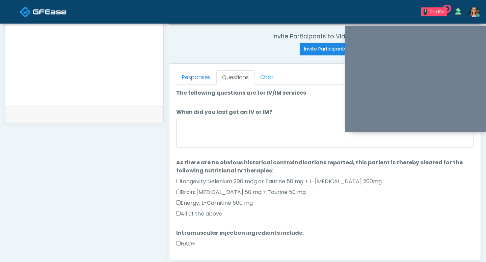
scroll to position [233, 0]
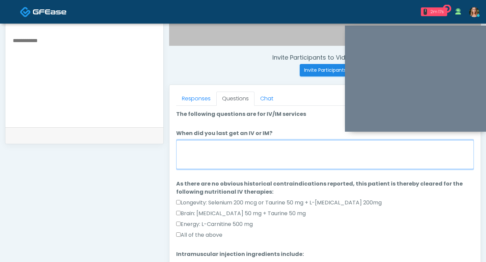
click at [248, 162] on textarea "When did you last get an IV or IM?" at bounding box center [324, 154] width 297 height 29
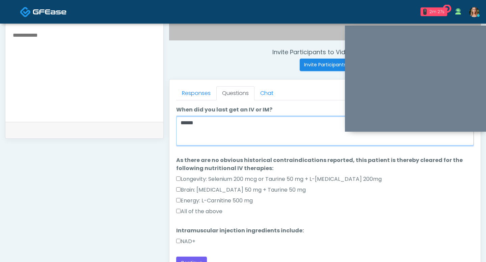
type textarea "*****"
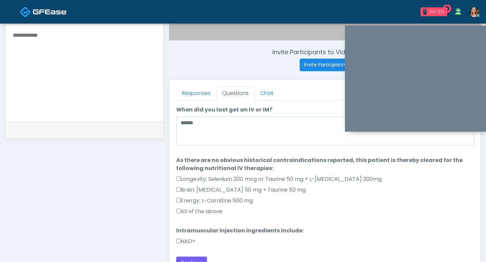
click at [274, 182] on label "Longevity: Selenium 200 mcg or Taurine 50 mg + L-Arginine 200mg" at bounding box center [278, 179] width 205 height 8
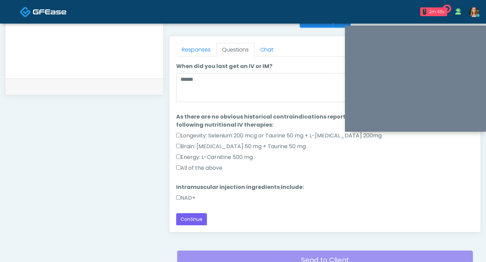
scroll to position [290, 0]
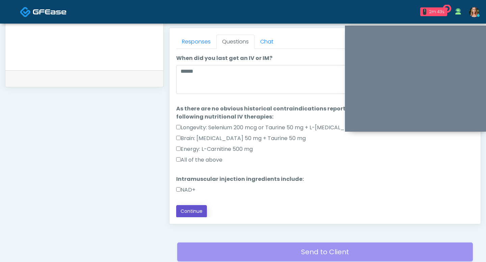
click at [196, 210] on button "Continue" at bounding box center [191, 211] width 31 height 12
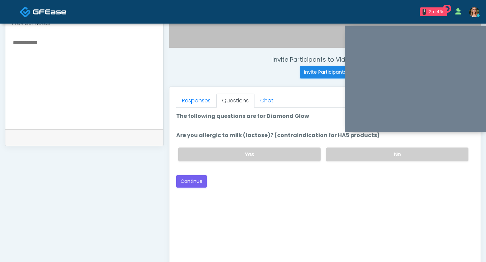
scroll to position [223, 0]
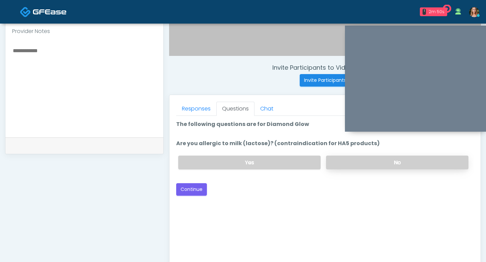
click at [351, 160] on label "No" at bounding box center [397, 163] width 142 height 14
click at [184, 186] on button "Continue" at bounding box center [191, 189] width 31 height 12
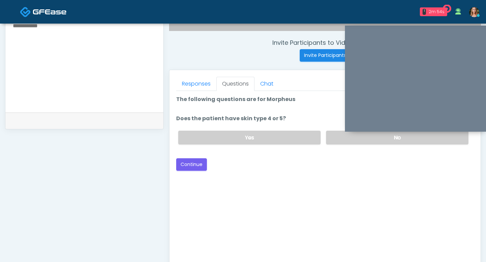
scroll to position [243, 0]
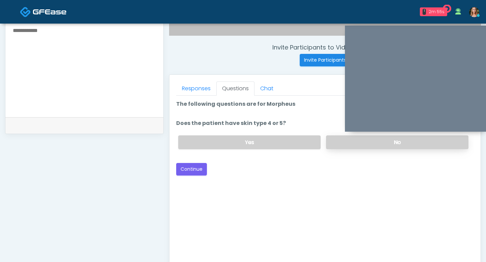
click at [328, 139] on label "No" at bounding box center [397, 143] width 142 height 14
click at [191, 167] on button "Continue" at bounding box center [191, 169] width 31 height 12
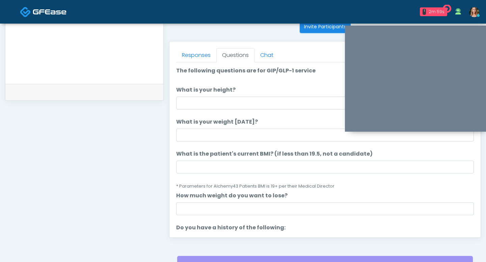
scroll to position [260, 0]
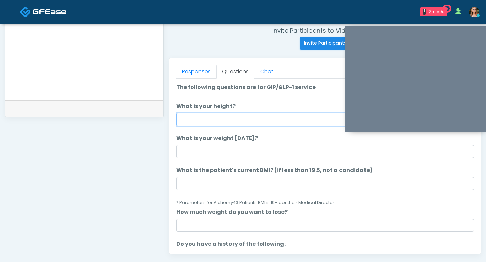
click at [190, 116] on input "What is your height?" at bounding box center [324, 119] width 297 height 13
type input "***"
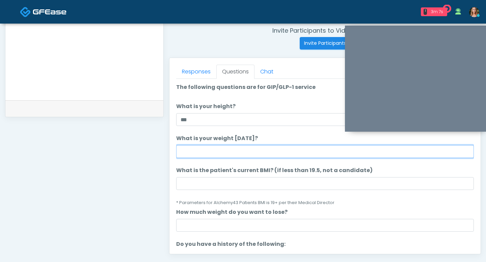
click at [186, 151] on input "What is your weight today?" at bounding box center [324, 151] width 297 height 13
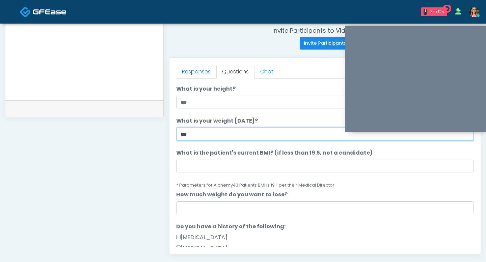
scroll to position [19, 0]
type input "***"
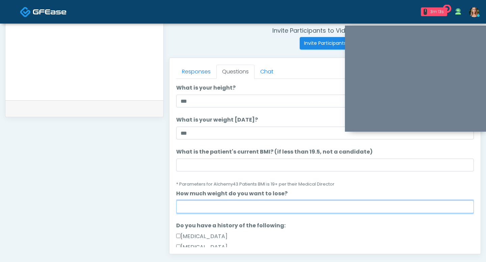
click at [198, 205] on input "How much weight do you want to lose?" at bounding box center [324, 207] width 297 height 13
type input "***"
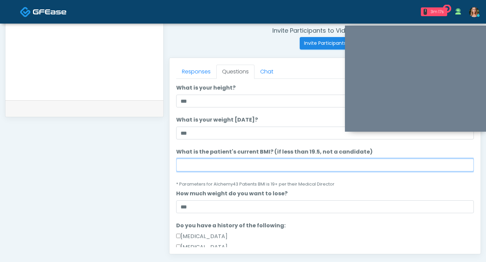
click at [186, 160] on input "What is the patient's current BMI? (if less than 19.5, not a candidate)" at bounding box center [324, 165] width 297 height 13
type input "*"
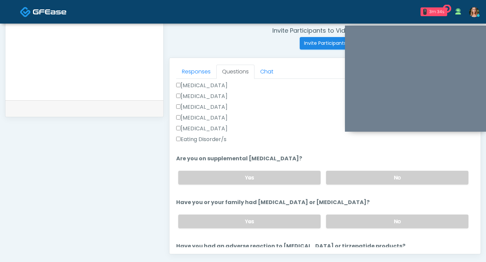
scroll to position [177, 0]
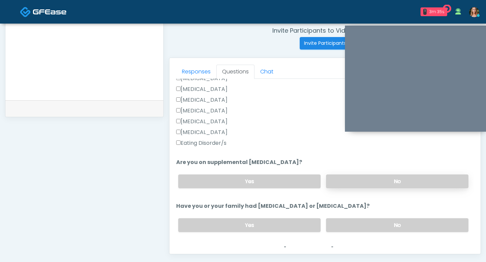
type input "**"
click at [340, 185] on label "No" at bounding box center [397, 182] width 142 height 14
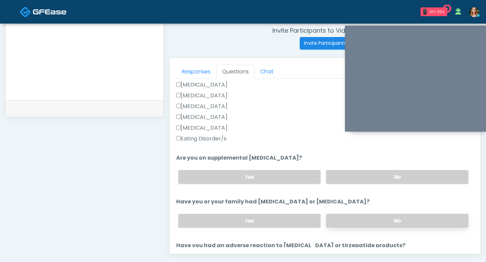
click at [345, 216] on label "No" at bounding box center [397, 221] width 142 height 14
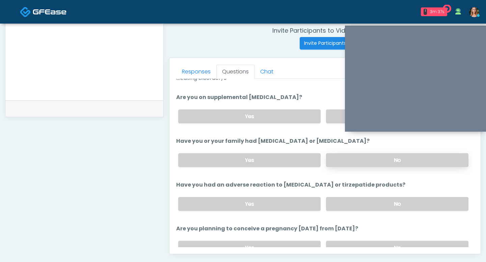
scroll to position [264, 0]
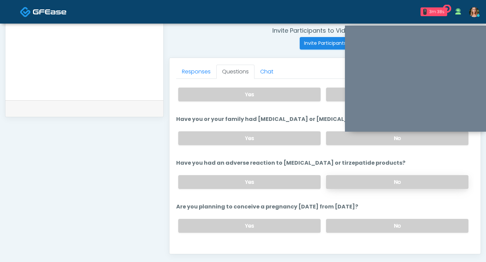
click at [347, 181] on label "No" at bounding box center [397, 182] width 142 height 14
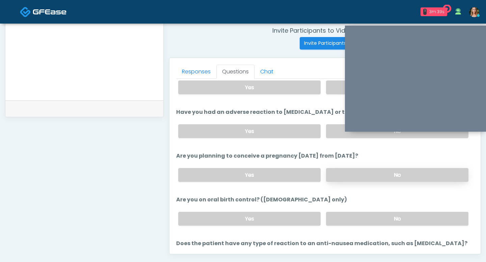
click at [351, 177] on label "No" at bounding box center [397, 175] width 142 height 14
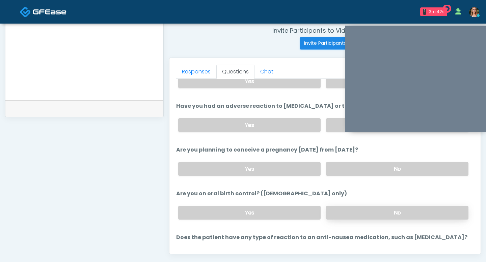
click at [359, 212] on label "No" at bounding box center [397, 213] width 142 height 14
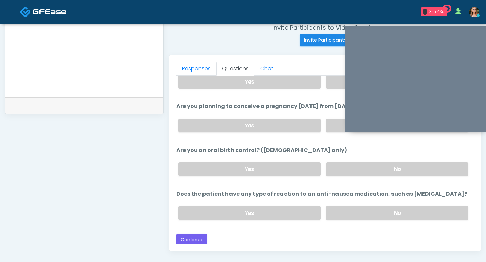
scroll to position [264, 0]
click at [280, 170] on label "Yes" at bounding box center [249, 169] width 142 height 14
click at [341, 210] on label "No" at bounding box center [397, 213] width 142 height 14
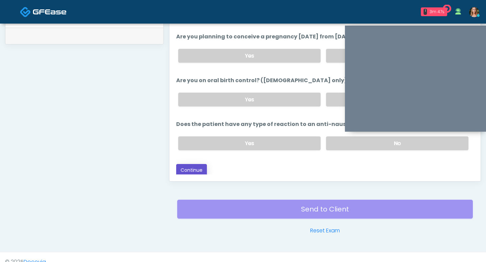
click at [194, 171] on button "Continue" at bounding box center [191, 170] width 31 height 12
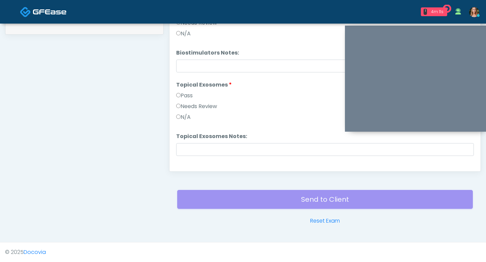
scroll to position [798, 0]
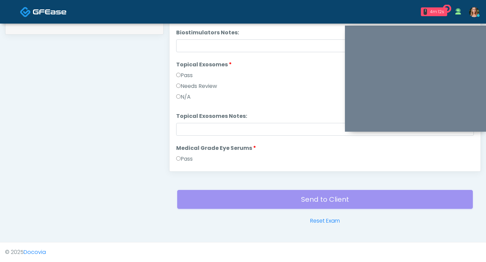
click at [177, 71] on label "Pass" at bounding box center [184, 75] width 17 height 8
click at [178, 155] on label "Pass" at bounding box center [184, 159] width 17 height 8
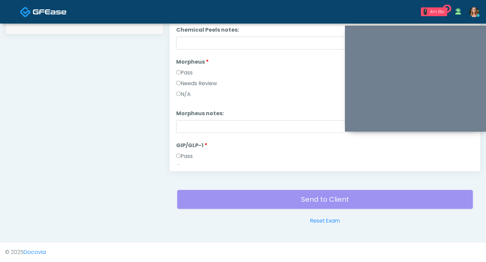
scroll to position [1139, 0]
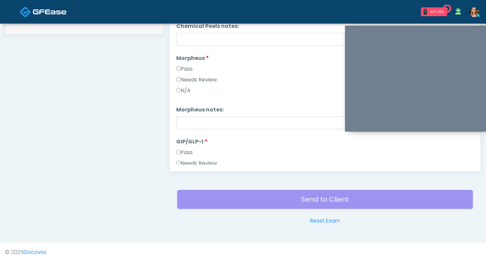
click at [178, 149] on label "Pass" at bounding box center [184, 153] width 17 height 8
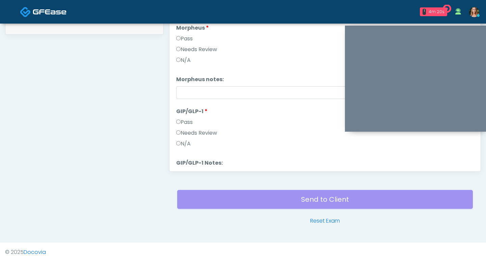
scroll to position [1225, 0]
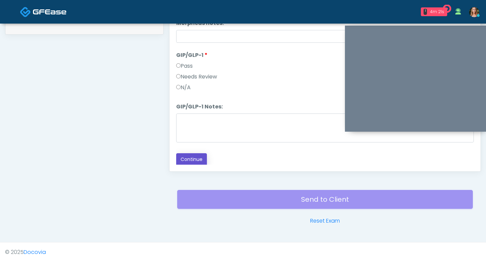
click at [193, 161] on button "Continue" at bounding box center [191, 159] width 31 height 12
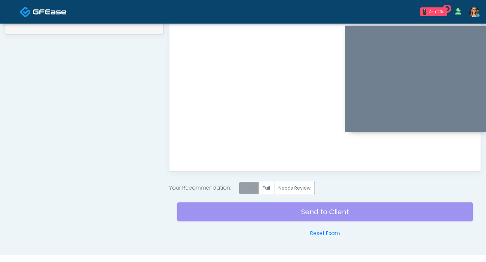
click at [252, 191] on label "Pass" at bounding box center [248, 188] width 19 height 12
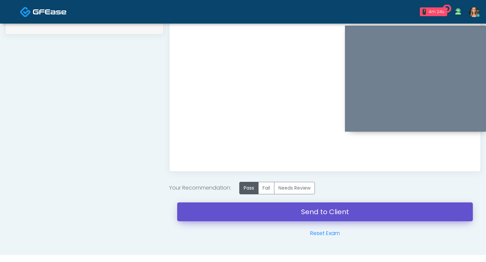
click at [261, 214] on link "Send to Client" at bounding box center [324, 212] width 295 height 19
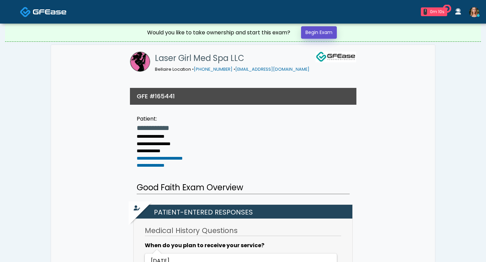
click at [318, 33] on link "Begin Exam" at bounding box center [319, 32] width 36 height 12
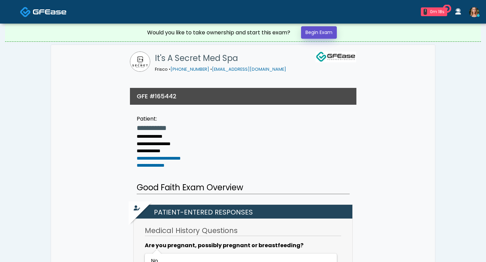
click at [321, 33] on link "Begin Exam" at bounding box center [319, 32] width 36 height 12
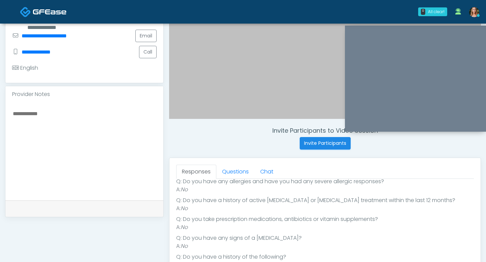
scroll to position [146, 0]
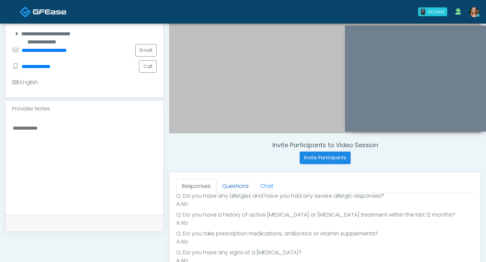
click at [233, 188] on link "Questions" at bounding box center [235, 186] width 38 height 14
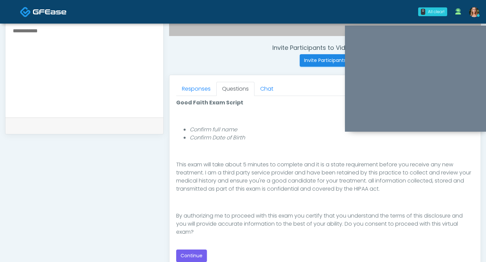
scroll to position [247, 0]
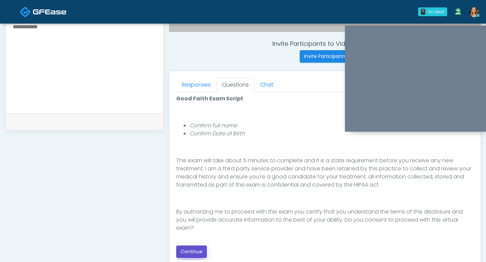
click at [199, 250] on button "Continue" at bounding box center [191, 252] width 31 height 12
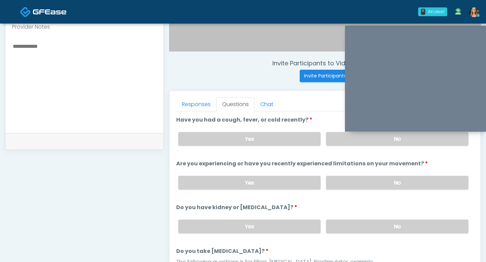
scroll to position [207, 0]
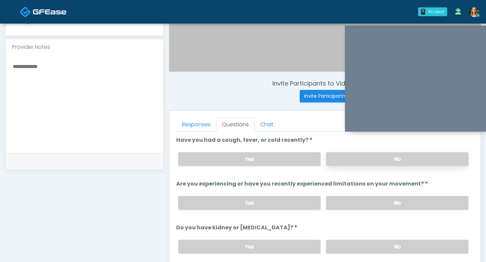
click at [350, 155] on label "No" at bounding box center [397, 159] width 142 height 14
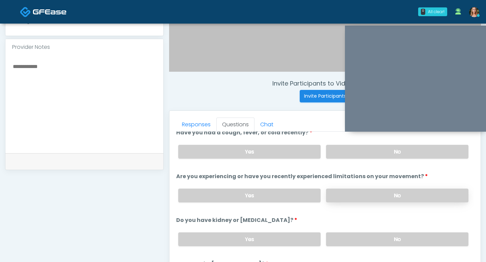
click at [360, 190] on label "No" at bounding box center [397, 196] width 142 height 14
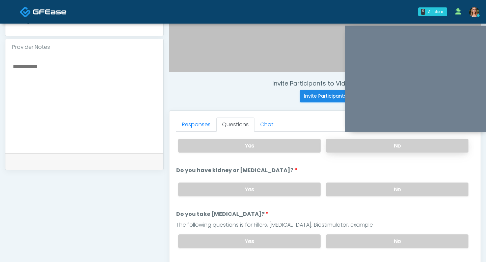
scroll to position [63, 0]
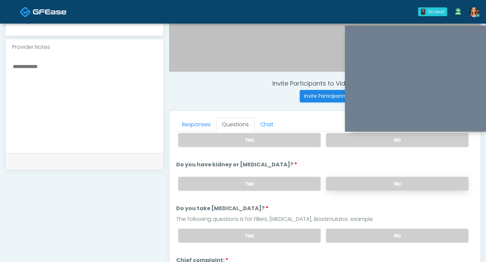
click at [362, 184] on label "No" at bounding box center [397, 184] width 142 height 14
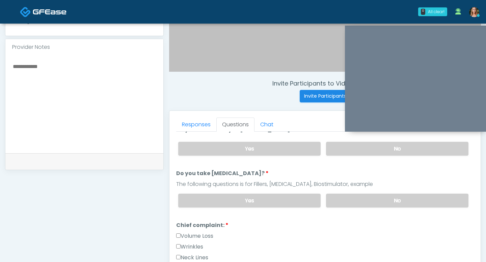
scroll to position [103, 0]
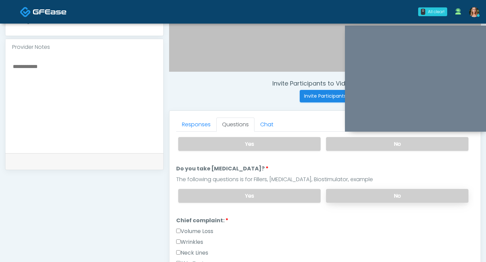
click at [370, 192] on label "No" at bounding box center [397, 196] width 142 height 14
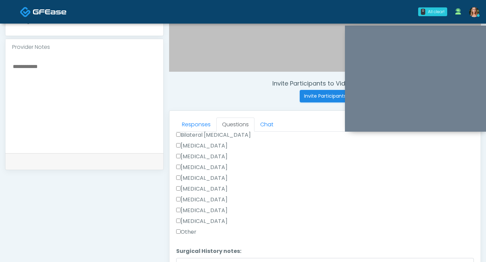
scroll to position [439, 0]
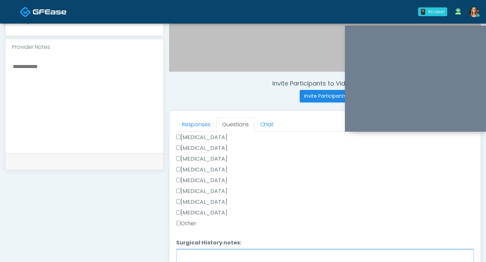
click at [183, 251] on textarea "Surgical History notes:" at bounding box center [324, 264] width 297 height 29
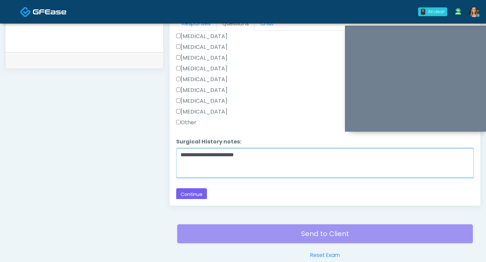
scroll to position [311, 0]
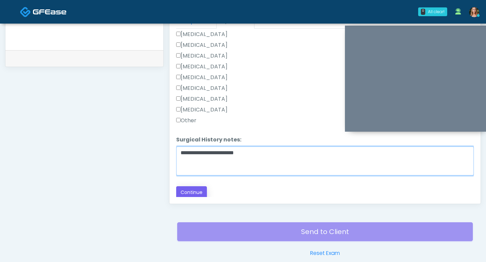
type textarea "**********"
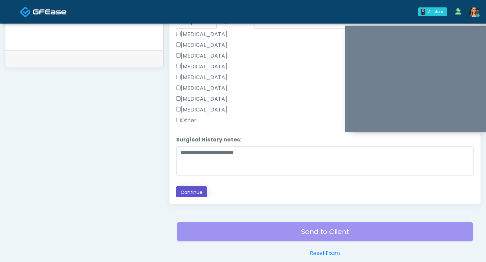
click at [202, 193] on button "Continue" at bounding box center [191, 192] width 31 height 12
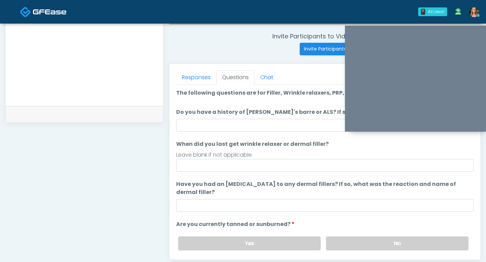
scroll to position [244, 0]
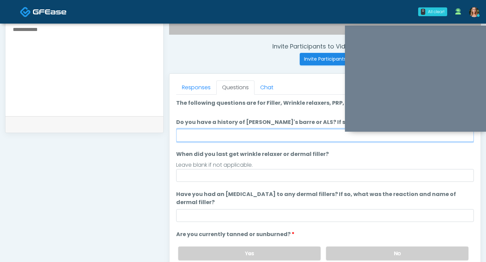
click at [239, 137] on input "Do you have a history of Guillain's barre or ALS? If so, please provide details." at bounding box center [324, 135] width 297 height 13
type input "**"
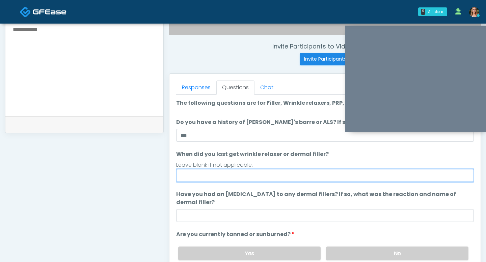
click at [195, 179] on input "When did you last get wrinkle relaxer or dermal filler?" at bounding box center [324, 175] width 297 height 13
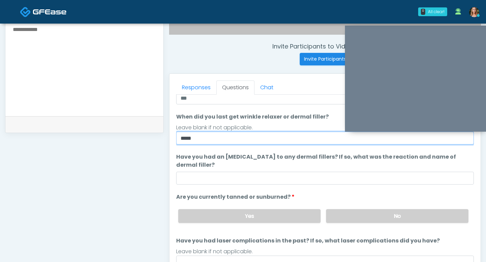
scroll to position [39, 0]
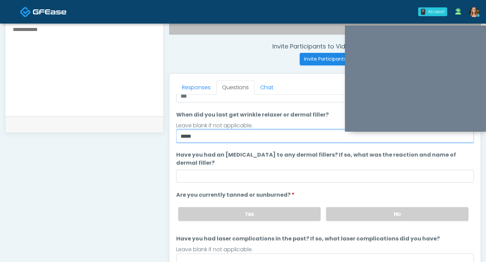
type input "****"
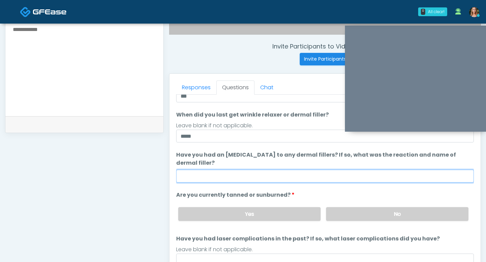
click at [218, 175] on input "Have you had an allergic response to any dermal fillers? If so, what was the re…" at bounding box center [324, 176] width 297 height 13
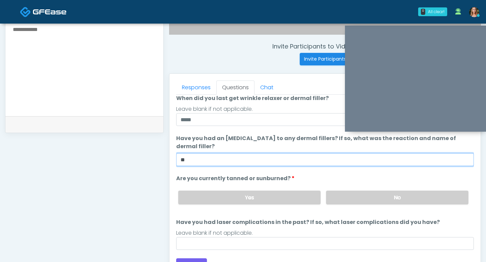
scroll to position [63, 0]
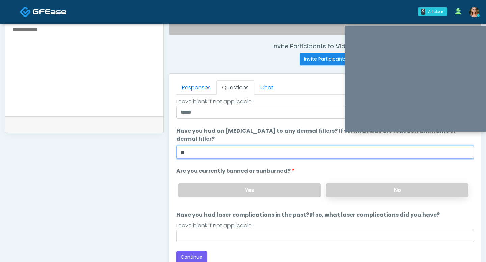
type input "**"
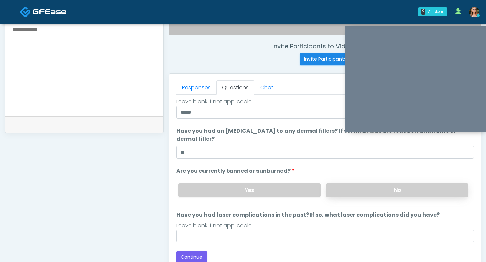
click at [336, 185] on label "No" at bounding box center [397, 190] width 142 height 14
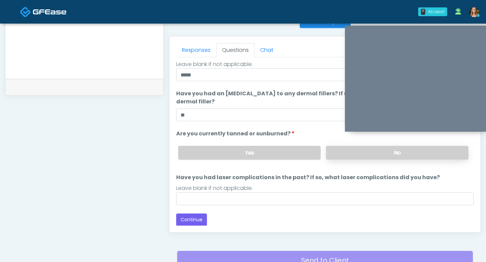
scroll to position [287, 0]
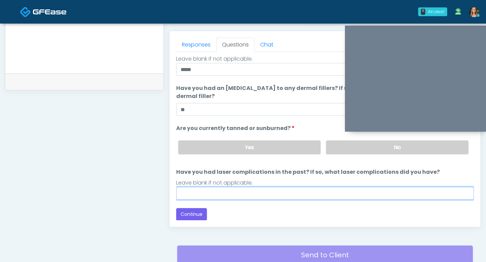
click at [249, 193] on input "Have you had laser complications in the past? If so, what laser complications d…" at bounding box center [324, 193] width 297 height 13
type input "**"
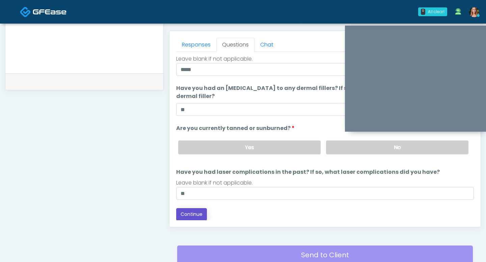
click at [188, 215] on button "Continue" at bounding box center [191, 214] width 31 height 12
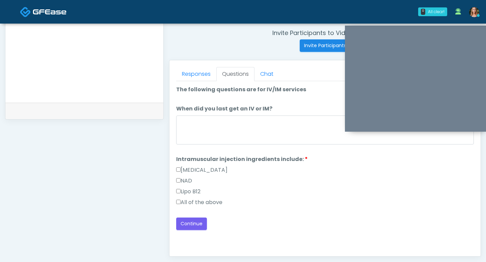
scroll to position [258, 0]
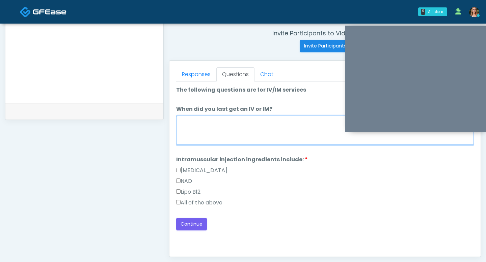
click at [231, 132] on textarea "When did you last get an IV or IM?" at bounding box center [324, 130] width 297 height 29
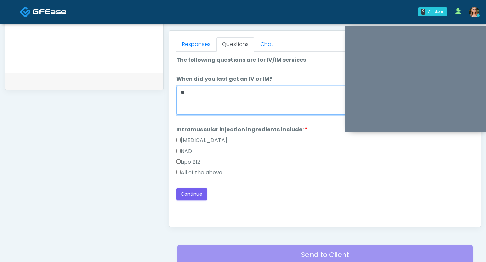
scroll to position [290, 0]
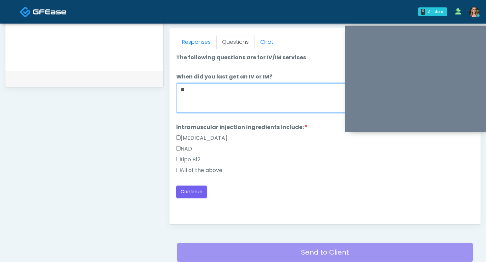
type textarea "**"
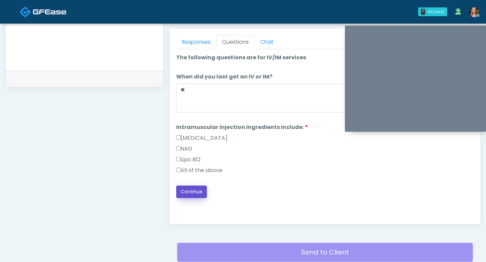
click at [188, 187] on button "Continue" at bounding box center [191, 192] width 31 height 12
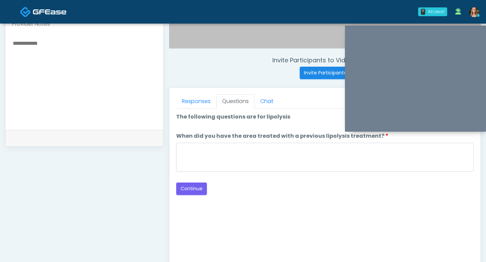
scroll to position [228, 0]
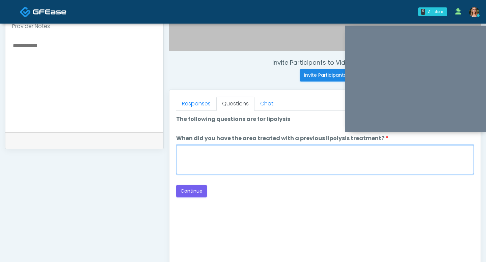
click at [245, 146] on textarea "When did you have the area treated with a previous lipolysis treatment?" at bounding box center [324, 159] width 297 height 29
type textarea "*"
type textarea "***"
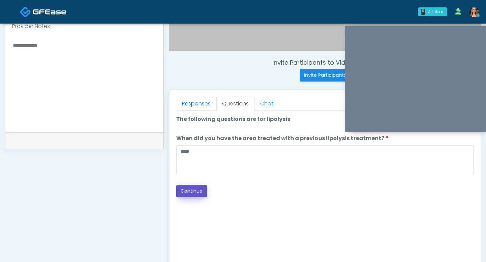
click at [184, 192] on button "Continue" at bounding box center [191, 191] width 31 height 12
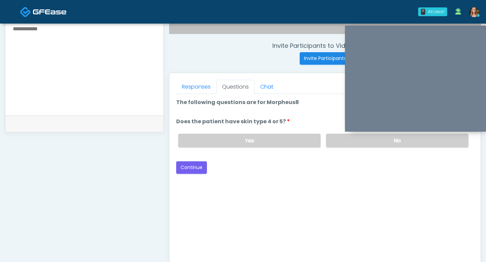
scroll to position [234, 0]
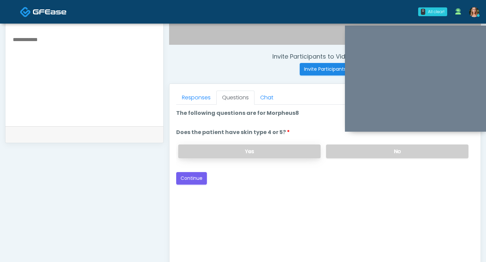
click at [281, 151] on label "Yes" at bounding box center [249, 152] width 142 height 14
click at [195, 177] on button "Continue" at bounding box center [191, 178] width 31 height 12
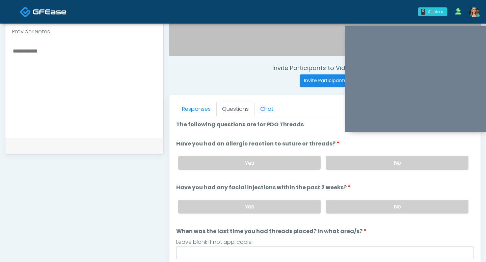
scroll to position [222, 0]
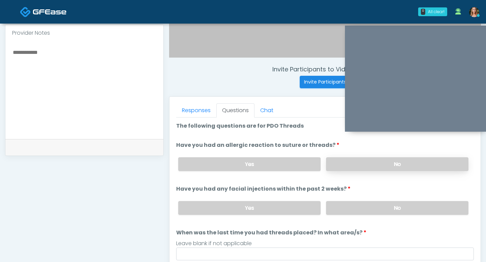
click at [356, 162] on label "No" at bounding box center [397, 164] width 142 height 14
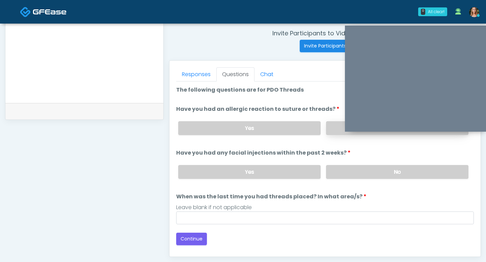
scroll to position [260, 0]
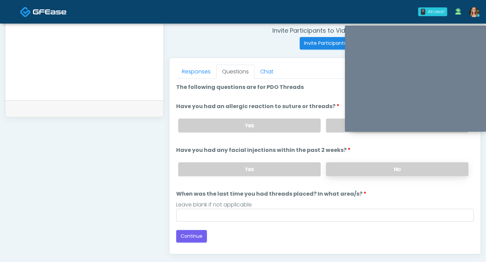
click at [339, 167] on label "No" at bounding box center [397, 170] width 142 height 14
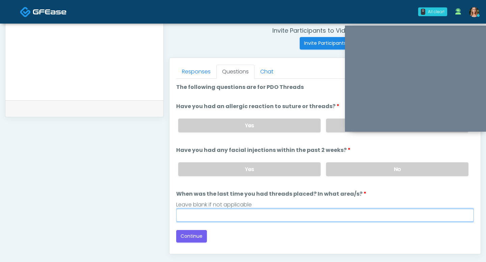
click at [186, 217] on input "When was the last time you had threads placed? In what area/s?" at bounding box center [324, 215] width 297 height 13
type input "***"
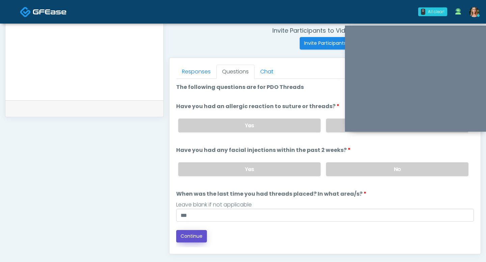
click at [188, 235] on button "Continue" at bounding box center [191, 236] width 31 height 12
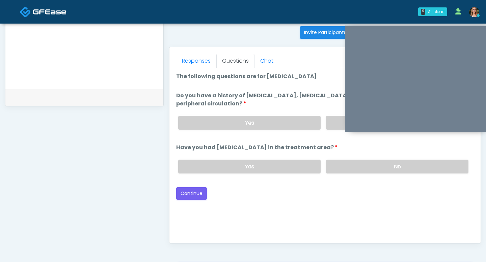
scroll to position [269, 0]
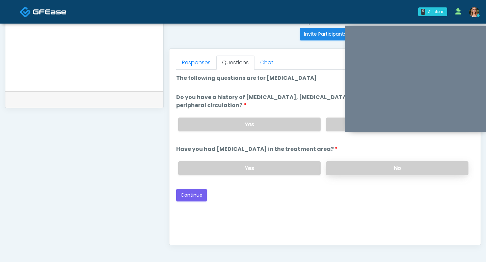
click at [341, 167] on label "No" at bounding box center [397, 169] width 142 height 14
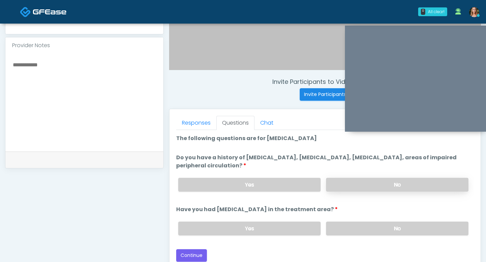
scroll to position [212, 0]
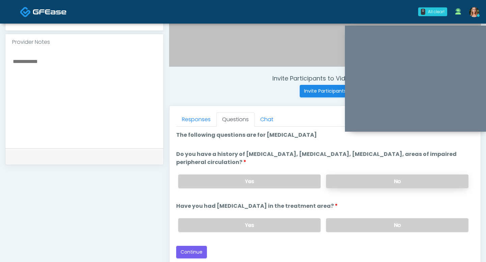
click at [350, 179] on label "No" at bounding box center [397, 182] width 142 height 14
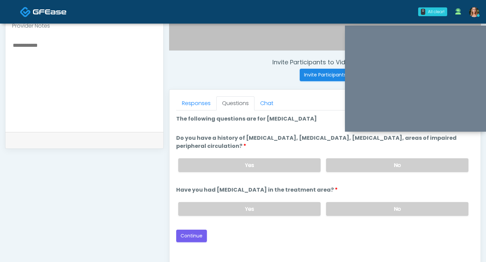
scroll to position [245, 0]
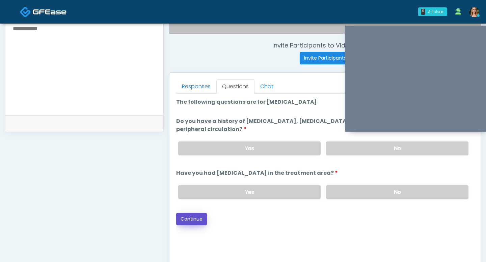
click at [191, 219] on button "Continue" at bounding box center [191, 219] width 31 height 12
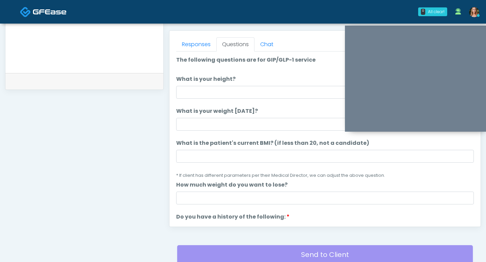
scroll to position [282, 0]
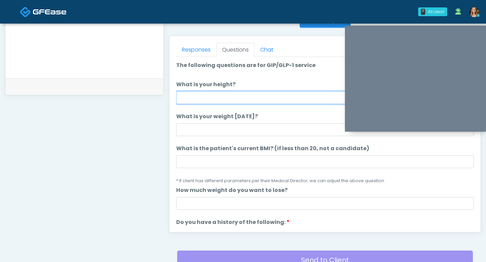
click at [206, 98] on input "What is your height?" at bounding box center [324, 97] width 297 height 13
type input "***"
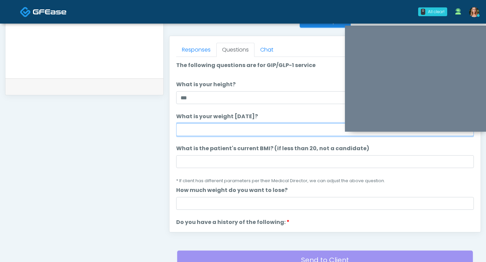
click at [191, 125] on input "What is your weight today?" at bounding box center [324, 129] width 297 height 13
type input "***"
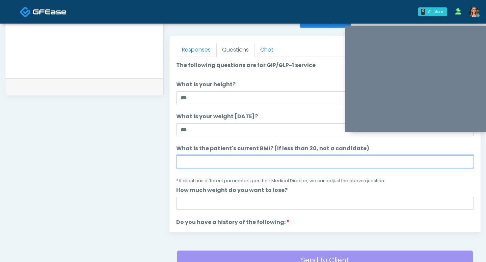
click at [196, 155] on input "What is the patient's current BMI? (if less than 20, not a candidate)" at bounding box center [324, 161] width 297 height 13
type input "***"
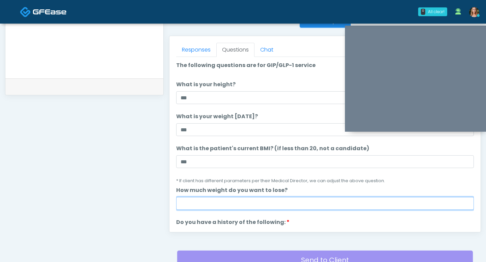
click at [228, 198] on input "How much weight do you want to lose?" at bounding box center [324, 203] width 297 height 13
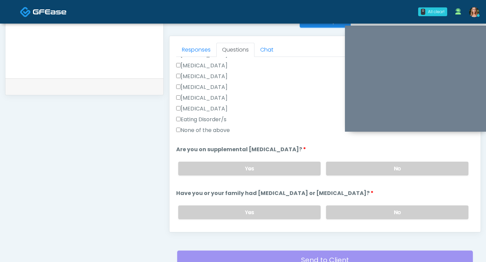
scroll to position [182, 0]
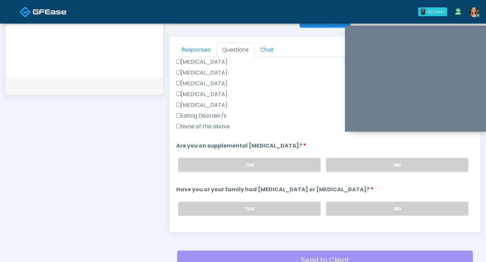
type input "***"
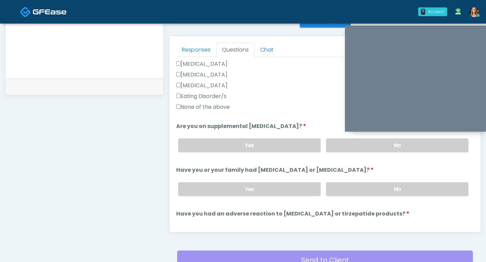
scroll to position [196, 0]
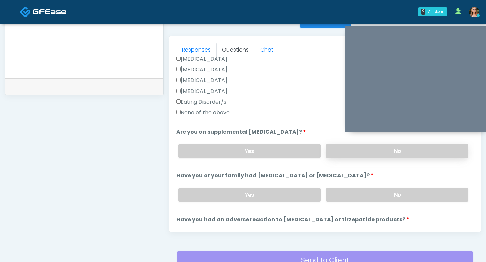
click at [339, 157] on label "No" at bounding box center [397, 151] width 142 height 14
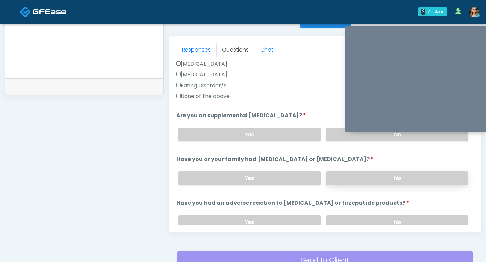
click at [350, 181] on label "No" at bounding box center [397, 179] width 142 height 14
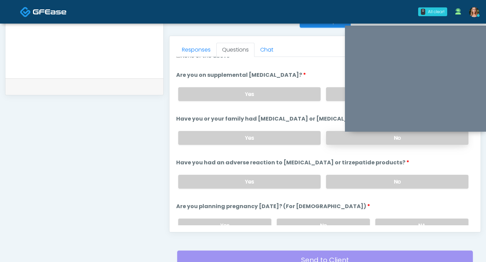
scroll to position [259, 0]
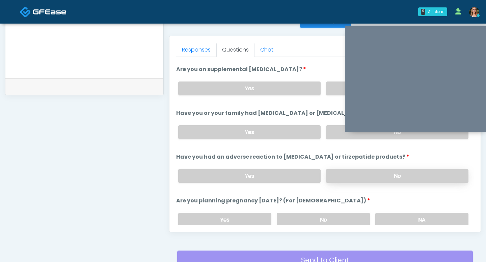
click at [354, 170] on label "No" at bounding box center [397, 176] width 142 height 14
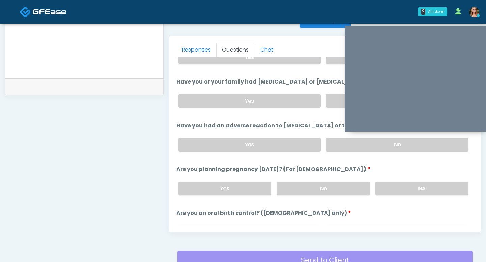
scroll to position [291, 0]
click at [354, 186] on label "No" at bounding box center [322, 188] width 93 height 14
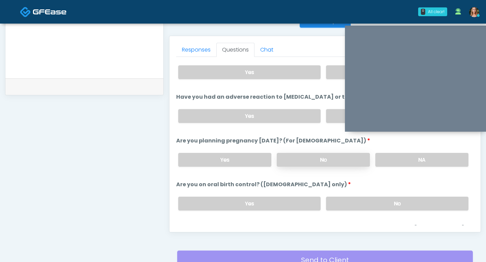
scroll to position [325, 0]
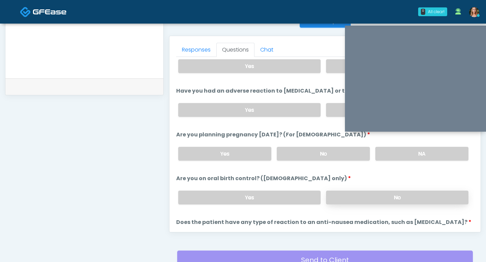
click at [349, 199] on label "No" at bounding box center [397, 198] width 142 height 14
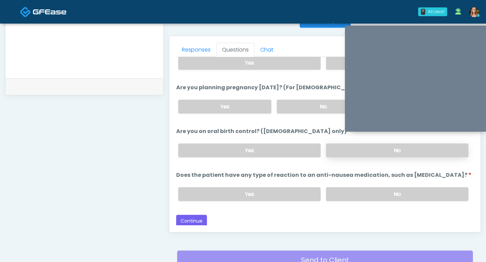
scroll to position [283, 0]
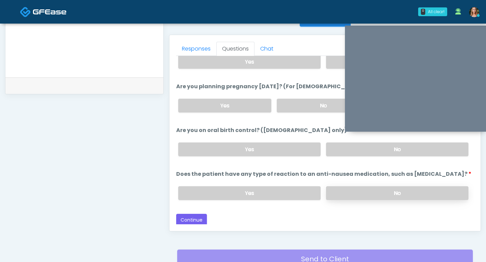
click at [328, 187] on label "No" at bounding box center [397, 193] width 142 height 14
click at [193, 217] on button "Continue" at bounding box center [191, 220] width 31 height 12
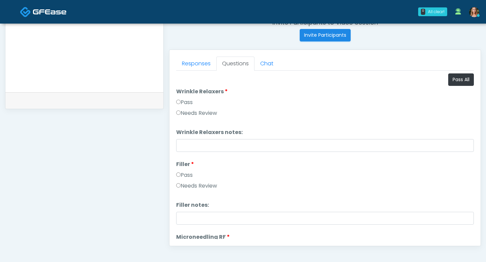
scroll to position [280, 0]
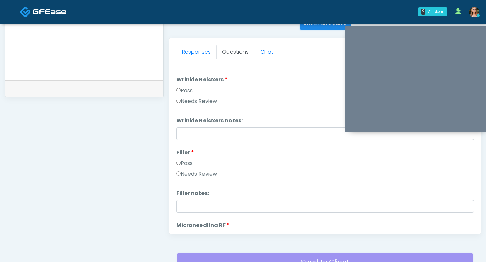
click at [180, 91] on label "Pass" at bounding box center [184, 91] width 17 height 8
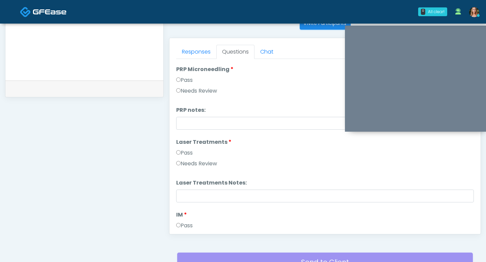
scroll to position [233, 0]
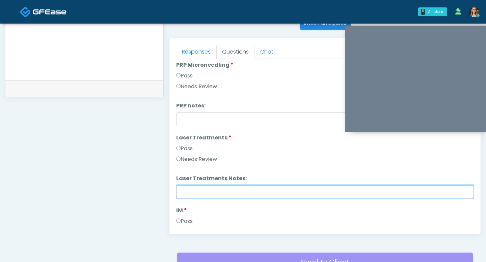
click at [180, 195] on input "Laser Treatments Notes:" at bounding box center [324, 191] width 297 height 13
type input "*"
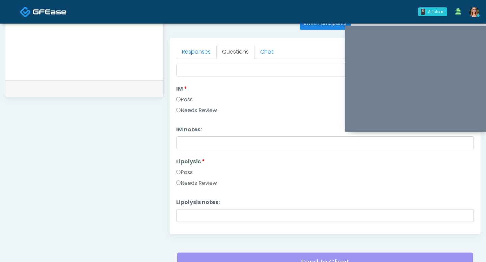
click at [178, 175] on label "Pass" at bounding box center [184, 173] width 17 height 8
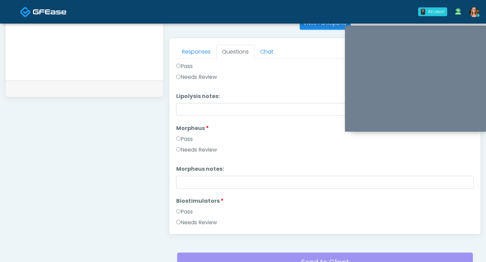
scroll to position [479, 0]
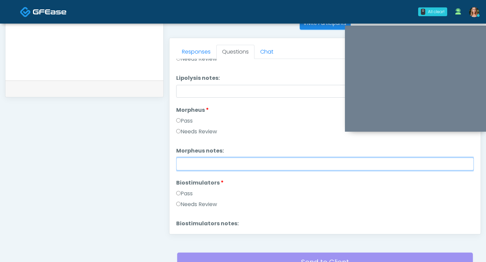
click at [185, 159] on input "Morpheus notes:" at bounding box center [324, 164] width 297 height 13
type input "**********"
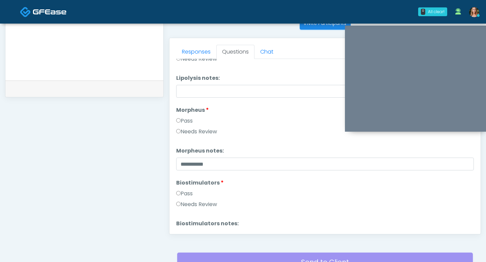
click at [295, 226] on li "Biostimulators notes: Biostimulators notes:" at bounding box center [324, 232] width 297 height 24
click at [181, 195] on label "Pass" at bounding box center [184, 194] width 17 height 8
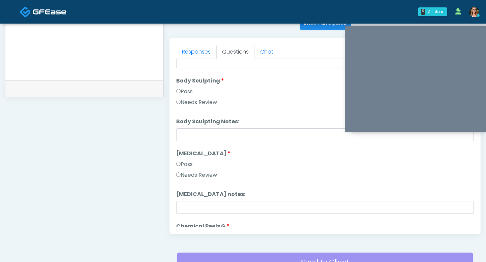
scroll to position [764, 0]
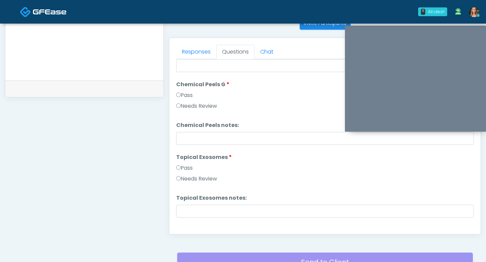
click at [181, 170] on label "Pass" at bounding box center [184, 168] width 17 height 8
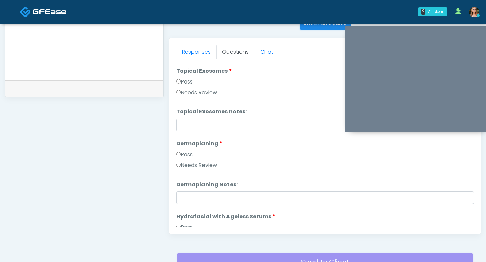
click at [180, 153] on label "Pass" at bounding box center [184, 155] width 17 height 8
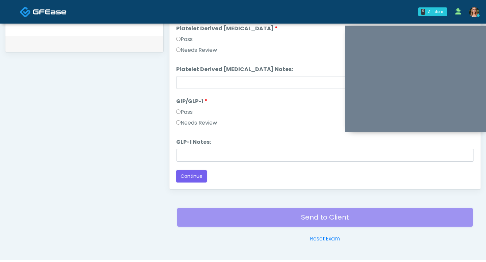
scroll to position [337, 0]
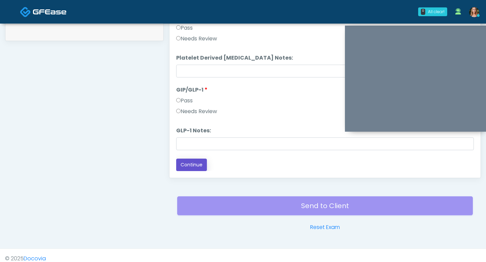
click at [191, 170] on button "Continue" at bounding box center [191, 165] width 31 height 12
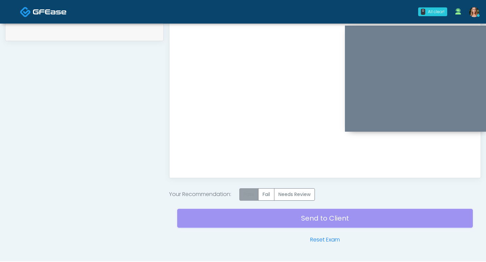
click at [243, 192] on label "Pass" at bounding box center [248, 194] width 19 height 12
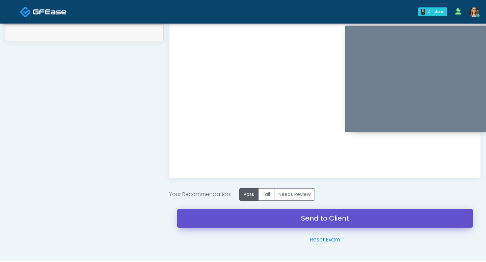
click at [236, 213] on link "Send to Client" at bounding box center [324, 218] width 295 height 19
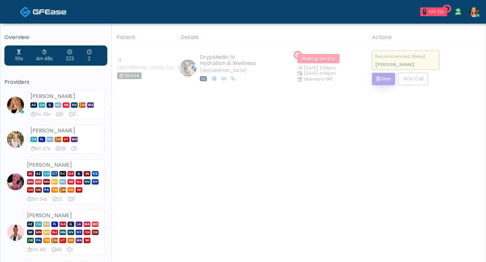
click at [379, 82] on button "View" at bounding box center [383, 79] width 23 height 12
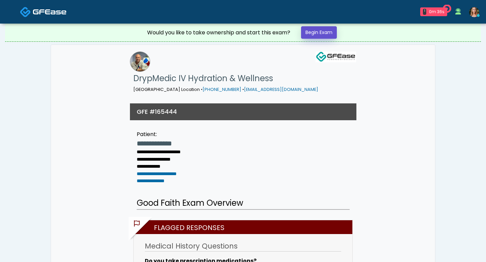
click at [325, 33] on link "Begin Exam" at bounding box center [319, 32] width 36 height 12
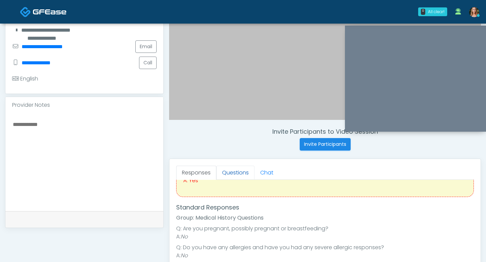
scroll to position [47, 0]
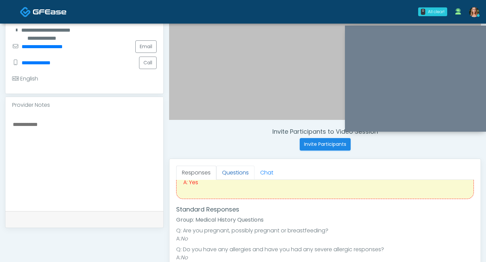
click at [244, 175] on link "Questions" at bounding box center [235, 173] width 38 height 14
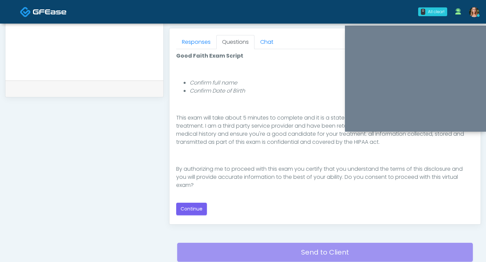
scroll to position [291, 0]
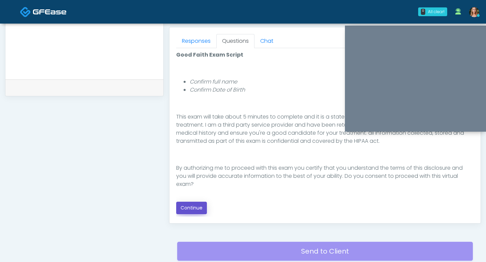
click at [198, 209] on button "Continue" at bounding box center [191, 208] width 31 height 12
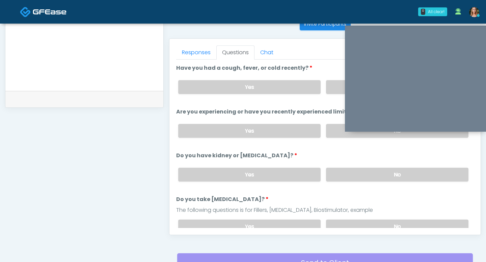
scroll to position [279, 0]
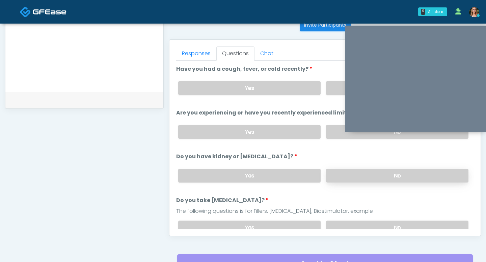
click at [344, 174] on label "No" at bounding box center [397, 176] width 142 height 14
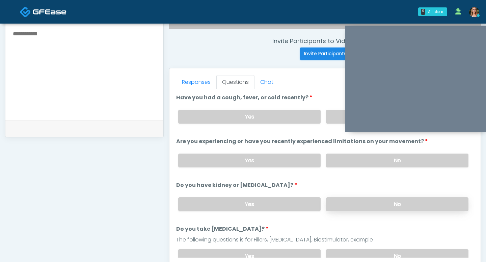
scroll to position [242, 0]
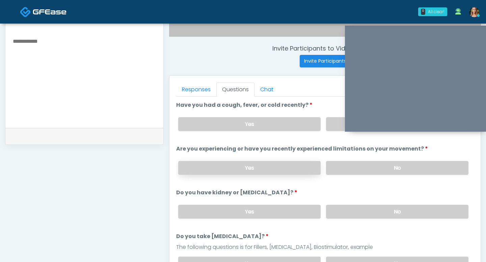
click at [300, 168] on label "Yes" at bounding box center [249, 168] width 142 height 14
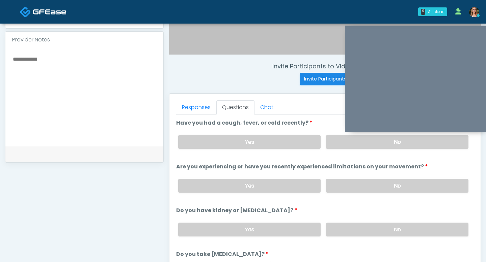
scroll to position [222, 0]
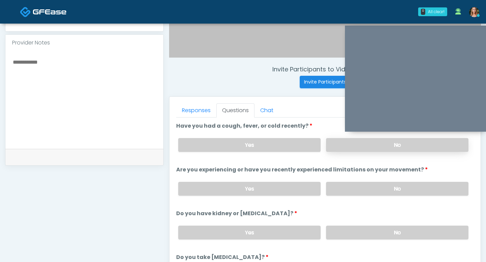
click at [354, 143] on label "No" at bounding box center [397, 145] width 142 height 14
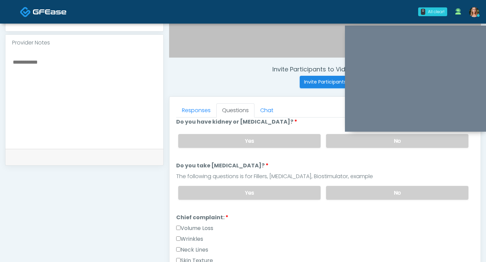
scroll to position [94, 0]
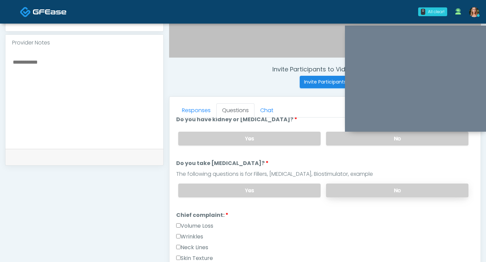
click at [354, 190] on label "No" at bounding box center [397, 191] width 142 height 14
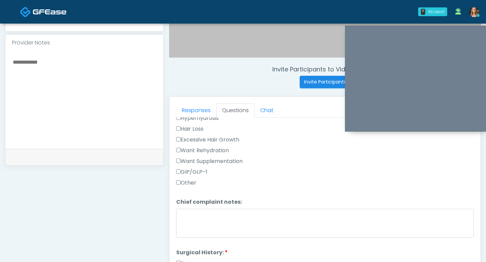
scroll to position [262, 0]
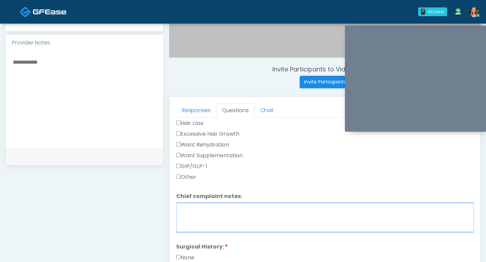
click at [215, 224] on textarea "Chief complaint notes:" at bounding box center [324, 217] width 297 height 29
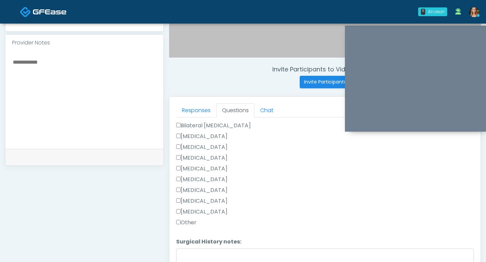
scroll to position [439, 0]
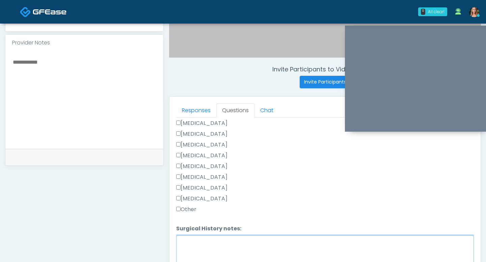
click at [185, 236] on textarea "Surgical History notes:" at bounding box center [324, 250] width 297 height 29
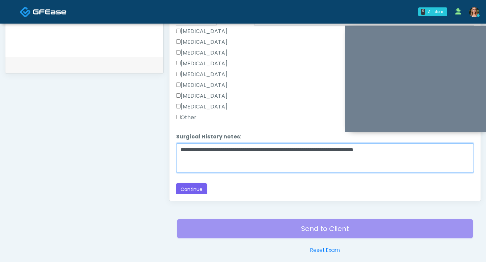
scroll to position [321, 0]
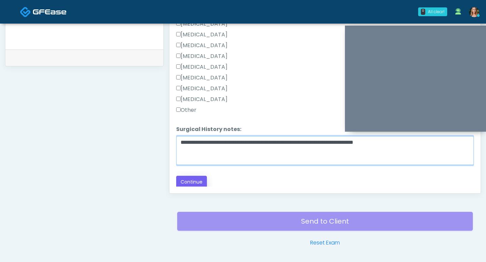
type textarea "**********"
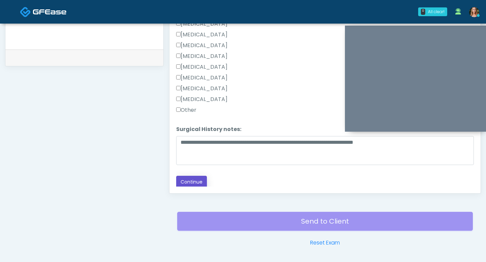
click at [193, 182] on button "Continue" at bounding box center [191, 182] width 31 height 12
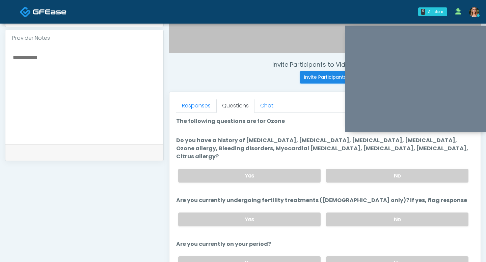
scroll to position [225, 0]
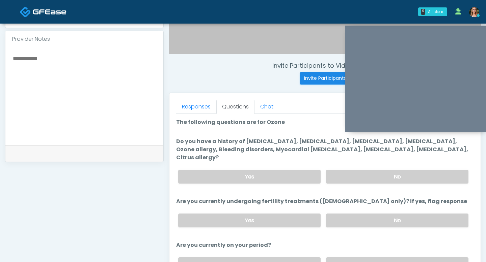
click at [333, 138] on label "Do you have a history of Hyperthyroidism, Hypotension, Hypocalcemia, Hypoglycem…" at bounding box center [324, 150] width 297 height 24
click at [348, 214] on label "No" at bounding box center [397, 221] width 142 height 14
click at [356, 259] on label "No" at bounding box center [397, 265] width 142 height 14
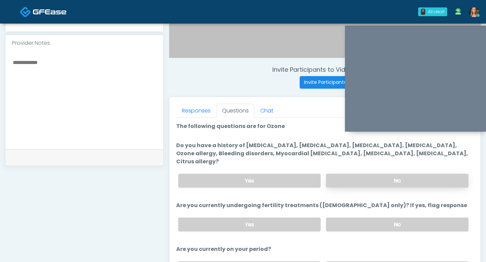
click at [357, 175] on label "No" at bounding box center [397, 181] width 142 height 14
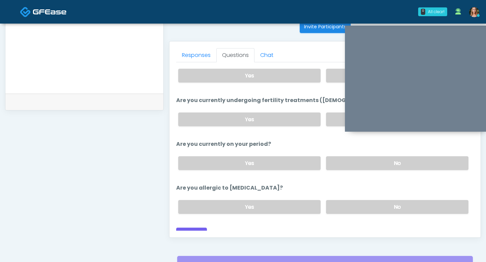
scroll to position [287, 0]
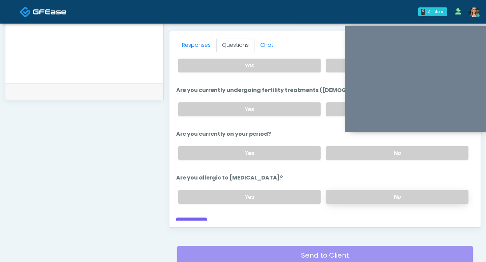
click at [381, 192] on label "No" at bounding box center [397, 197] width 142 height 14
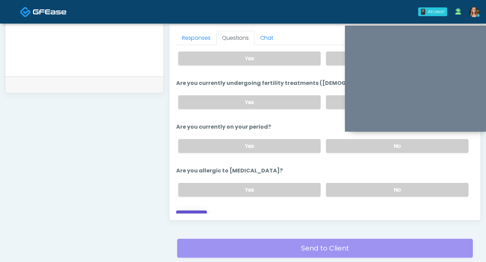
click at [196, 211] on button "Continue" at bounding box center [191, 217] width 31 height 12
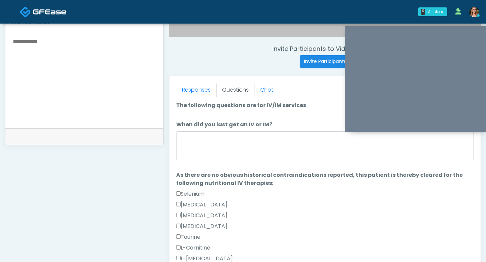
scroll to position [218, 0]
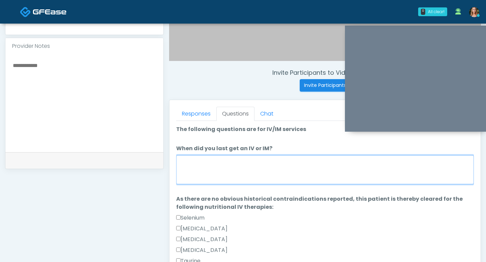
click at [269, 176] on textarea "When did you last get an IV or IM?" at bounding box center [324, 169] width 297 height 29
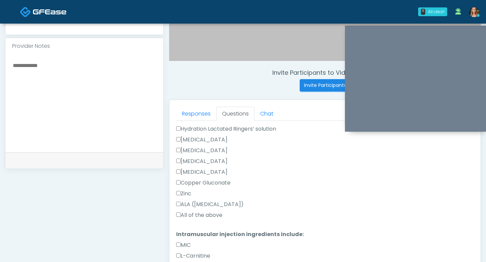
scroll to position [342, 0]
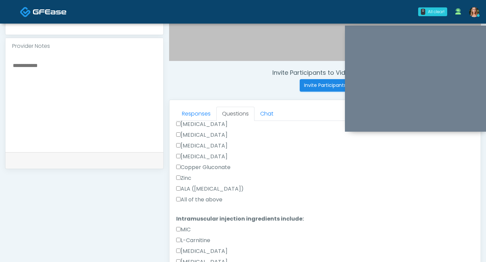
type textarea "*********"
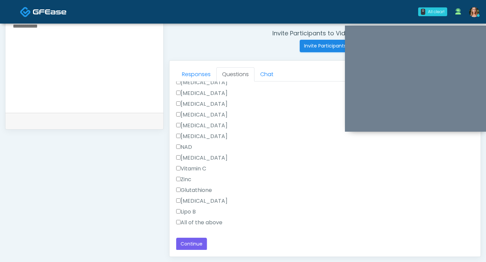
scroll to position [270, 0]
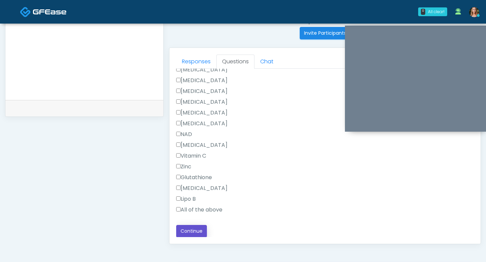
click at [185, 229] on button "Continue" at bounding box center [191, 231] width 31 height 12
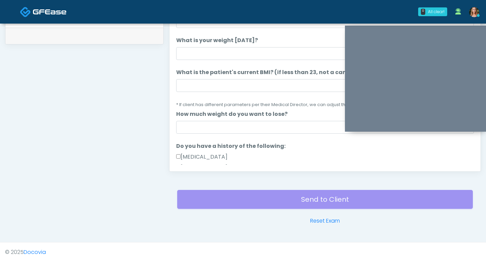
scroll to position [14, 0]
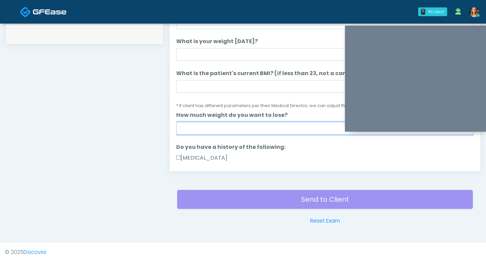
click at [188, 127] on input "How much weight do you want to lose?" at bounding box center [324, 128] width 297 height 13
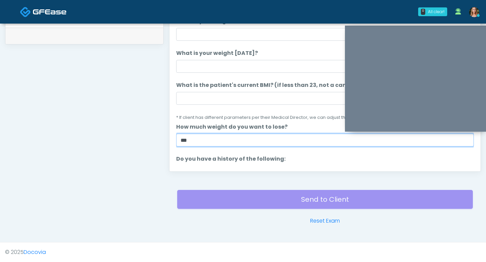
scroll to position [0, 0]
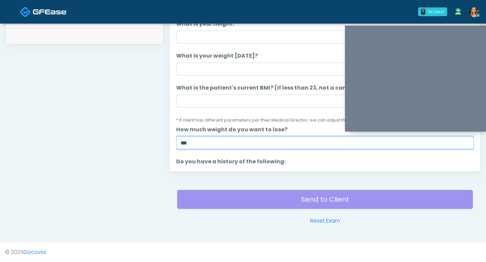
type input "***"
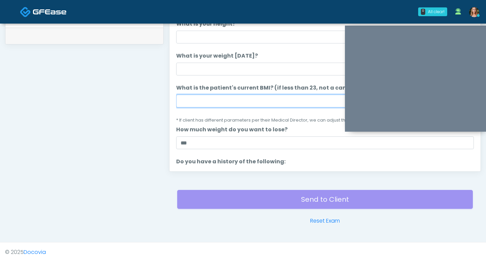
click at [211, 103] on input "What is the patient's current BMI? (if less than 23, not a candidate)" at bounding box center [324, 101] width 297 height 13
type input "***"
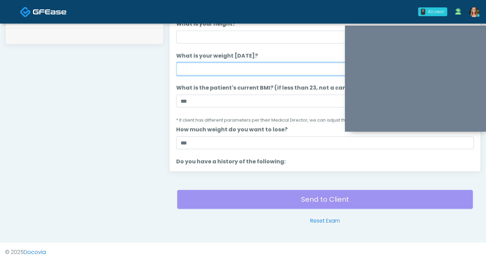
click at [216, 71] on input "What is your weight today?" at bounding box center [324, 69] width 297 height 13
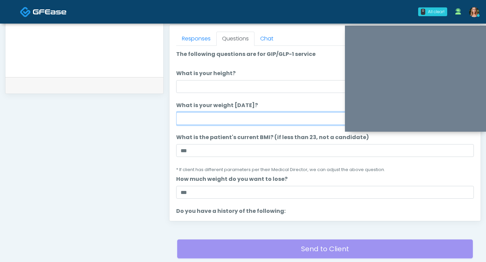
scroll to position [290, 0]
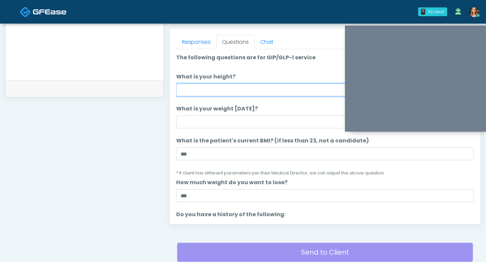
click at [222, 88] on input "What is your height?" at bounding box center [324, 90] width 297 height 13
type input "****"
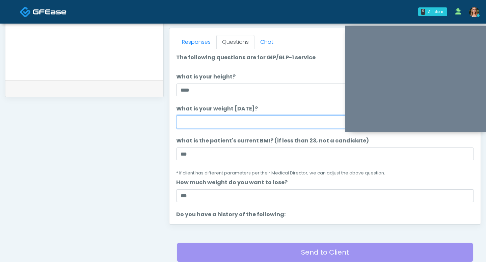
click at [210, 122] on input "What is your weight today?" at bounding box center [324, 122] width 297 height 13
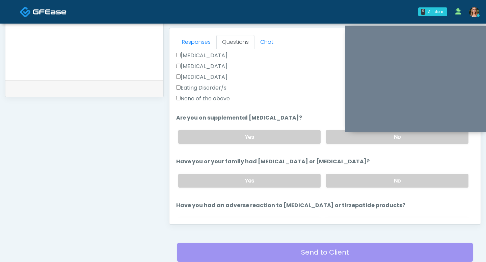
scroll to position [205, 0]
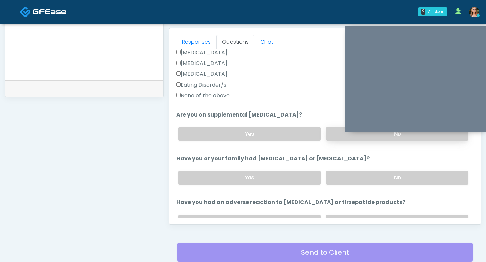
type input "***"
click at [330, 129] on label "No" at bounding box center [397, 134] width 142 height 14
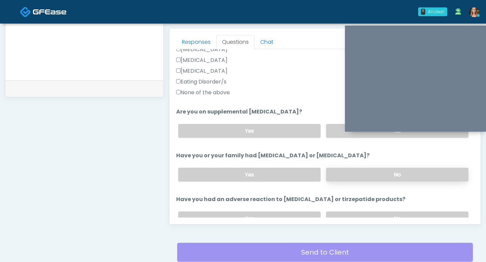
click at [333, 169] on label "No" at bounding box center [397, 175] width 142 height 14
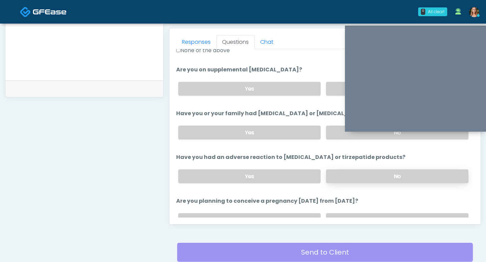
click at [336, 170] on label "No" at bounding box center [397, 177] width 142 height 14
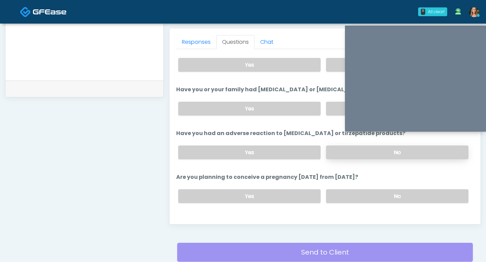
scroll to position [284, 0]
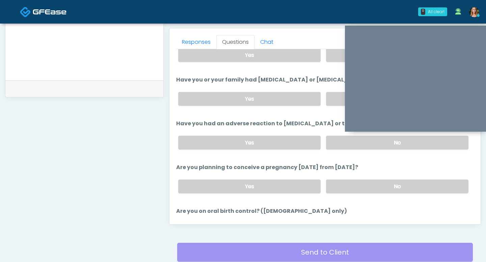
click at [339, 177] on div "Yes No" at bounding box center [323, 186] width 301 height 25
click at [335, 186] on label "No" at bounding box center [397, 187] width 142 height 14
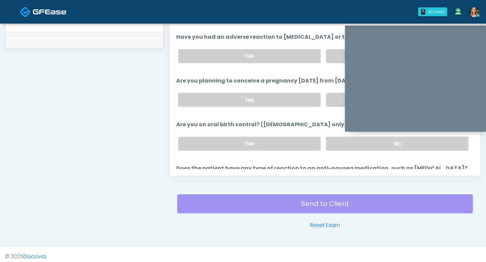
scroll to position [329, 0]
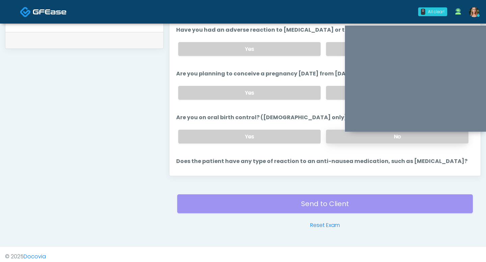
click at [340, 136] on label "No" at bounding box center [397, 137] width 142 height 14
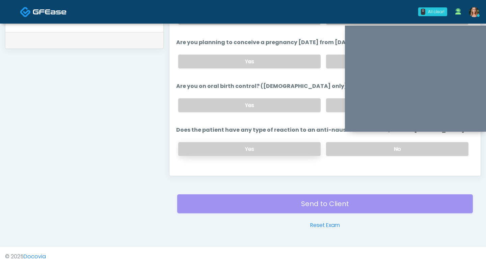
scroll to position [357, 0]
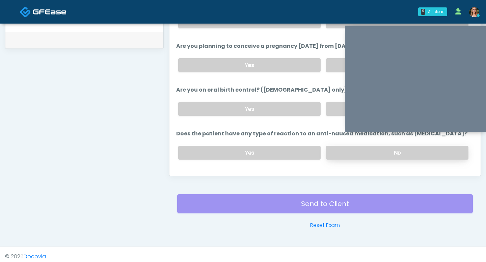
click at [341, 152] on label "No" at bounding box center [397, 153] width 142 height 14
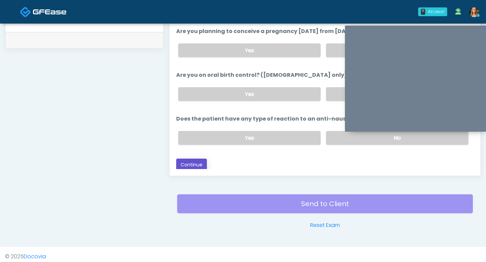
click at [199, 167] on button "Continue" at bounding box center [191, 165] width 31 height 12
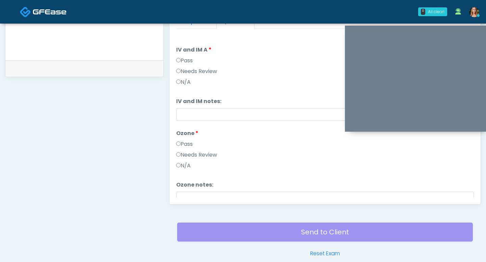
scroll to position [255, 0]
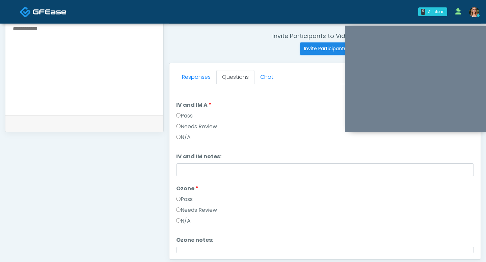
click at [180, 118] on label "Pass" at bounding box center [184, 116] width 17 height 8
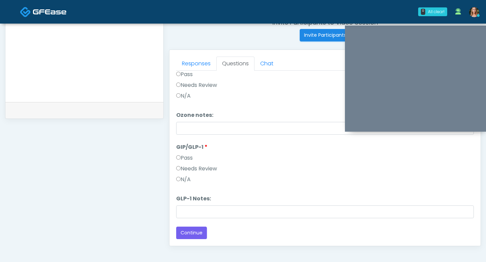
scroll to position [276, 0]
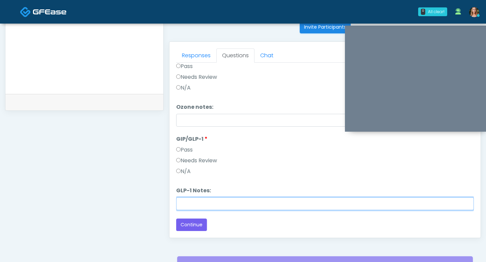
click at [181, 205] on input "GLP-1 Notes:" at bounding box center [324, 204] width 297 height 13
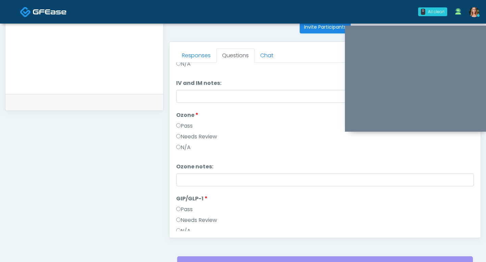
scroll to position [43, 0]
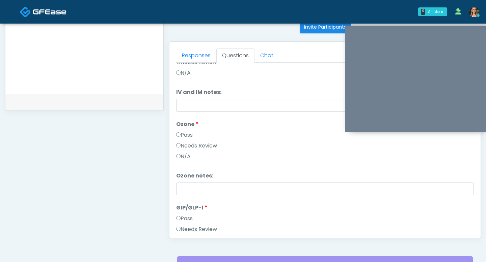
type input "*******"
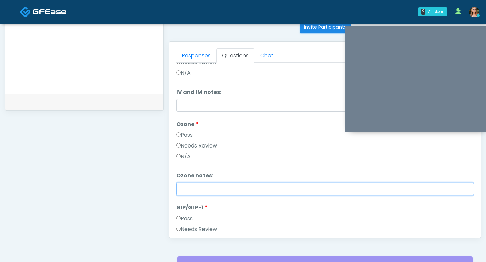
click at [180, 187] on input "Ozone notes:" at bounding box center [324, 189] width 297 height 13
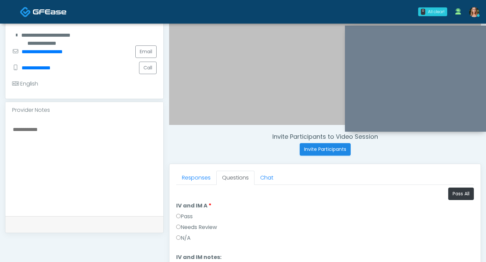
scroll to position [154, 0]
click at [36, 125] on textarea at bounding box center [84, 166] width 144 height 82
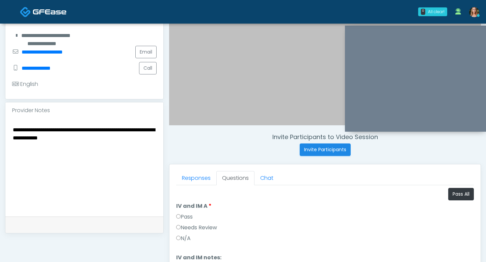
click at [30, 131] on textarea "**********" at bounding box center [84, 166] width 144 height 82
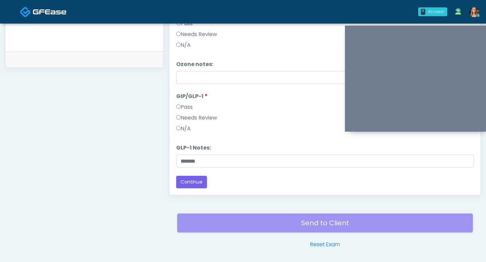
scroll to position [343, 0]
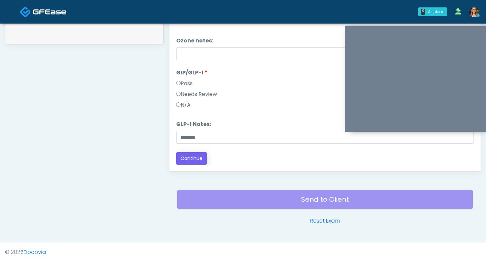
type textarea "**********"
click at [200, 156] on button "Continue" at bounding box center [191, 158] width 31 height 12
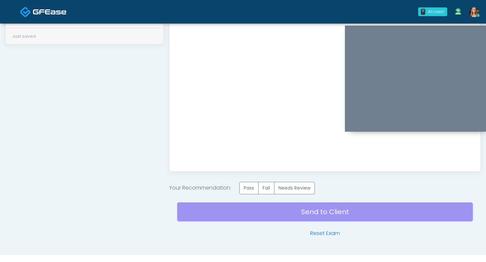
scroll to position [0, 0]
click at [288, 191] on label "Needs Review" at bounding box center [294, 188] width 41 height 12
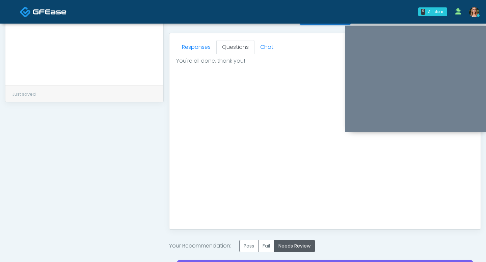
scroll to position [355, 0]
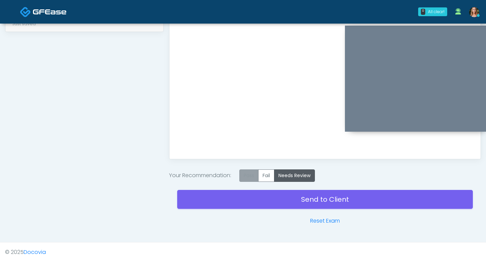
click at [254, 176] on label "Pass" at bounding box center [248, 176] width 19 height 12
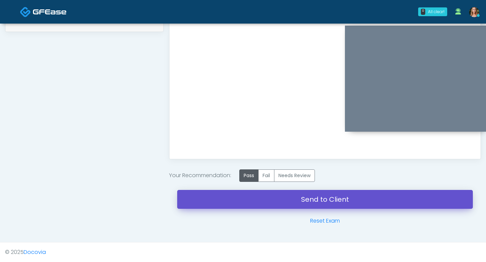
click at [296, 197] on link "Send to Client" at bounding box center [324, 199] width 295 height 19
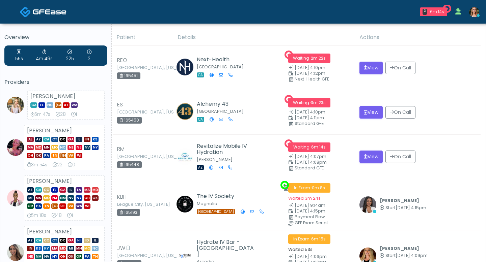
click at [236, 161] on div "[PHONE_NUMBER]" at bounding box center [233, 157] width 48 height 10
click at [372, 161] on button "View" at bounding box center [370, 157] width 23 height 12
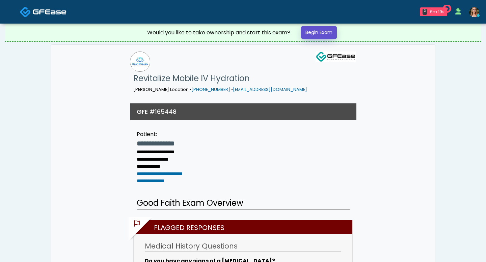
click at [323, 32] on link "Begin Exam" at bounding box center [319, 32] width 36 height 12
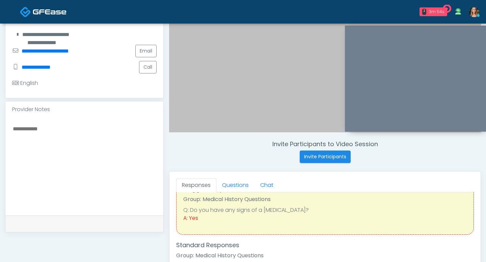
scroll to position [31, 0]
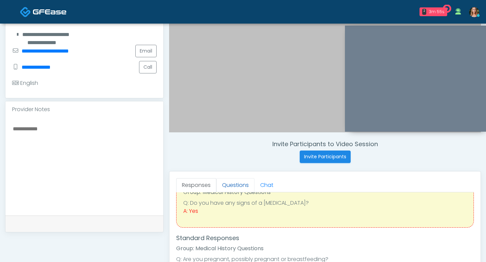
click at [236, 189] on link "Questions" at bounding box center [235, 185] width 38 height 14
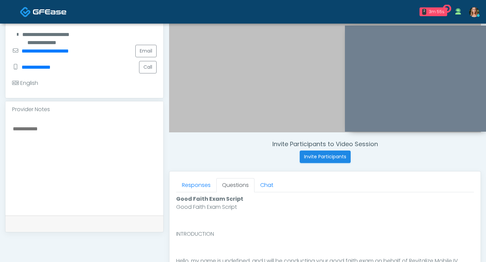
scroll to position [0, 0]
click at [203, 186] on link "Responses" at bounding box center [196, 185] width 40 height 14
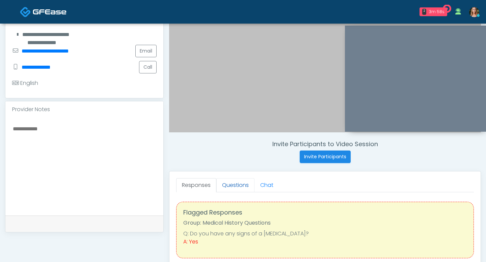
click at [231, 187] on link "Questions" at bounding box center [235, 185] width 38 height 14
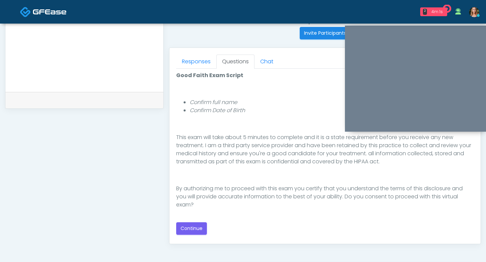
scroll to position [340, 0]
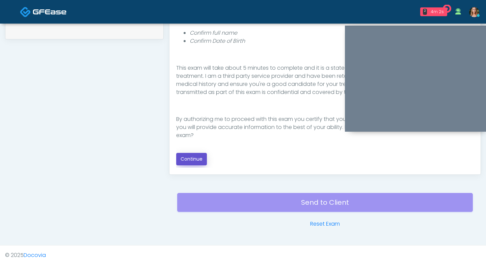
click at [187, 158] on button "Continue" at bounding box center [191, 159] width 31 height 12
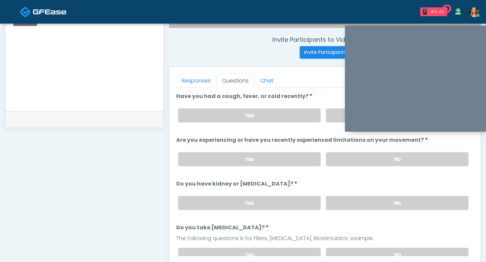
scroll to position [246, 0]
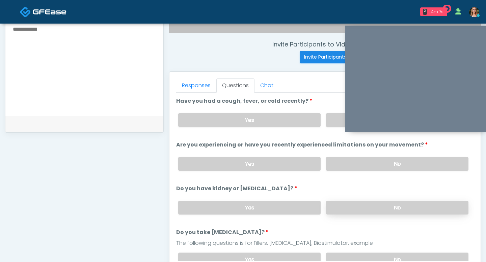
click at [360, 208] on label "No" at bounding box center [397, 208] width 142 height 14
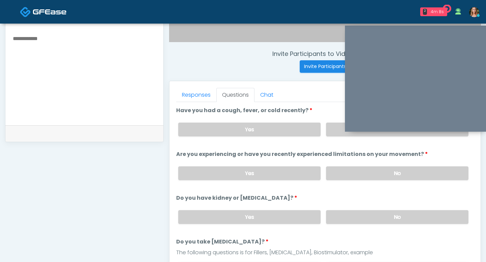
scroll to position [232, 0]
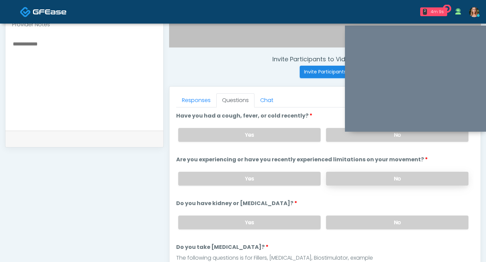
click at [351, 179] on label "No" at bounding box center [397, 179] width 142 height 14
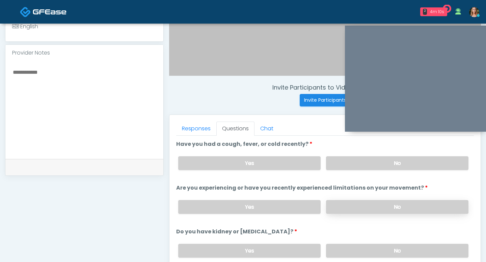
scroll to position [189, 0]
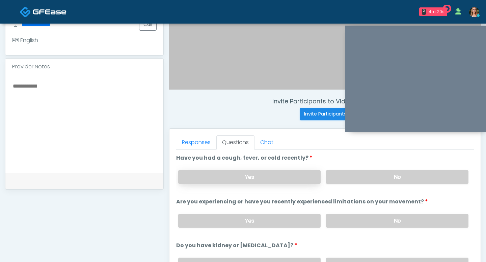
click at [295, 180] on label "Yes" at bounding box center [249, 177] width 142 height 14
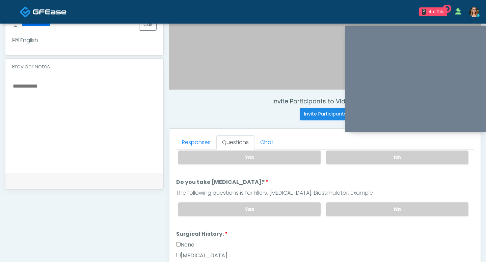
scroll to position [115, 0]
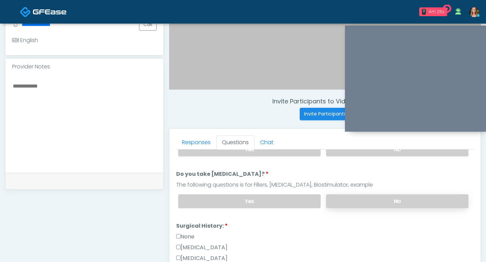
click at [349, 204] on label "No" at bounding box center [397, 202] width 142 height 14
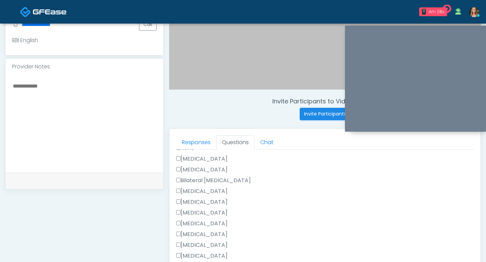
scroll to position [186, 0]
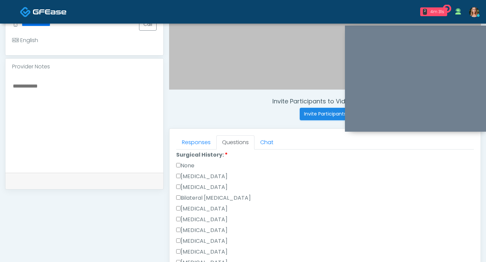
click at [180, 166] on label "None" at bounding box center [185, 166] width 18 height 8
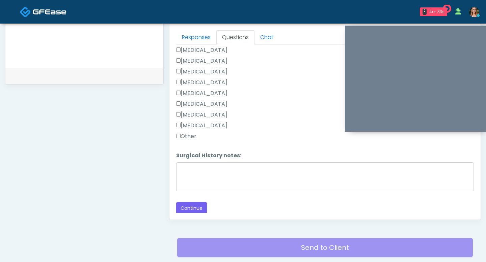
scroll to position [301, 0]
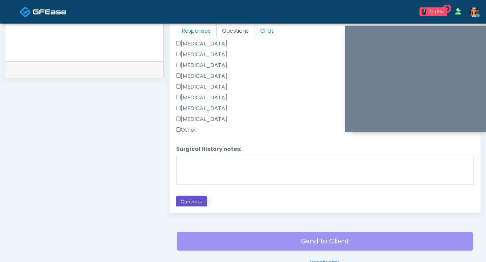
click at [190, 196] on button "Continue" at bounding box center [191, 202] width 31 height 12
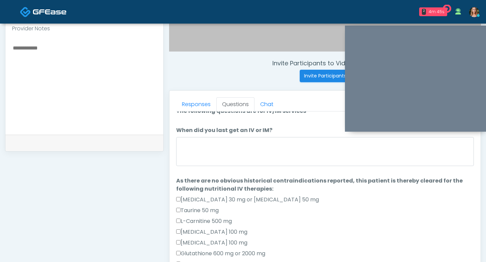
scroll to position [11, 0]
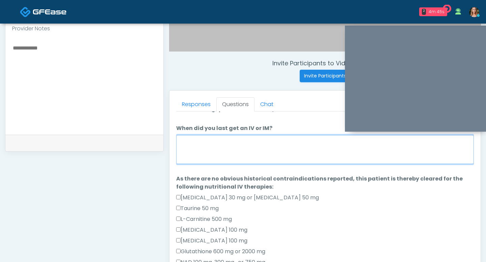
click at [235, 160] on textarea "When did you last get an IV or IM?" at bounding box center [324, 149] width 297 height 29
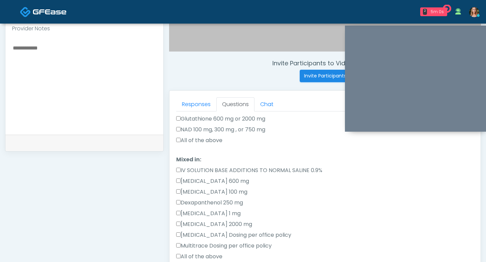
scroll to position [136, 0]
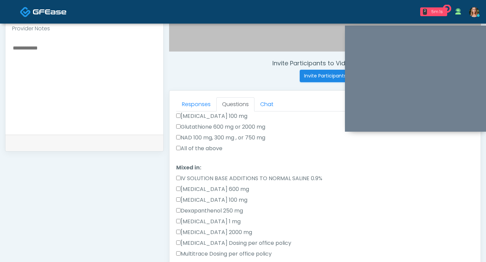
type textarea "**********"
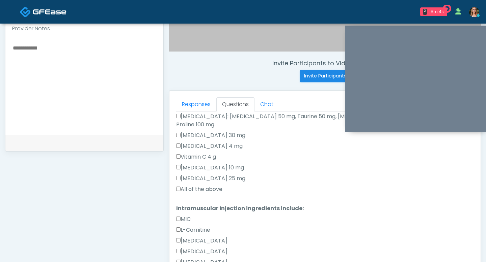
scroll to position [316, 0]
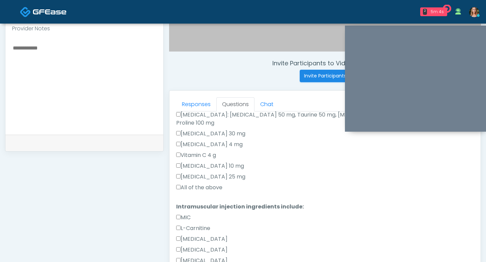
click at [177, 184] on label "All of the above" at bounding box center [199, 188] width 46 height 8
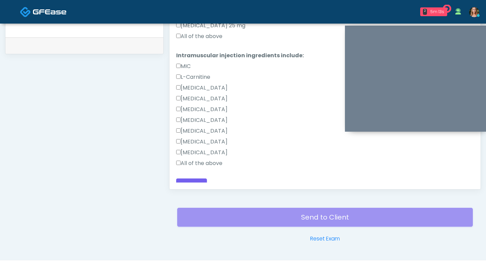
scroll to position [343, 0]
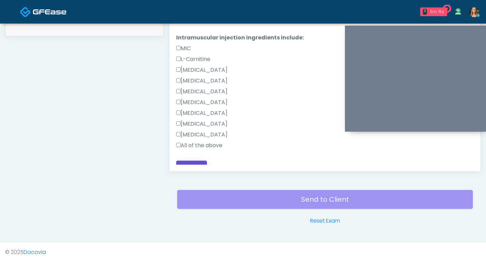
click at [185, 163] on button "Continue" at bounding box center [191, 167] width 31 height 12
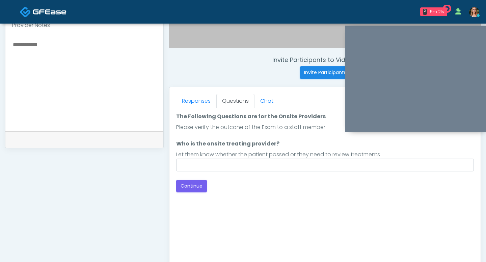
scroll to position [231, 0]
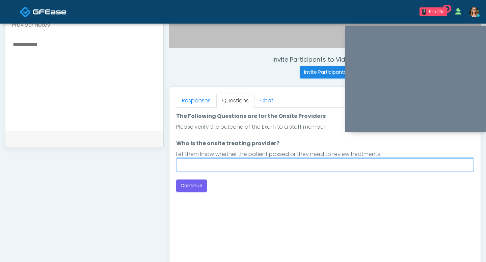
click at [210, 165] on input "Who is the onsite treating provider?" at bounding box center [324, 164] width 297 height 13
type input "***"
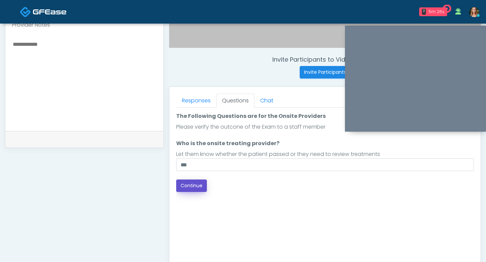
click at [191, 180] on button "Continue" at bounding box center [191, 186] width 31 height 12
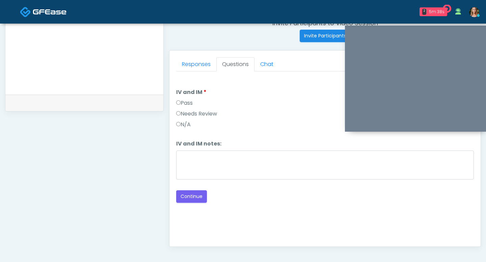
scroll to position [267, 0]
click at [196, 199] on button "Continue" at bounding box center [191, 198] width 31 height 12
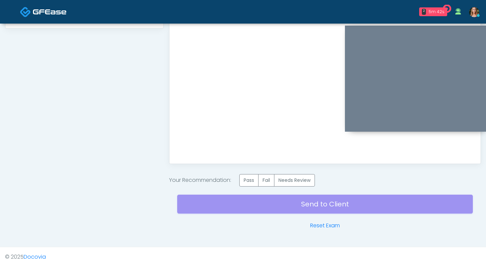
scroll to position [355, 0]
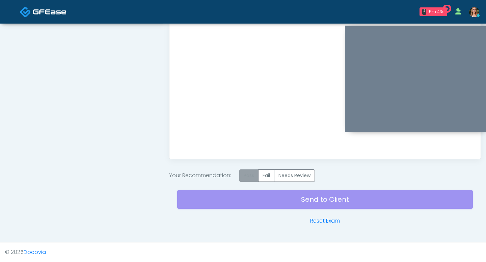
click at [251, 176] on label "Pass" at bounding box center [248, 176] width 19 height 12
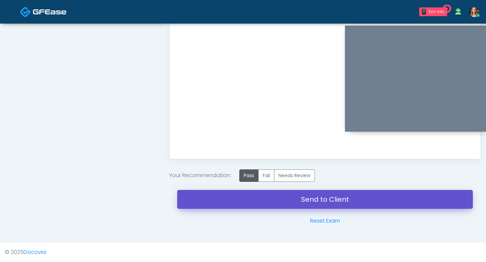
click at [262, 200] on link "Send to Client" at bounding box center [324, 199] width 295 height 19
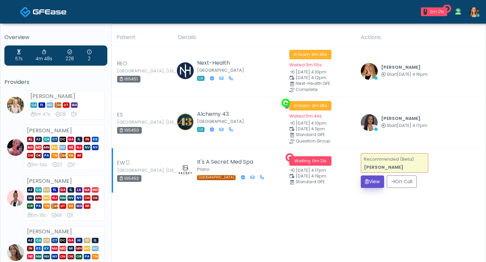
click at [365, 182] on icon "submit" at bounding box center [367, 181] width 4 height 5
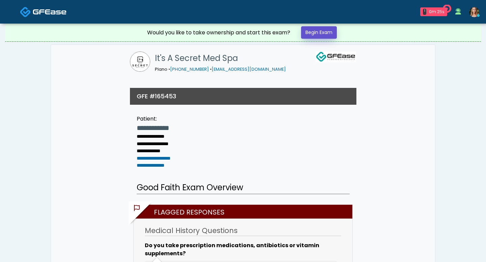
click at [324, 31] on link "Begin Exam" at bounding box center [319, 32] width 36 height 12
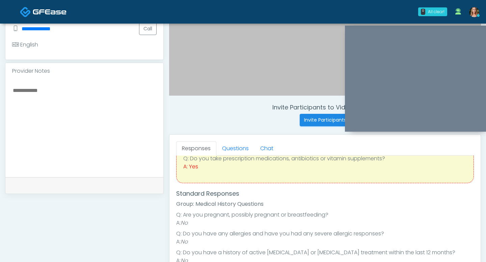
scroll to position [42, 0]
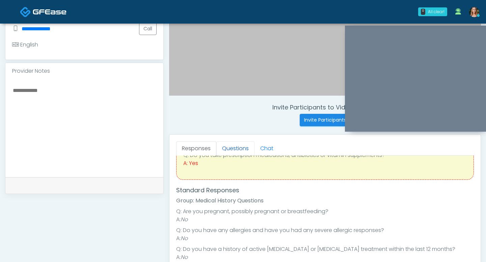
click at [232, 149] on link "Questions" at bounding box center [235, 149] width 38 height 14
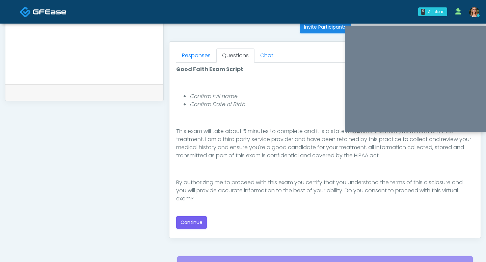
scroll to position [279, 0]
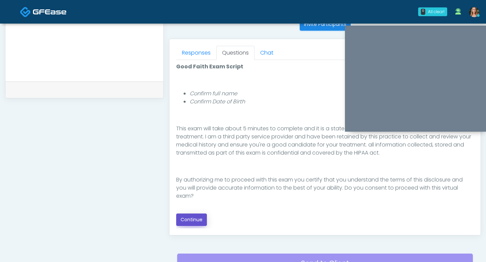
click at [191, 220] on button "Continue" at bounding box center [191, 220] width 31 height 12
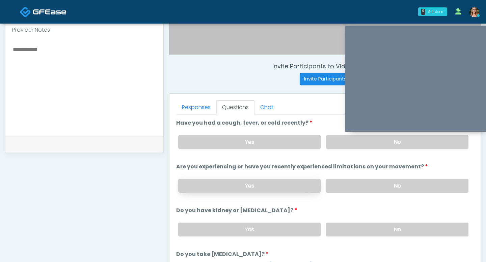
scroll to position [207, 0]
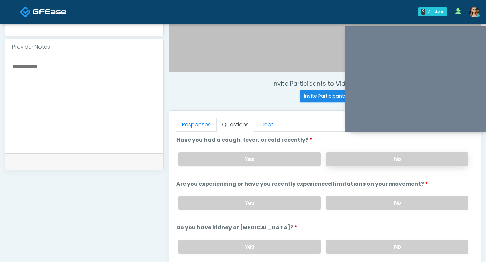
click at [366, 158] on label "No" at bounding box center [397, 159] width 142 height 14
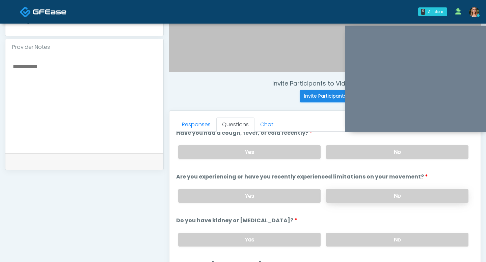
click at [355, 191] on label "No" at bounding box center [397, 196] width 142 height 14
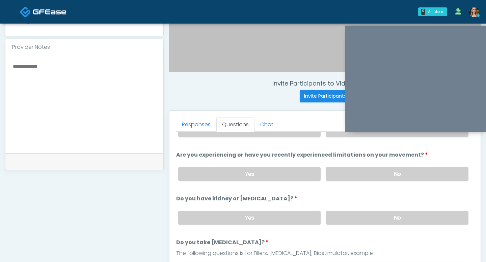
scroll to position [30, 0]
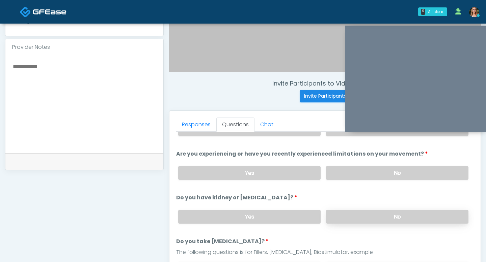
click at [366, 216] on label "No" at bounding box center [397, 217] width 142 height 14
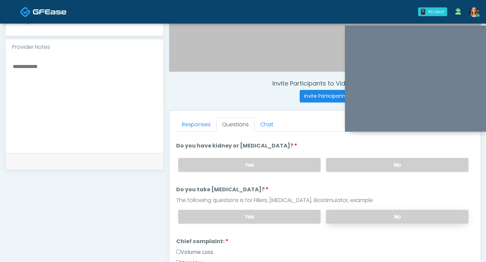
click at [374, 221] on label "No" at bounding box center [397, 217] width 142 height 14
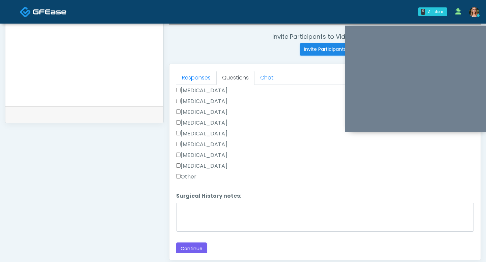
scroll to position [276, 0]
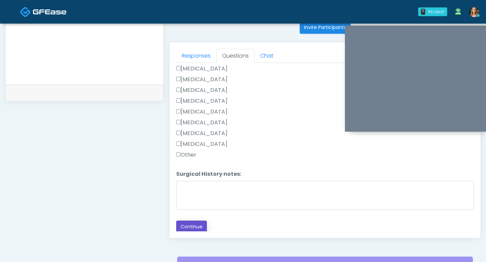
click at [187, 222] on button "Continue" at bounding box center [191, 227] width 31 height 12
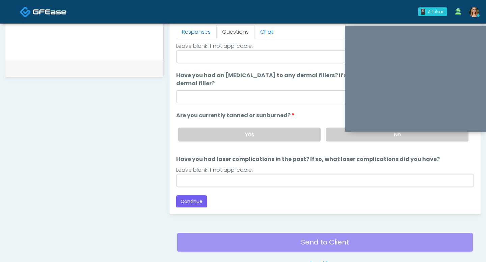
scroll to position [60, 0]
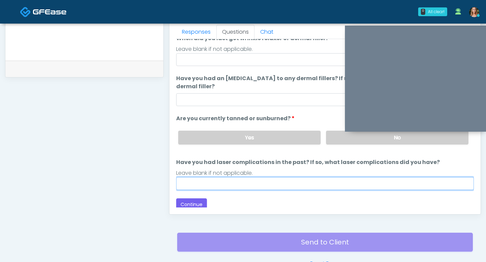
click at [225, 188] on input "Have you had laser complications in the past? If so, what laser complications d…" at bounding box center [324, 183] width 297 height 13
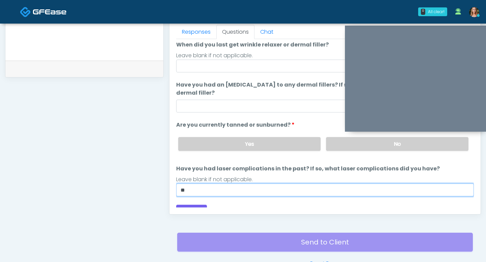
scroll to position [44, 0]
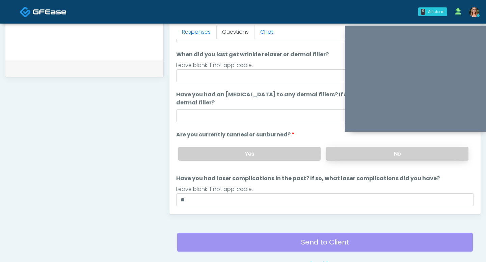
click at [338, 153] on label "No" at bounding box center [397, 154] width 142 height 14
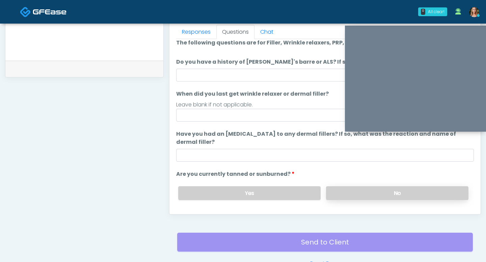
scroll to position [0, 0]
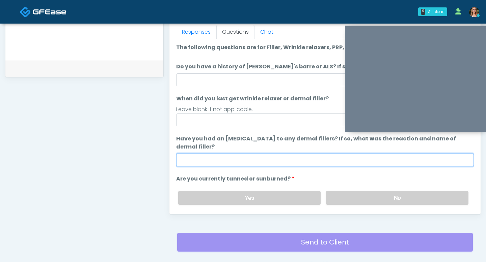
click at [293, 161] on input "Have you had an allergic response to any dermal fillers? If so, what was the re…" at bounding box center [324, 160] width 297 height 13
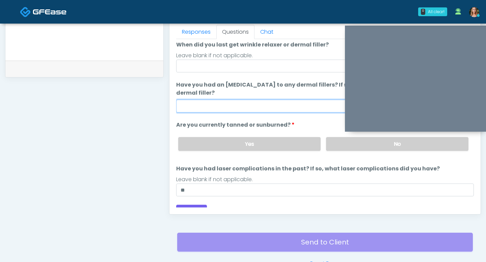
scroll to position [62, 0]
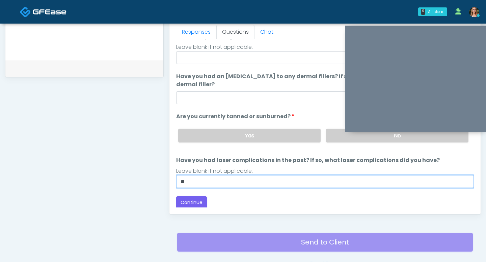
click at [192, 182] on input "**" at bounding box center [324, 181] width 297 height 13
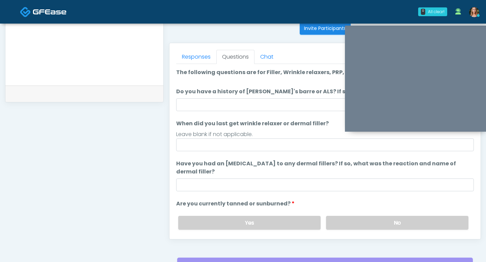
scroll to position [264, 0]
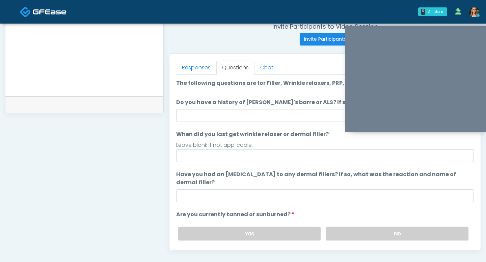
type input "**********"
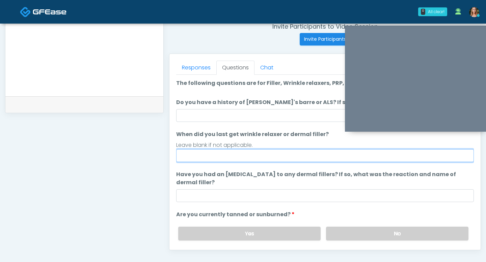
click at [189, 161] on input "When did you last get wrinkle relaxer or dermal filler?" at bounding box center [324, 155] width 297 height 13
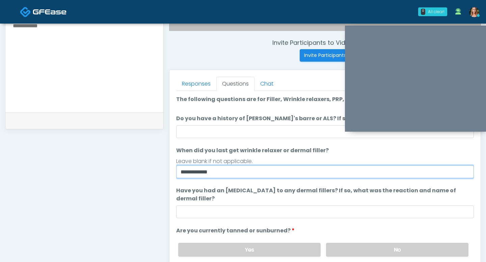
scroll to position [247, 0]
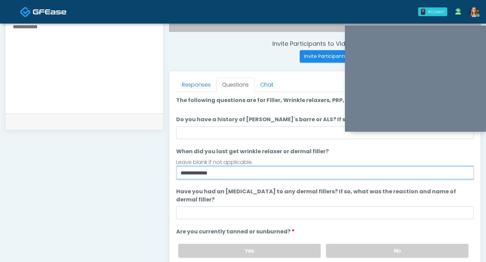
type input "**********"
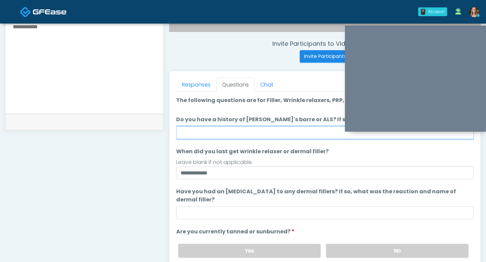
click at [214, 135] on input "Do you have a history of Guillain's barre or ALS? If so, please provide details." at bounding box center [324, 132] width 297 height 13
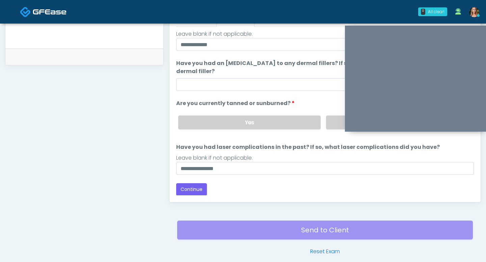
scroll to position [319, 0]
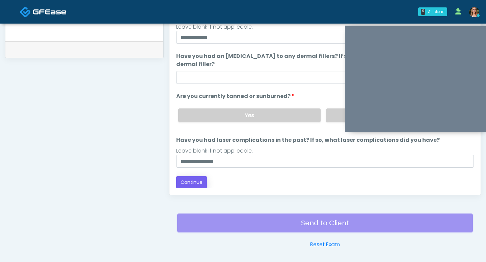
type input "**"
click at [200, 184] on button "Continue" at bounding box center [191, 182] width 31 height 12
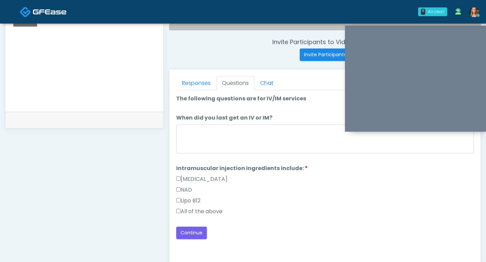
scroll to position [233, 0]
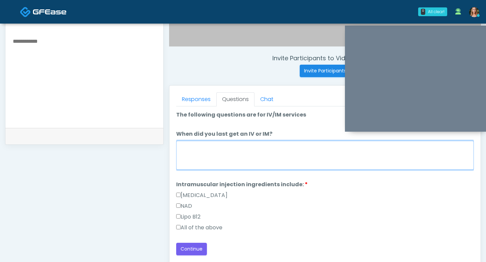
click at [237, 151] on textarea "When did you last get an IV or IM?" at bounding box center [324, 155] width 297 height 29
type textarea "*"
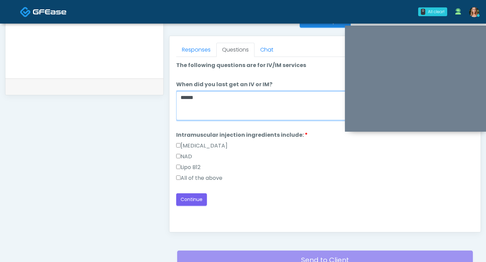
scroll to position [281, 0]
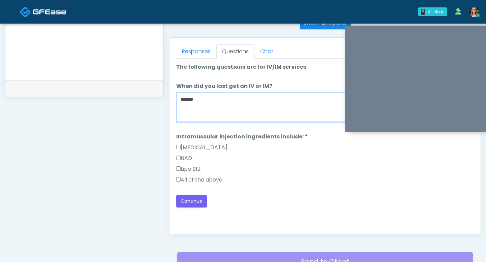
type textarea "*****"
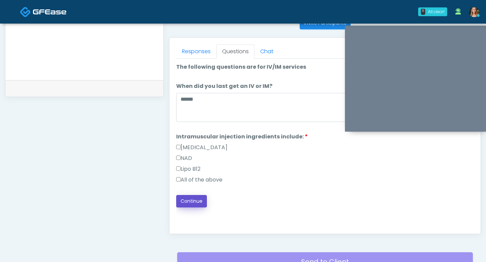
click at [184, 202] on button "Continue" at bounding box center [191, 201] width 31 height 12
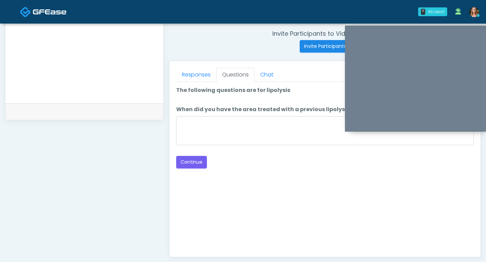
scroll to position [253, 0]
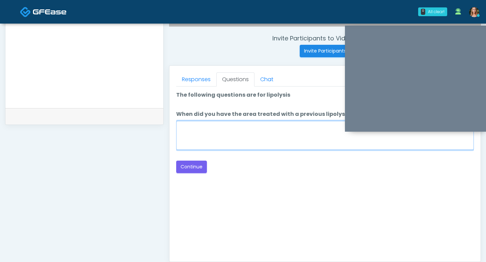
click at [267, 143] on textarea "When did you have the area treated with a previous lipolysis treatment?" at bounding box center [324, 135] width 297 height 29
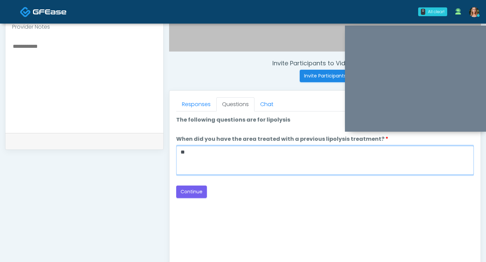
scroll to position [231, 0]
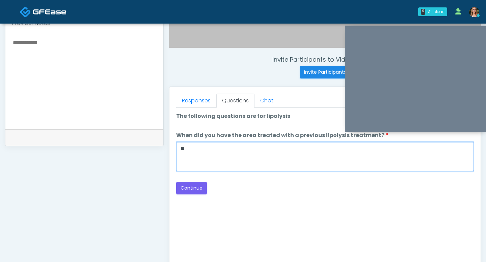
click at [202, 163] on textarea "**" at bounding box center [324, 156] width 297 height 29
type textarea "**"
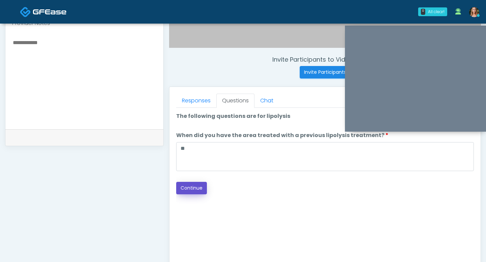
click at [184, 185] on button "Continue" at bounding box center [191, 188] width 31 height 12
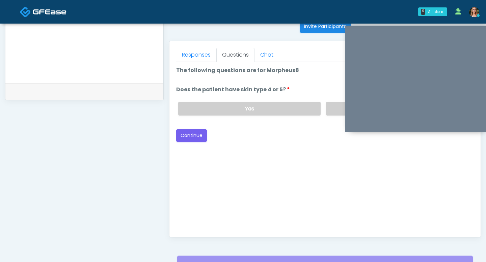
scroll to position [275, 0]
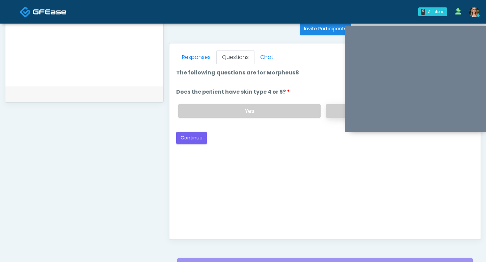
click at [331, 111] on label "No" at bounding box center [397, 111] width 142 height 14
click at [192, 136] on button "Continue" at bounding box center [191, 138] width 31 height 12
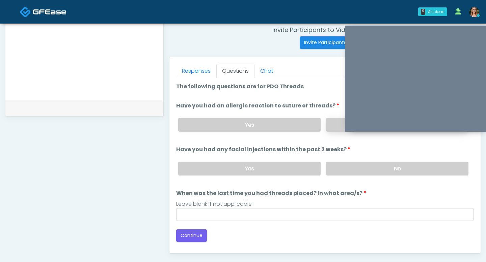
scroll to position [257, 0]
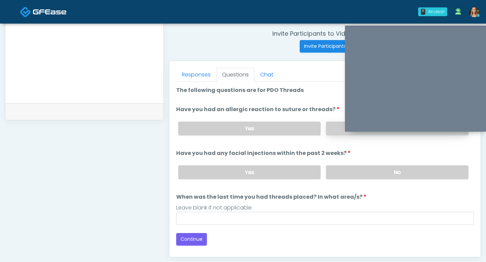
click at [337, 125] on label "No" at bounding box center [397, 129] width 142 height 14
click at [347, 170] on label "No" at bounding box center [397, 173] width 142 height 14
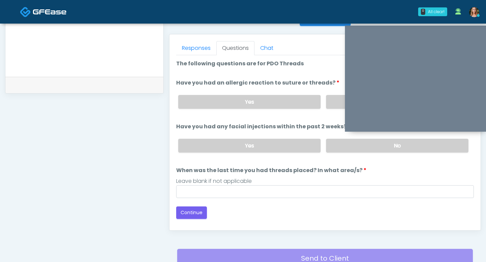
scroll to position [286, 0]
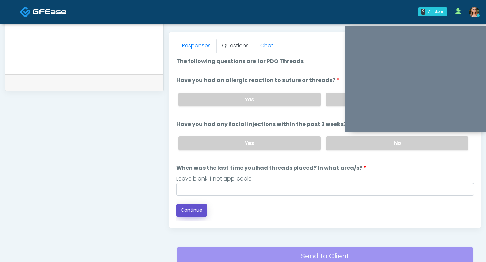
click at [191, 206] on button "Continue" at bounding box center [191, 210] width 31 height 12
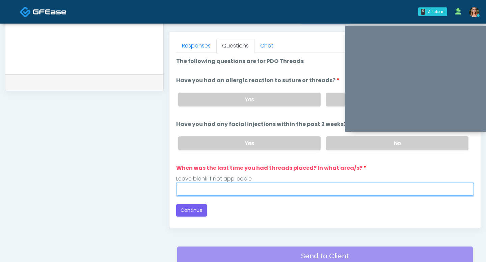
click at [210, 189] on input "When was the last time you had threads placed? In what area/s?" at bounding box center [324, 189] width 297 height 13
type input "***"
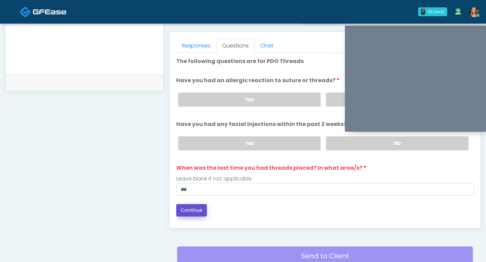
click at [197, 209] on button "Continue" at bounding box center [191, 210] width 31 height 12
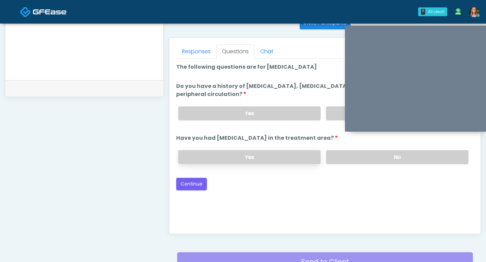
scroll to position [267, 0]
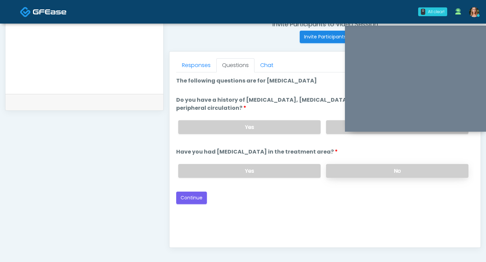
click at [348, 168] on label "No" at bounding box center [397, 171] width 142 height 14
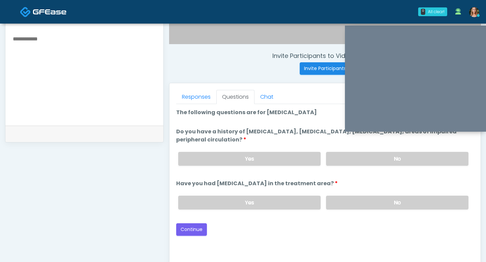
scroll to position [225, 0]
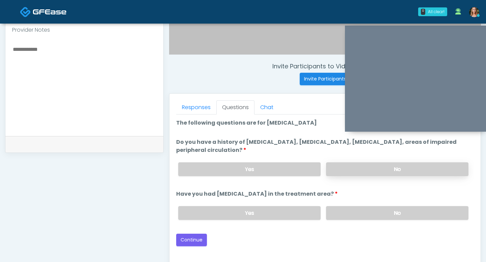
click at [359, 167] on label "No" at bounding box center [397, 170] width 142 height 14
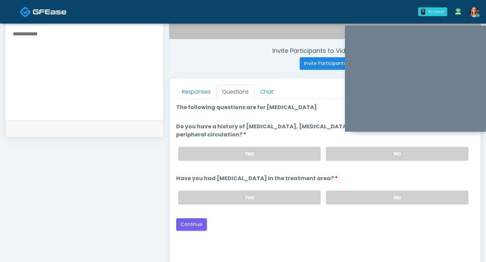
scroll to position [246, 0]
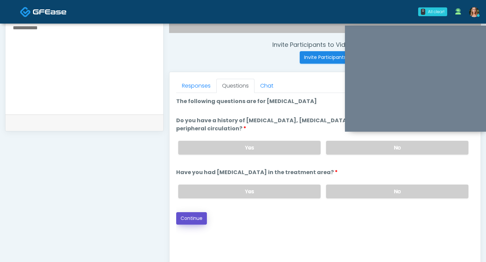
click at [200, 218] on button "Continue" at bounding box center [191, 218] width 31 height 12
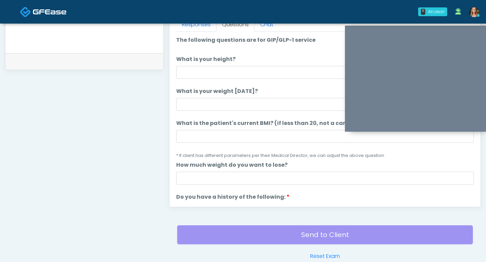
scroll to position [291, 0]
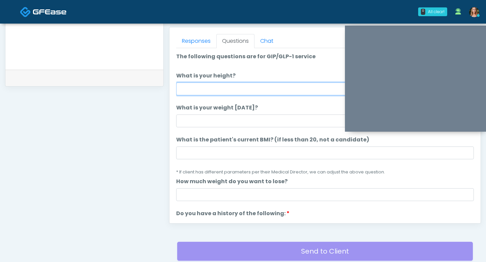
click at [202, 89] on input "What is your height?" at bounding box center [324, 89] width 297 height 13
type input "***"
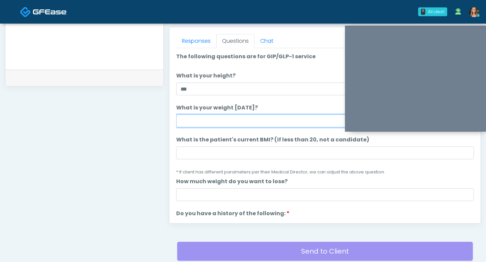
click at [198, 118] on input "What is your weight today?" at bounding box center [324, 121] width 297 height 13
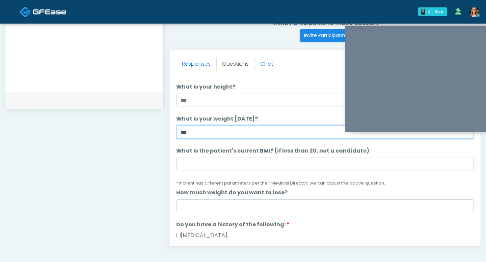
scroll to position [24, 0]
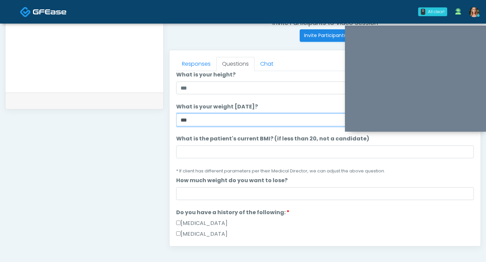
type input "***"
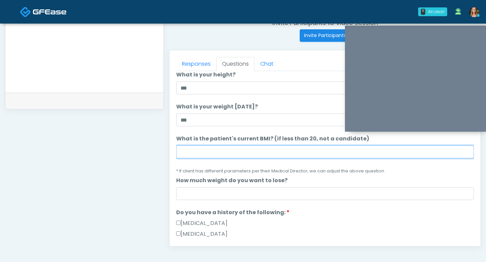
click at [192, 150] on input "What is the patient's current BMI? (if less than 20, not a candidate)" at bounding box center [324, 152] width 297 height 13
type input "*"
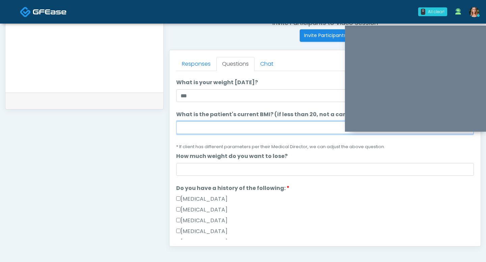
scroll to position [57, 0]
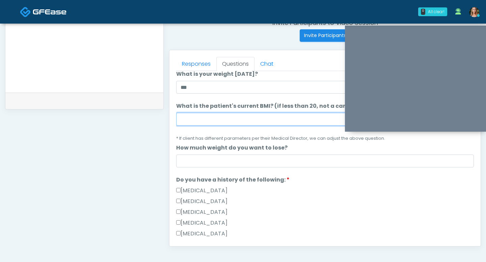
click at [185, 123] on input "What is the patient's current BMI? (if less than 20, not a candidate)" at bounding box center [324, 119] width 297 height 13
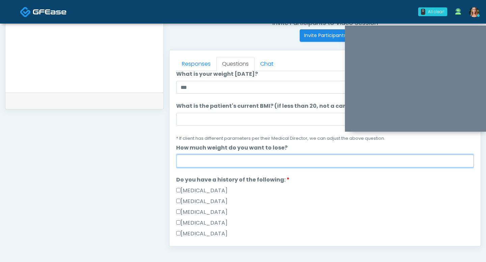
click at [193, 162] on input "How much weight do you want to lose?" at bounding box center [324, 161] width 297 height 13
type input "***"
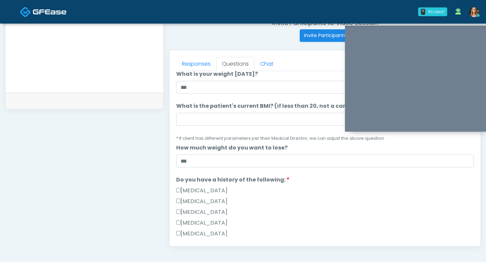
click at [290, 191] on div "Gallbladder Disease" at bounding box center [324, 192] width 297 height 11
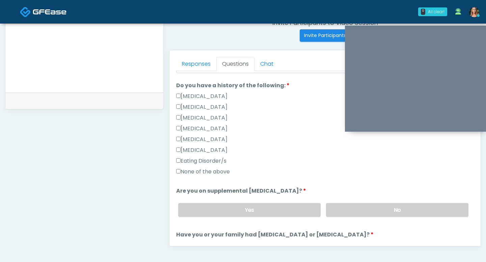
scroll to position [157, 0]
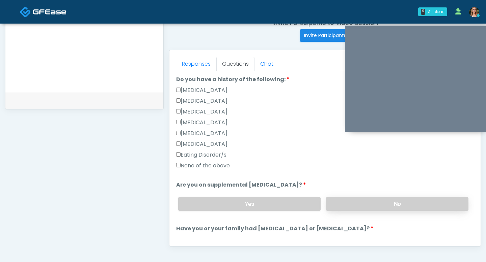
click at [355, 207] on label "No" at bounding box center [397, 204] width 142 height 14
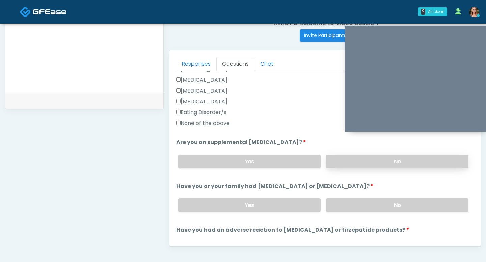
scroll to position [201, 0]
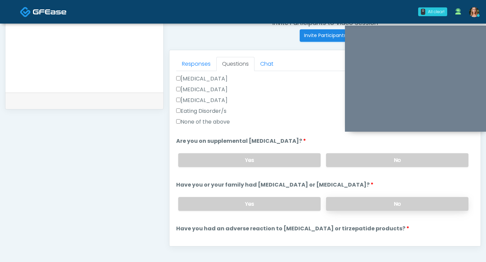
click at [362, 202] on label "No" at bounding box center [397, 204] width 142 height 14
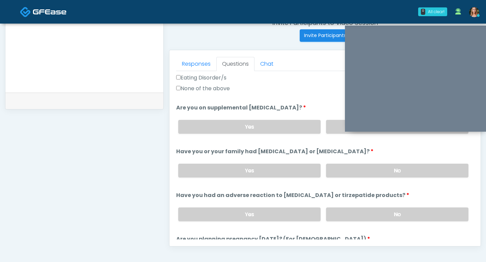
scroll to position [246, 0]
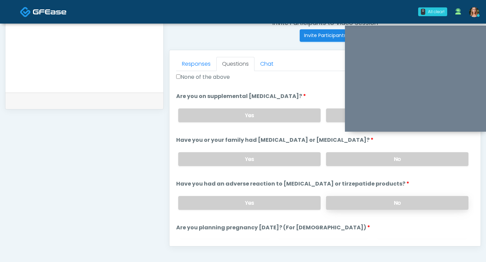
click at [343, 202] on label "No" at bounding box center [397, 203] width 142 height 14
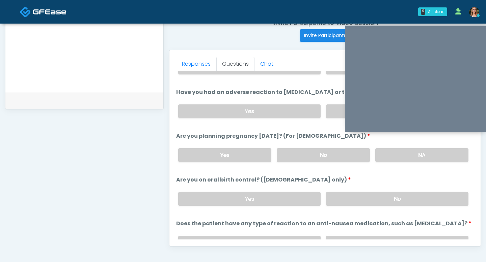
scroll to position [343, 0]
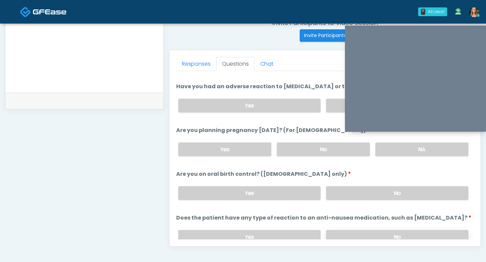
click at [370, 239] on label "No" at bounding box center [397, 237] width 142 height 14
click at [349, 187] on label "No" at bounding box center [397, 193] width 142 height 14
click at [275, 190] on label "Yes" at bounding box center [249, 193] width 142 height 14
click at [337, 152] on label "No" at bounding box center [322, 150] width 93 height 14
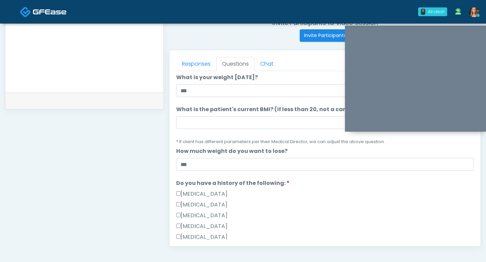
scroll to position [39, 0]
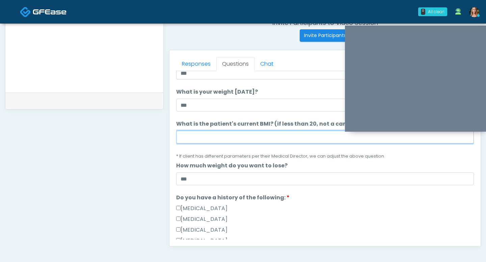
click at [240, 137] on input "What is the patient's current BMI? (if less than 20, not a candidate)" at bounding box center [324, 137] width 297 height 13
type input "****"
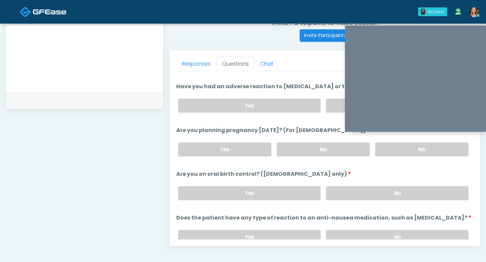
scroll to position [372, 0]
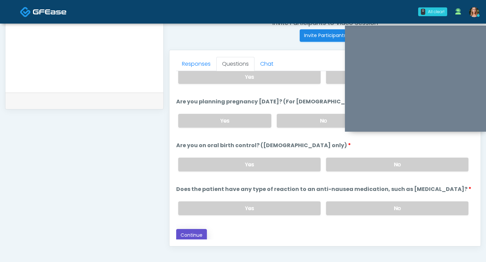
click at [194, 234] on button "Continue" at bounding box center [191, 235] width 31 height 12
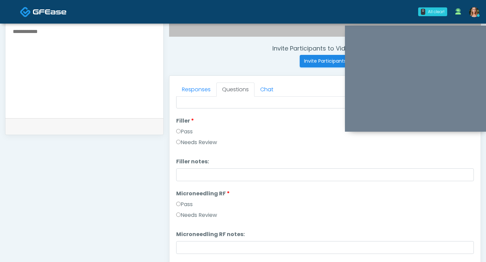
scroll to position [74, 0]
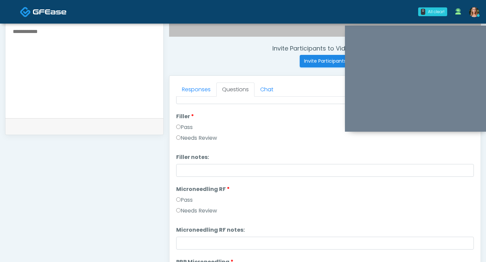
click at [178, 202] on label "Pass" at bounding box center [184, 200] width 17 height 8
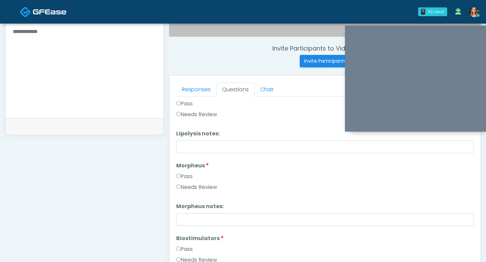
scroll to position [518, 0]
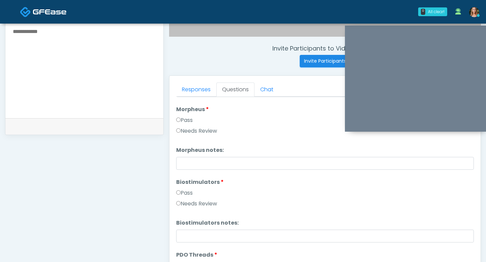
click at [180, 119] on label "Pass" at bounding box center [184, 120] width 17 height 8
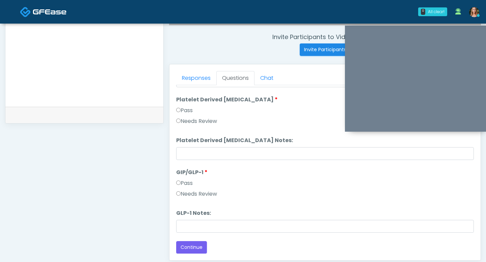
scroll to position [268, 0]
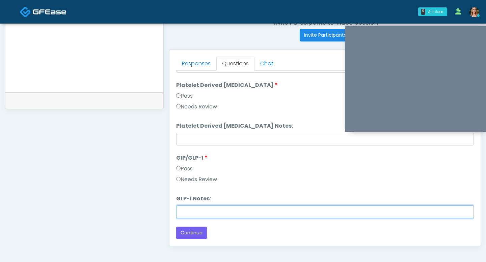
click at [184, 213] on input "GLP-1 Notes:" at bounding box center [324, 212] width 297 height 13
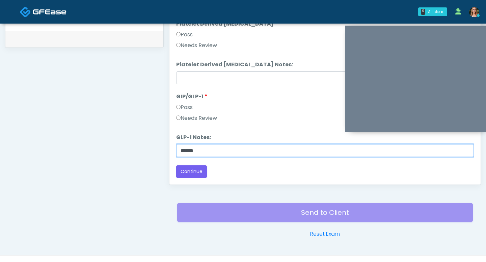
scroll to position [342, 0]
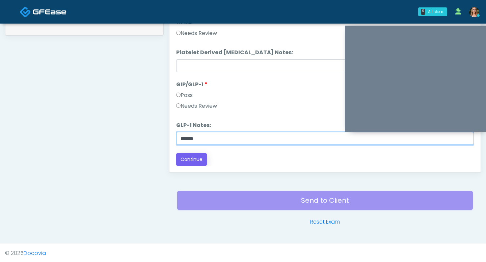
type input "******"
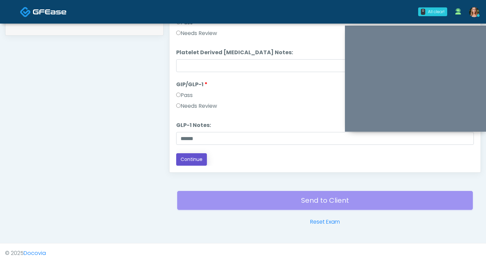
click at [182, 158] on button "Continue" at bounding box center [191, 159] width 31 height 12
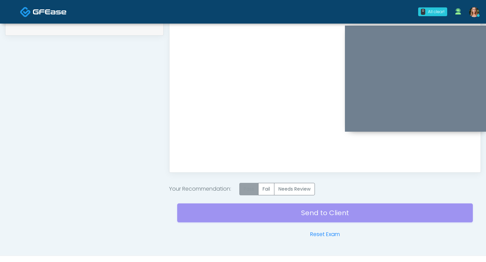
click at [252, 189] on label "Pass" at bounding box center [248, 189] width 19 height 12
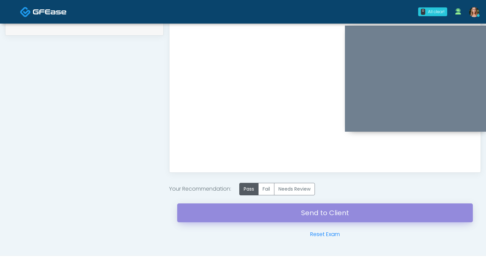
click at [255, 213] on link "Send to Client" at bounding box center [324, 213] width 295 height 19
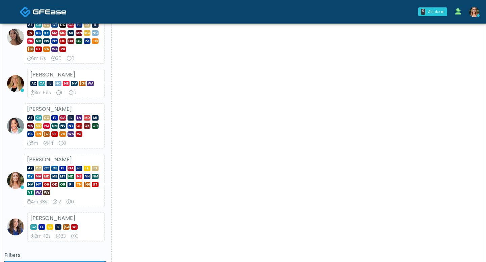
scroll to position [269, 0]
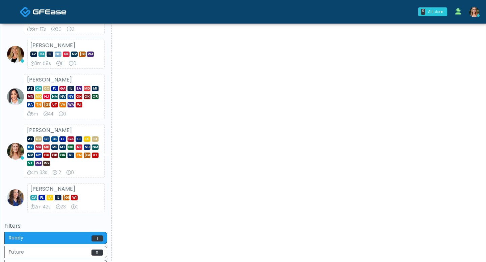
click at [477, 8] on link at bounding box center [474, 12] width 18 height 22
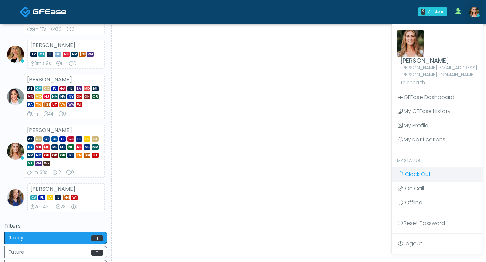
click at [416, 171] on span "Clock Out" at bounding box center [418, 175] width 26 height 8
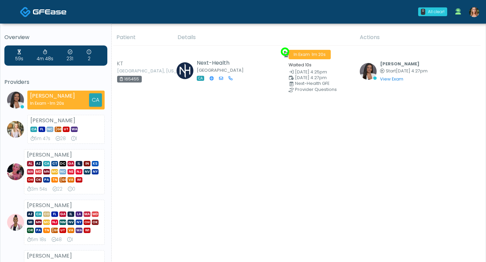
click at [471, 15] on img at bounding box center [474, 12] width 10 height 10
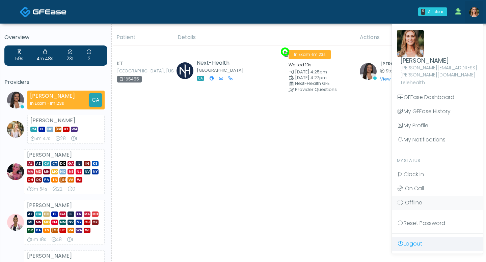
click at [422, 237] on link "Logout" at bounding box center [436, 244] width 91 height 14
